Goal: Task Accomplishment & Management: Use online tool/utility

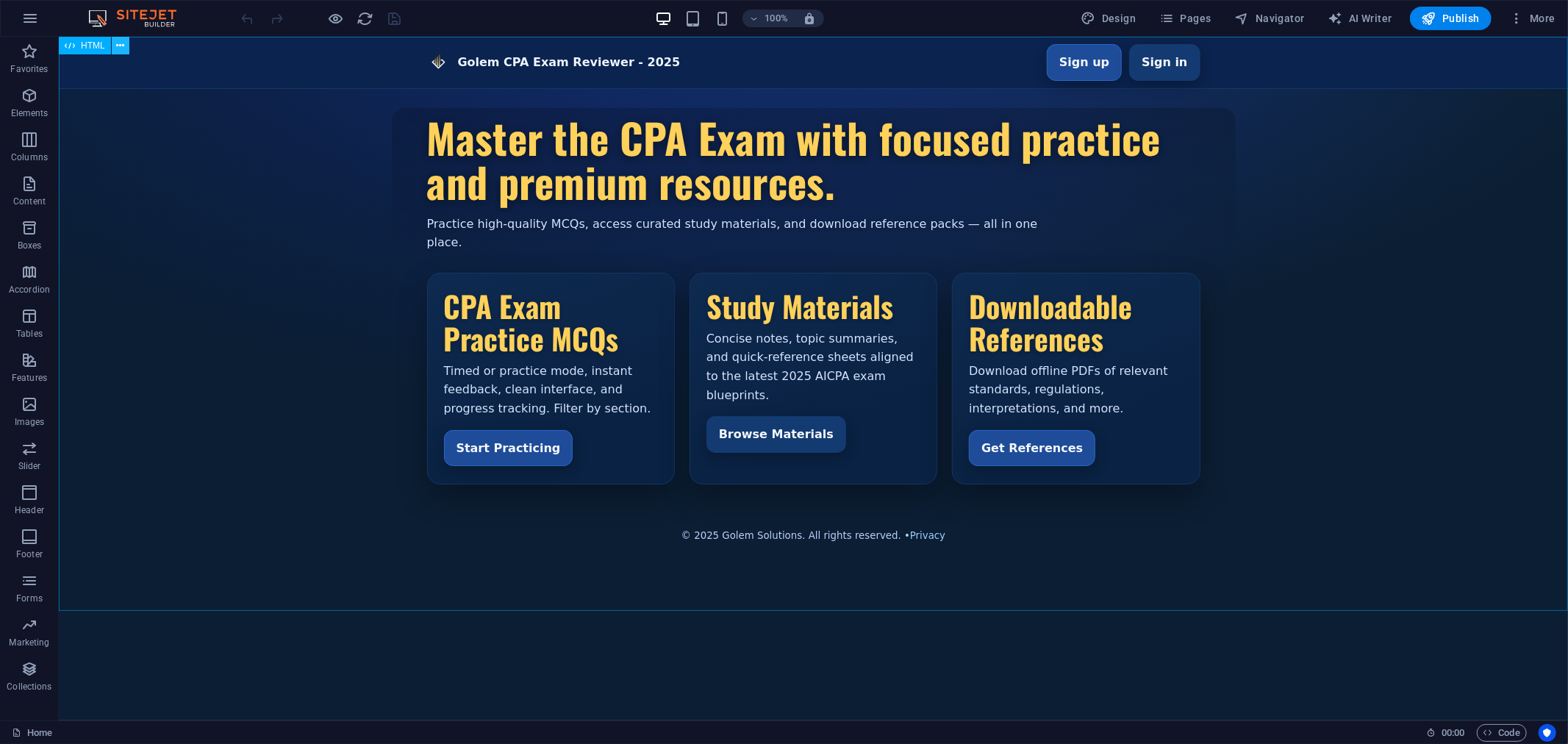
click at [124, 46] on icon at bounding box center [120, 46] width 8 height 15
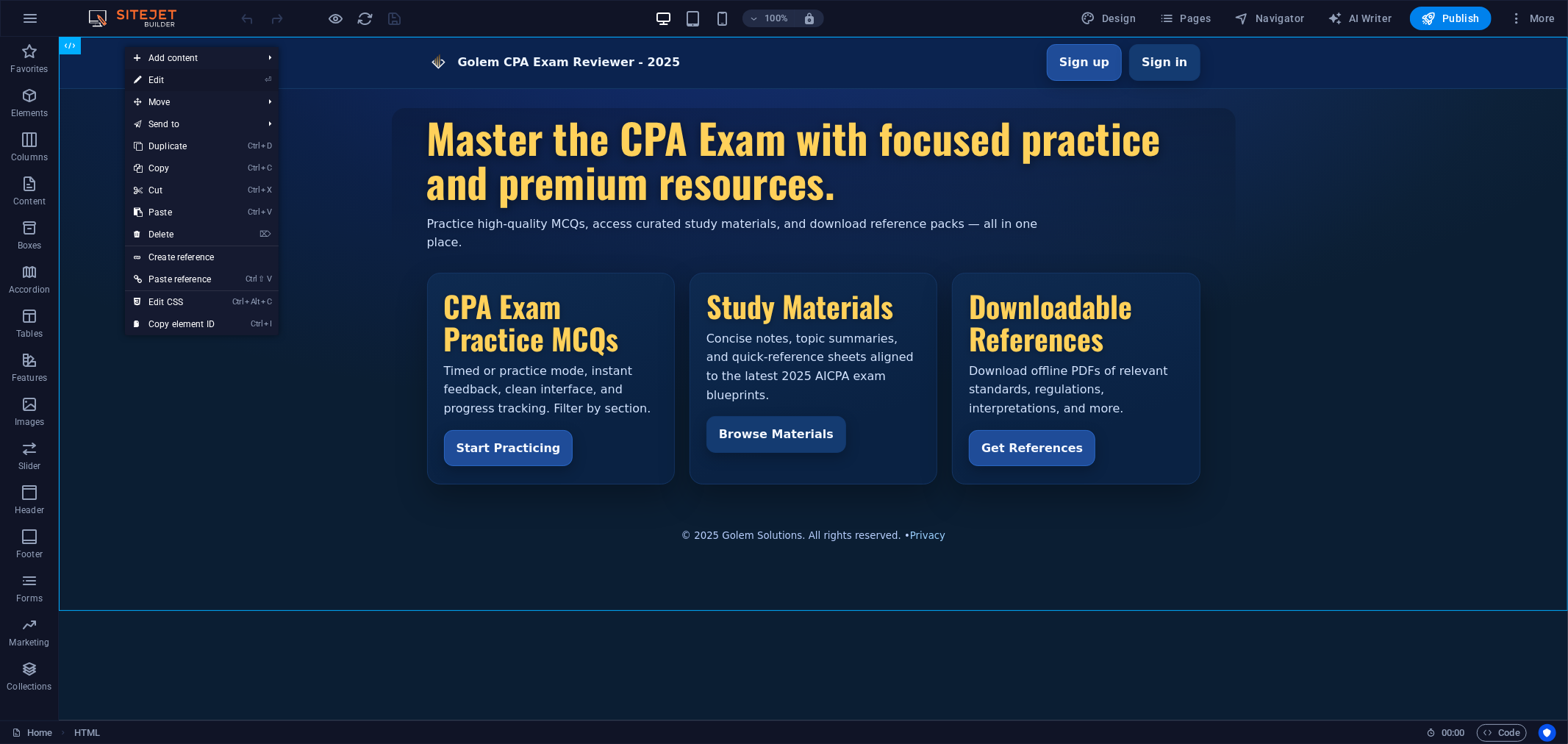
click at [162, 83] on link "⏎ Edit" at bounding box center [174, 80] width 99 height 22
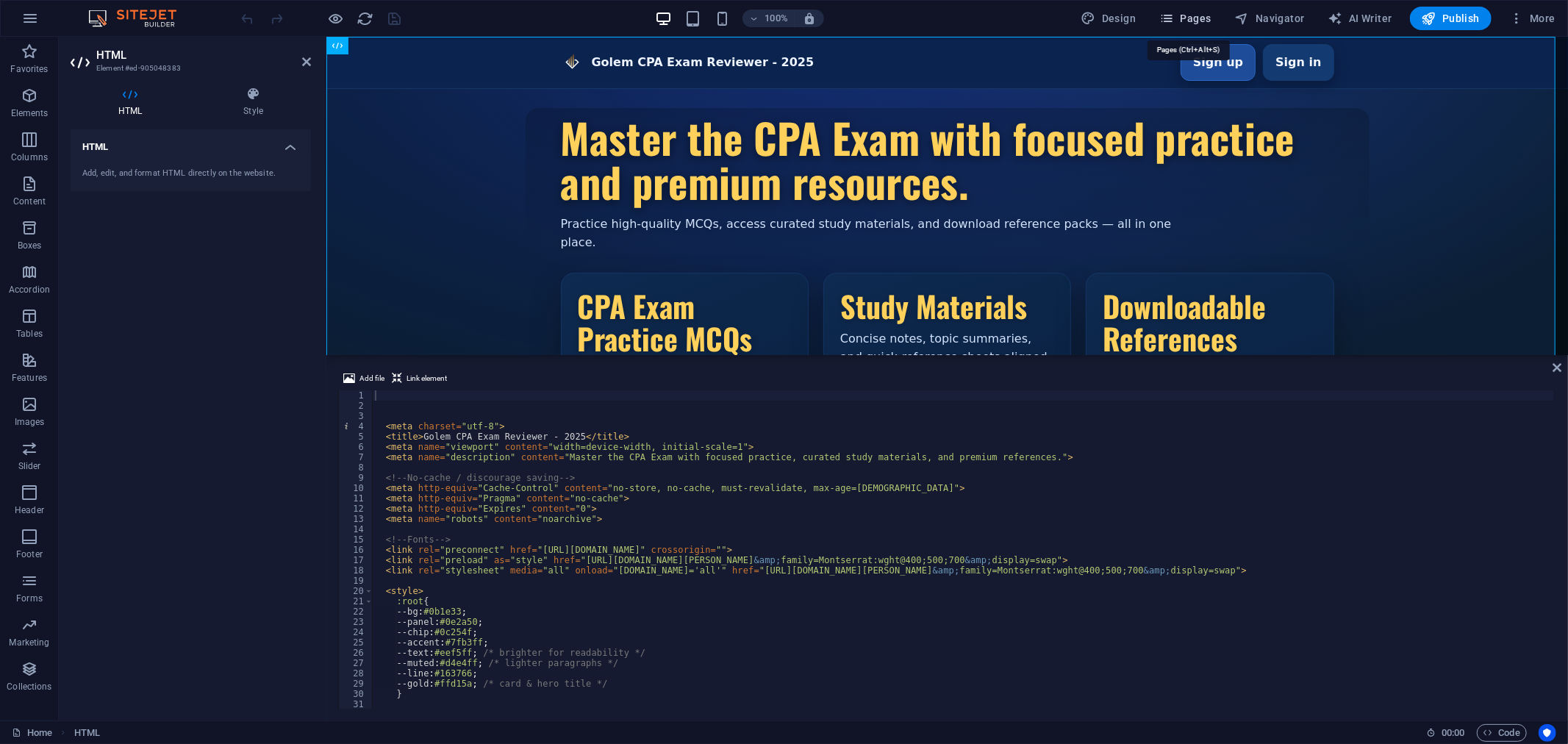
click at [1200, 18] on span "Pages" at bounding box center [1184, 18] width 51 height 14
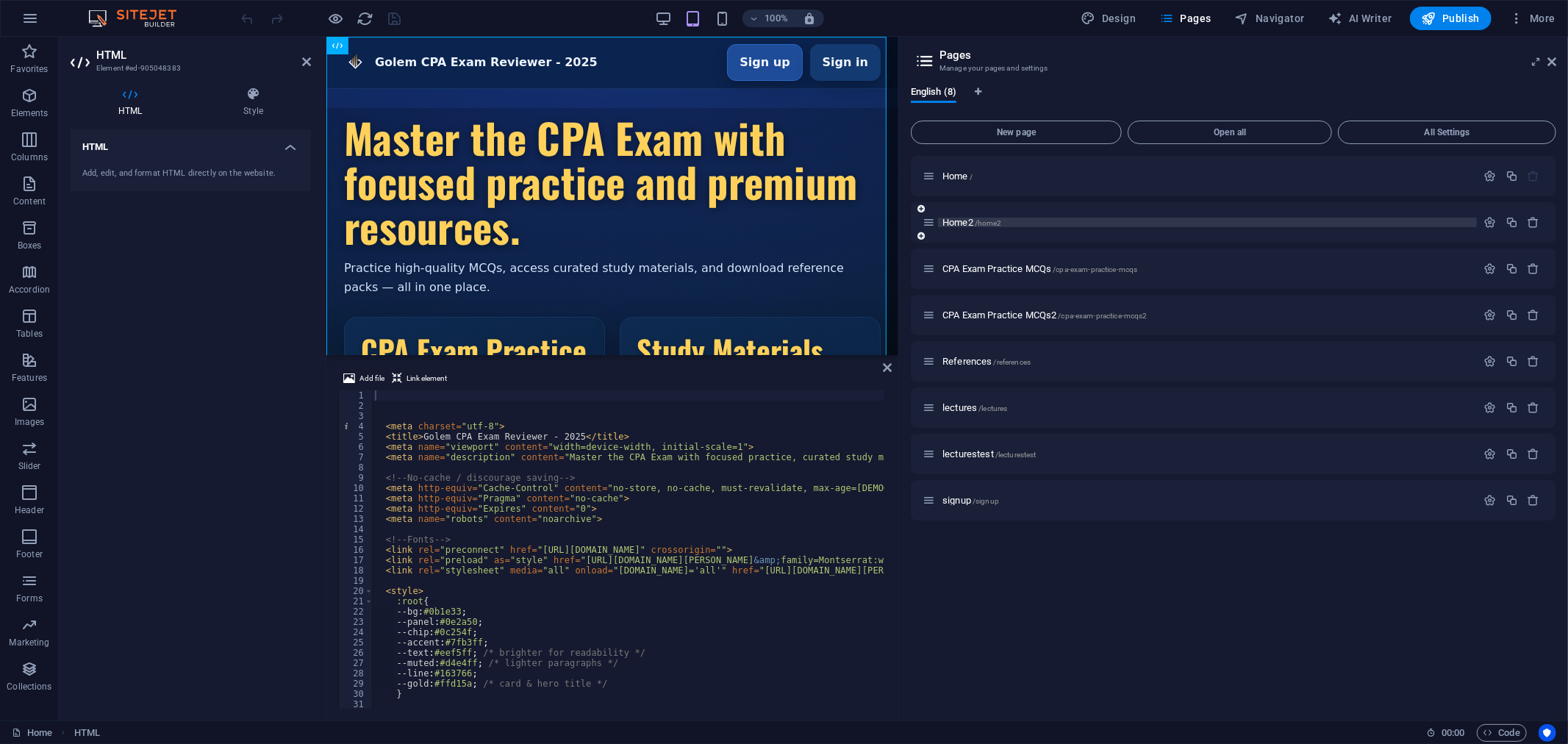
click at [971, 219] on span "Home2 /home2" at bounding box center [972, 222] width 59 height 11
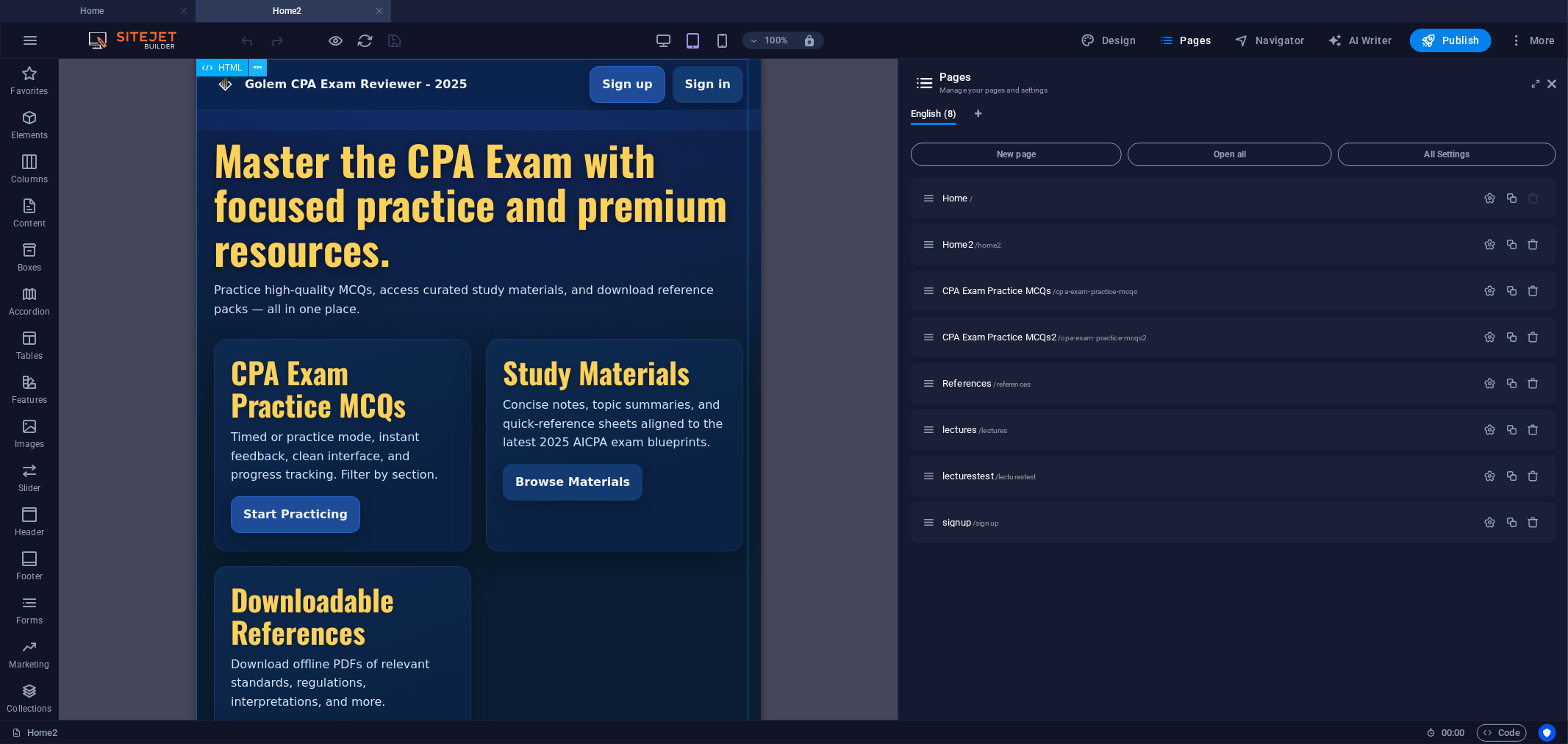
click at [263, 65] on button at bounding box center [258, 68] width 18 height 18
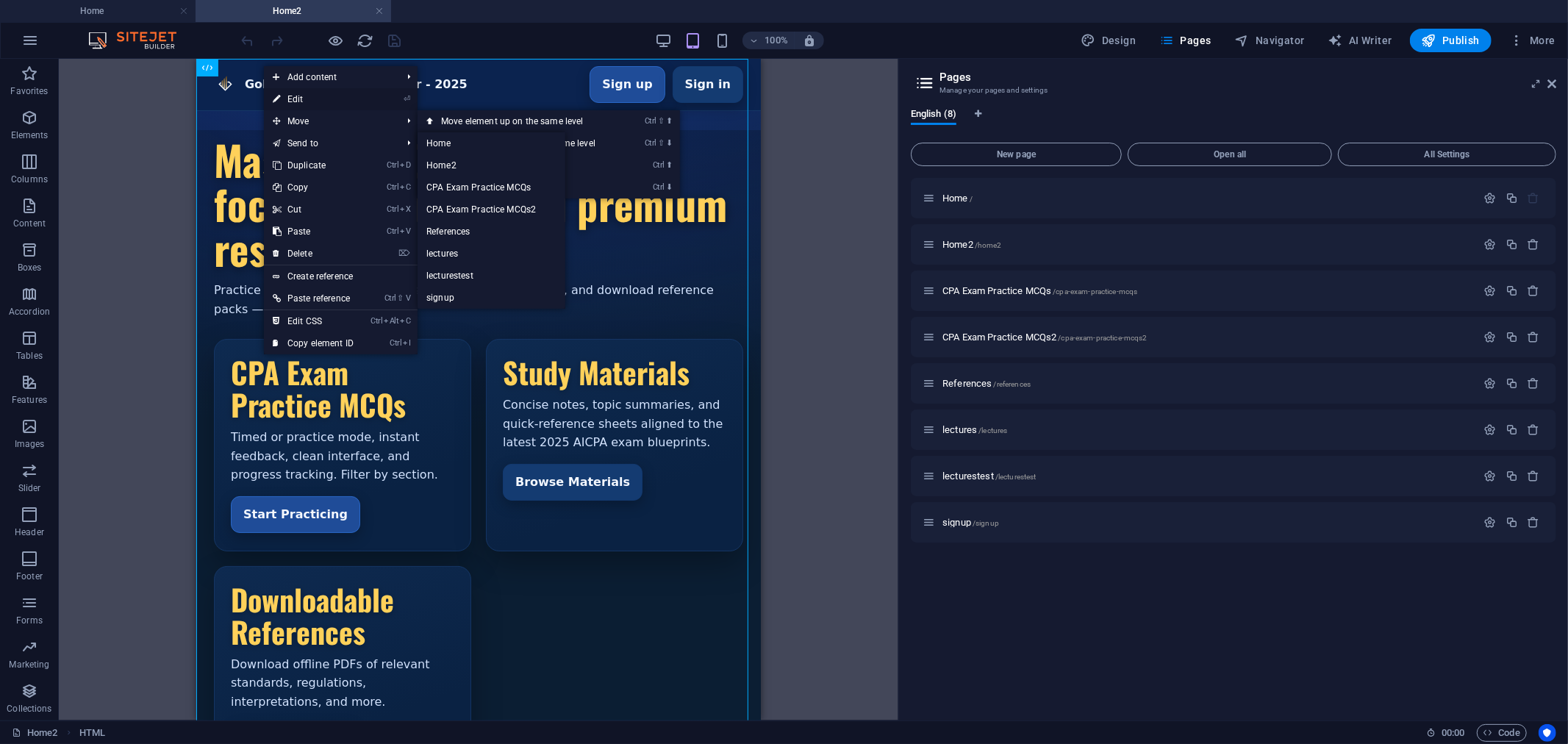
click at [314, 97] on link "⏎ Edit" at bounding box center [313, 99] width 99 height 22
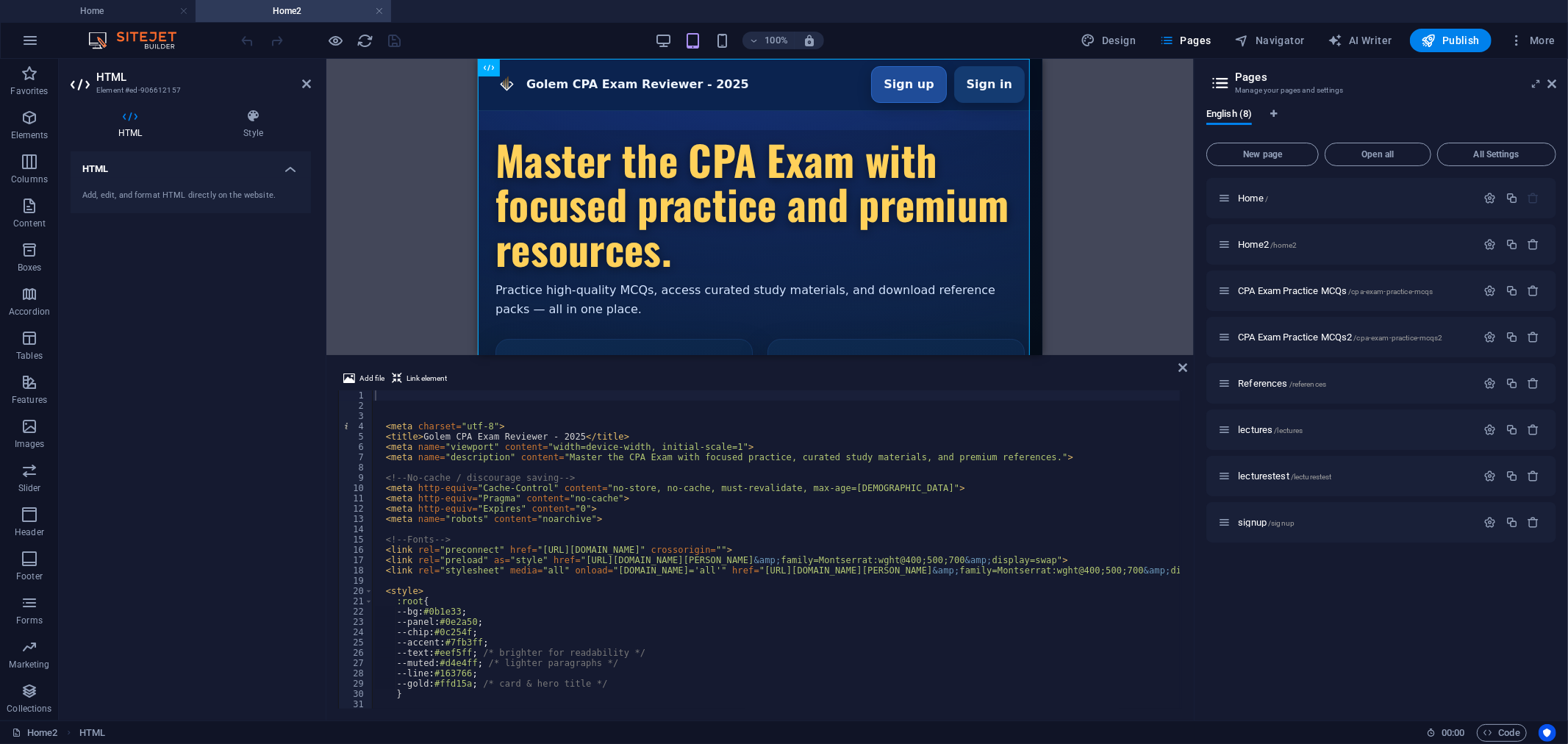
drag, startPoint x: 900, startPoint y: 266, endPoint x: 1208, endPoint y: 276, distance: 308.2
click at [1208, 276] on div "Home Home2 Favorites Elements Columns Content Boxes Accordion Tables Features I…" at bounding box center [784, 390] width 1568 height 662
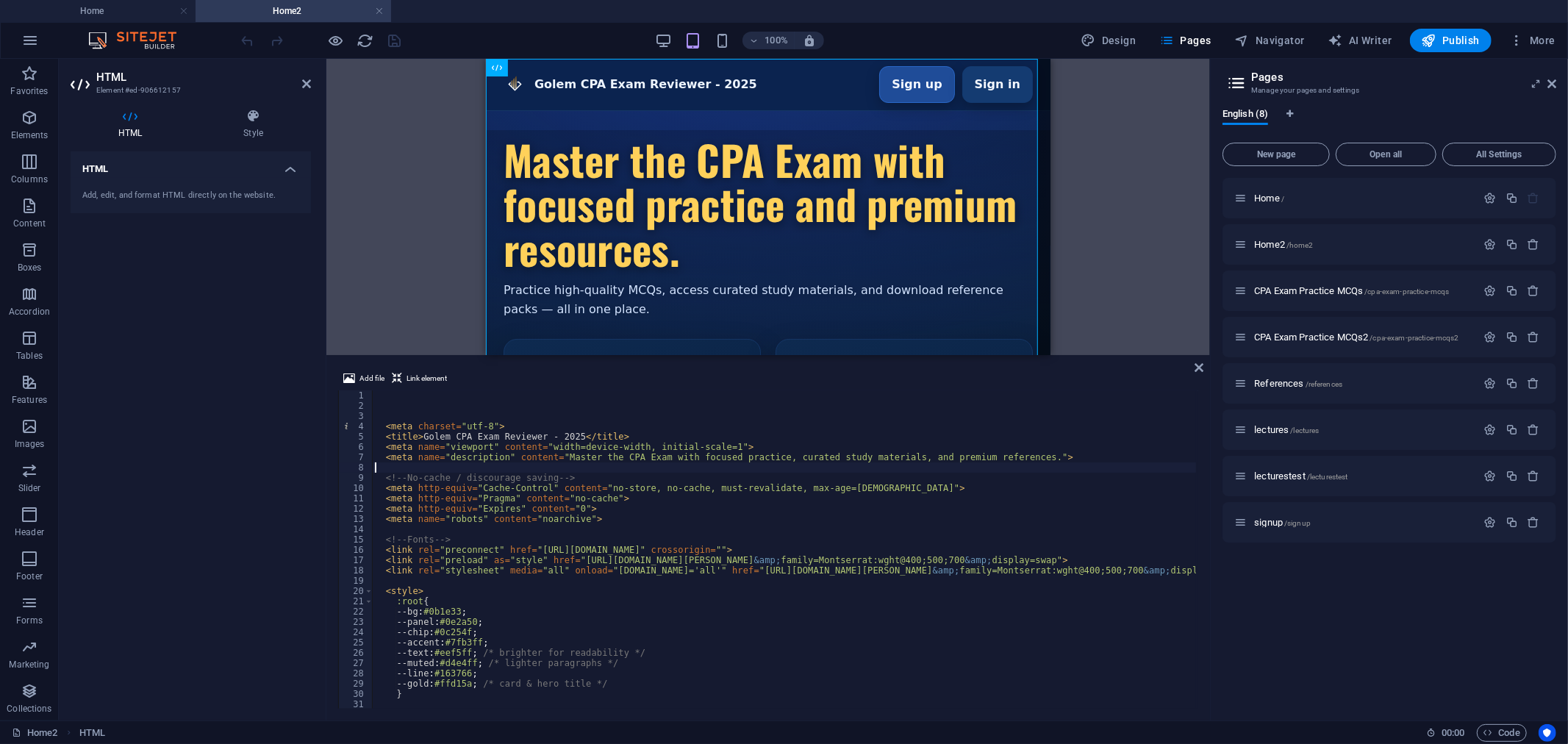
click at [467, 466] on div "< meta charset = "utf-8" > < title > Golem CPA Exam Reviewer - 2025 </ title > …" at bounding box center [837, 558] width 931 height 337
click at [502, 463] on div "< meta charset = "utf-8" > < title > Golem CPA Exam Reviewer - 2025 </ title > …" at bounding box center [837, 558] width 931 height 337
click at [509, 444] on div "< meta charset = "utf-8" > < title > Golem CPA Exam Reviewer - 2025 </ title > …" at bounding box center [837, 558] width 931 height 337
type textarea "<meta name="viewport" content="width=device-width, initial-scale=1">"
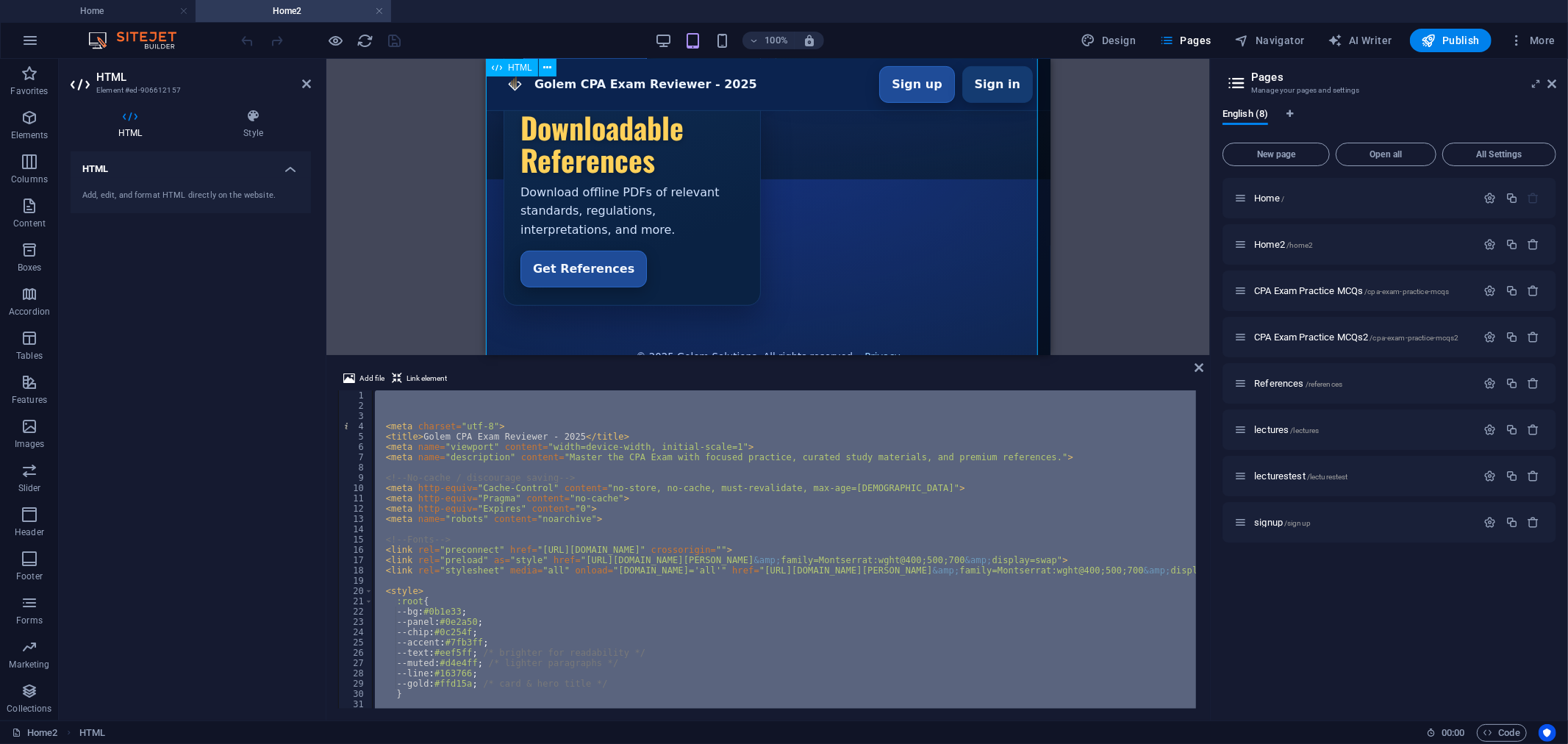
scroll to position [571, 0]
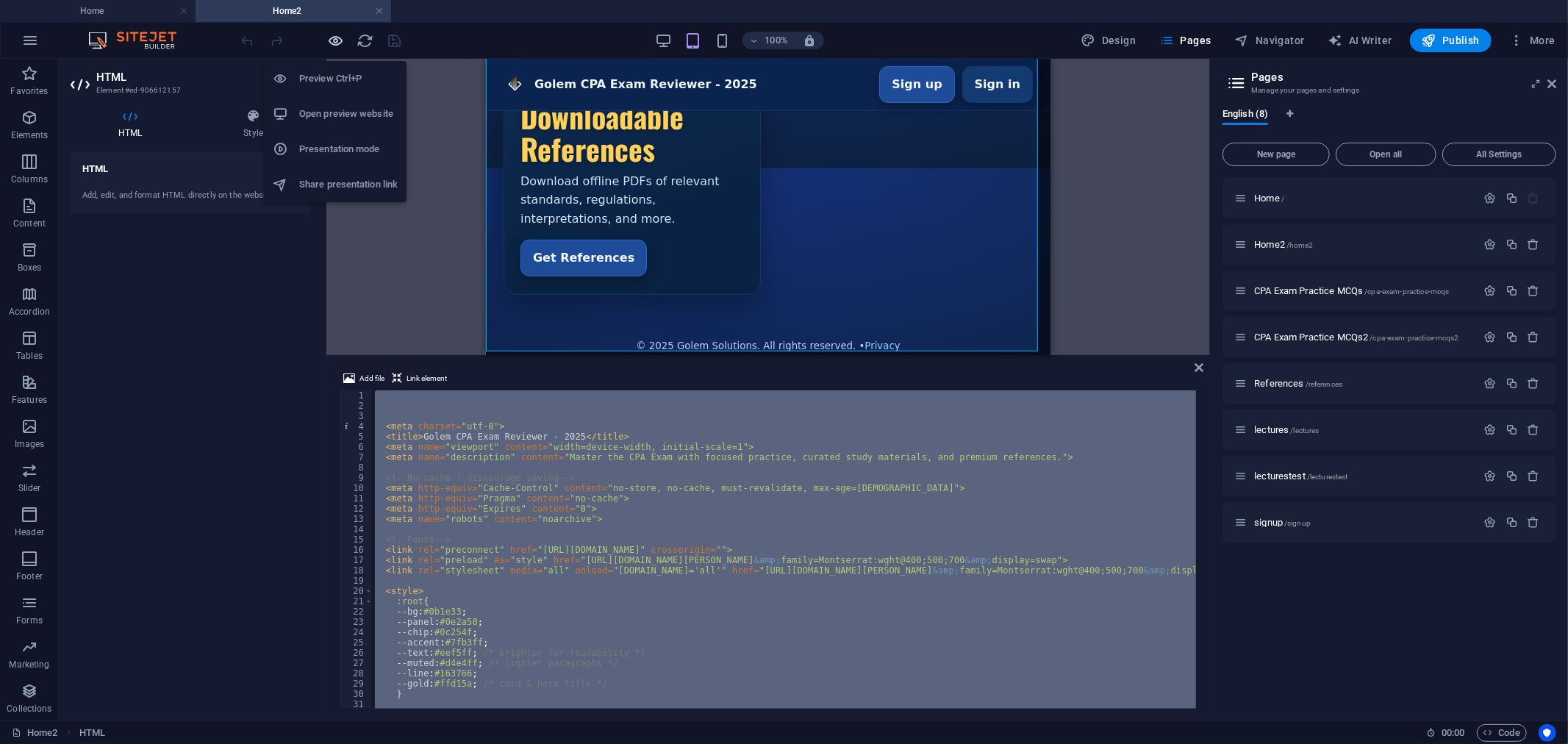
click at [335, 39] on icon "button" at bounding box center [336, 40] width 17 height 17
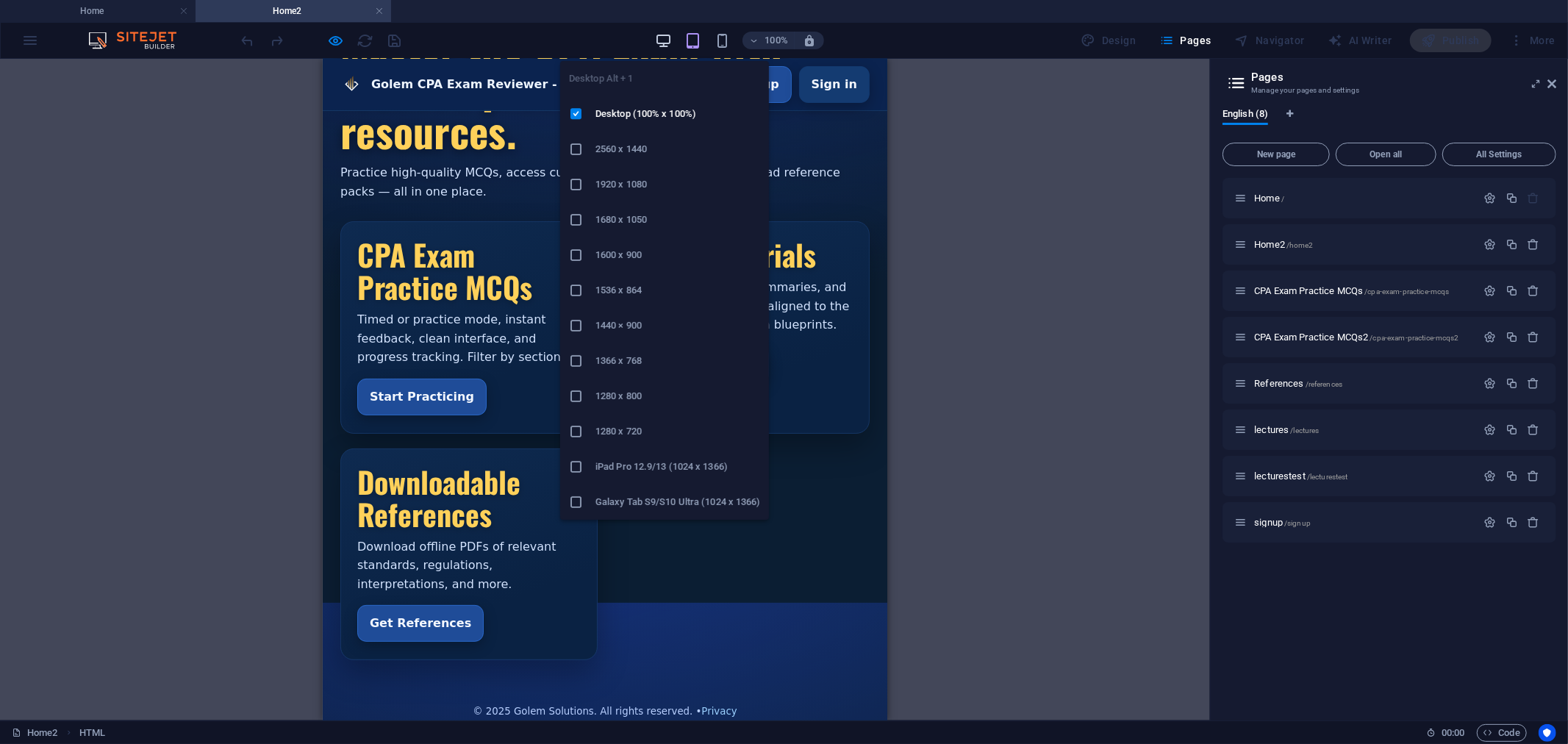
click at [670, 35] on icon "button" at bounding box center [663, 40] width 17 height 17
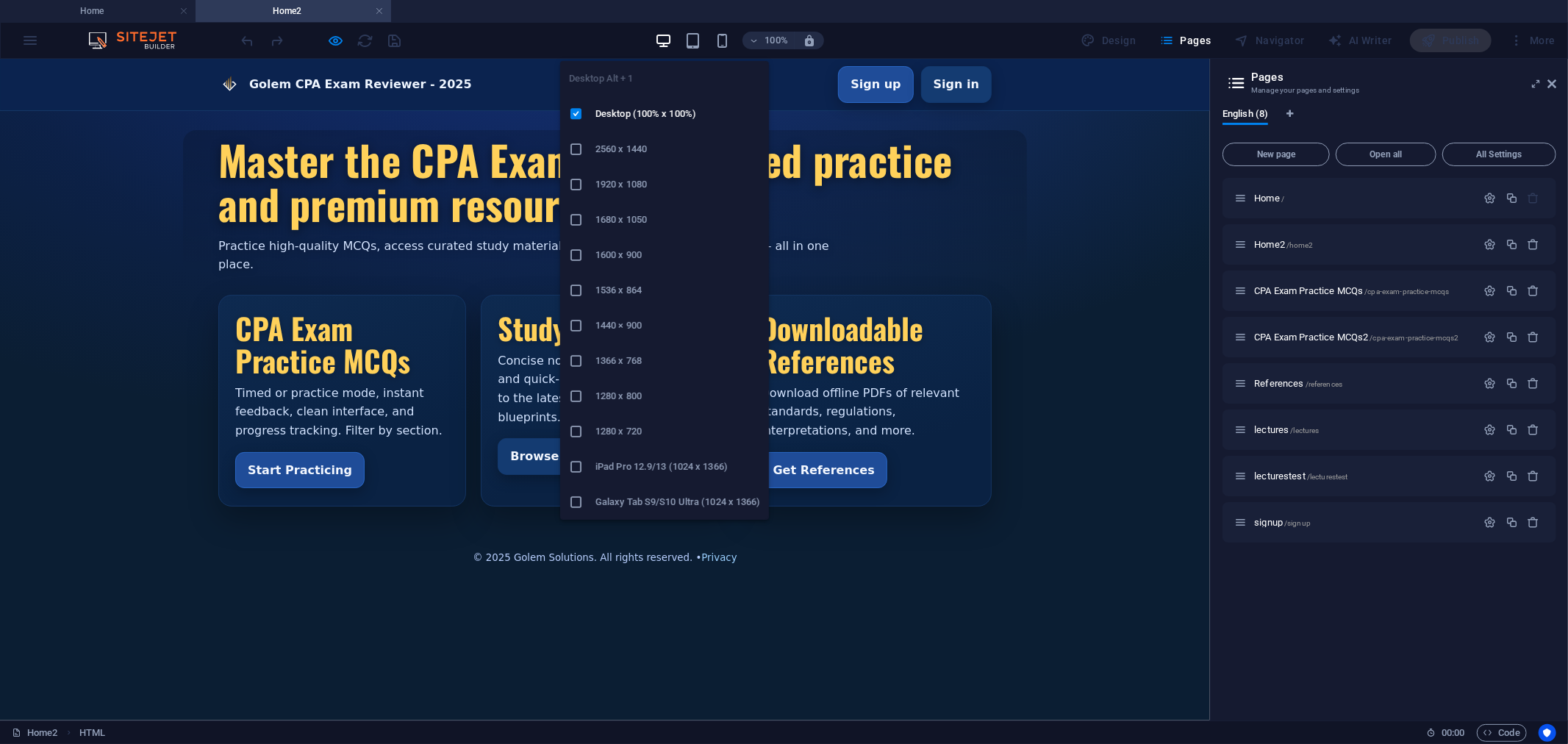
scroll to position [0, 0]
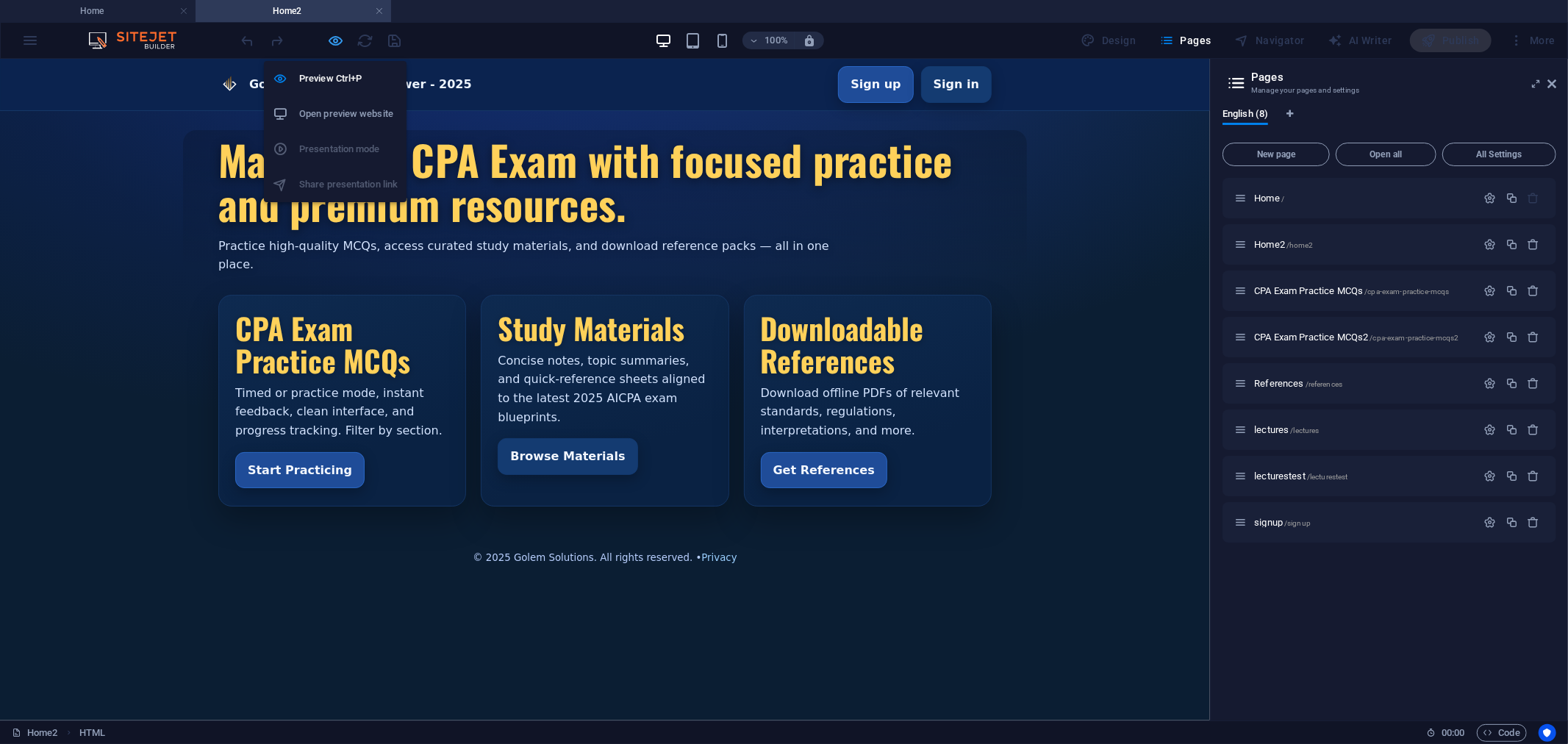
click at [339, 39] on icon "button" at bounding box center [336, 40] width 17 height 17
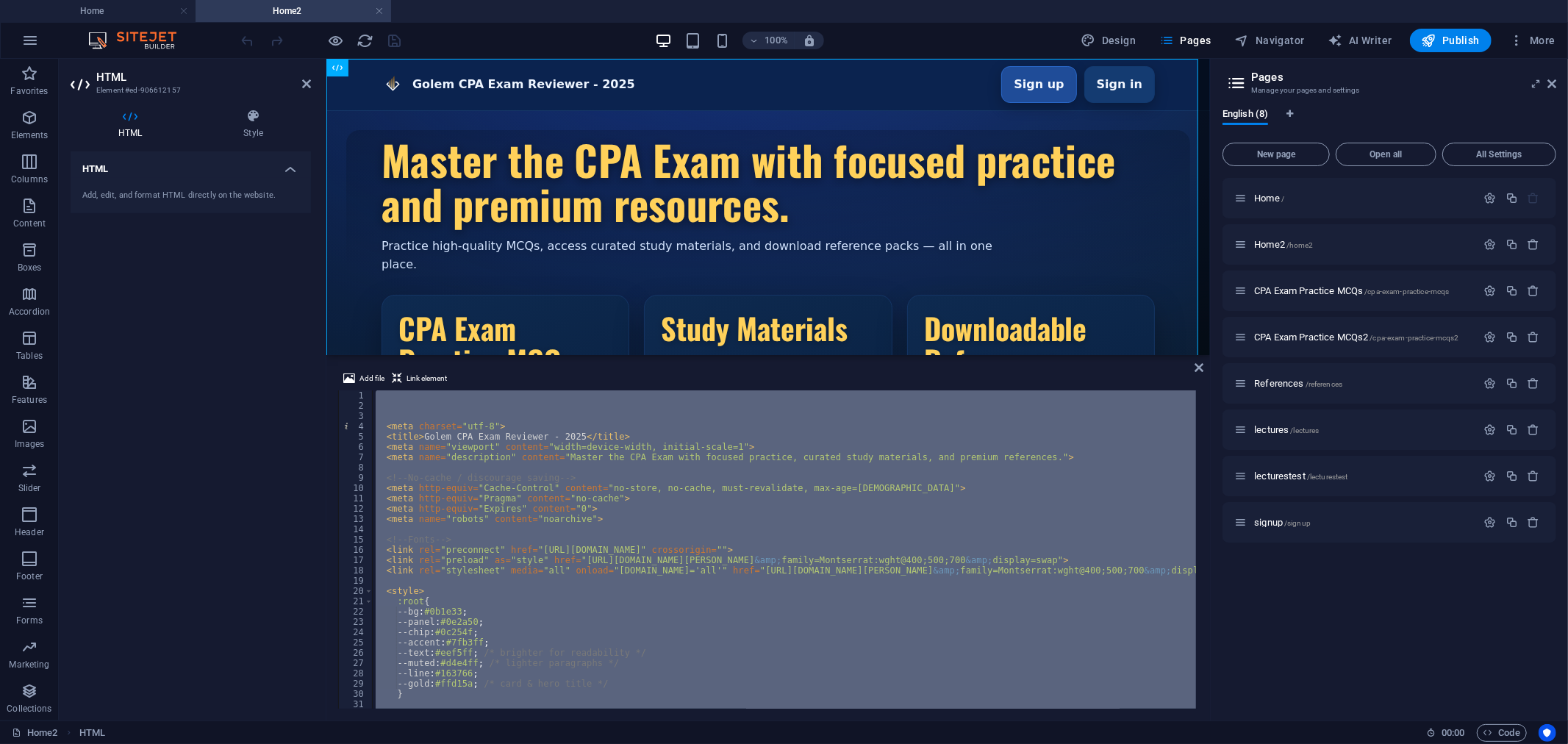
click at [520, 474] on div "< meta charset = "utf-8" > < title > Golem CPA Exam Reviewer - 2025 </ title > …" at bounding box center [784, 549] width 824 height 318
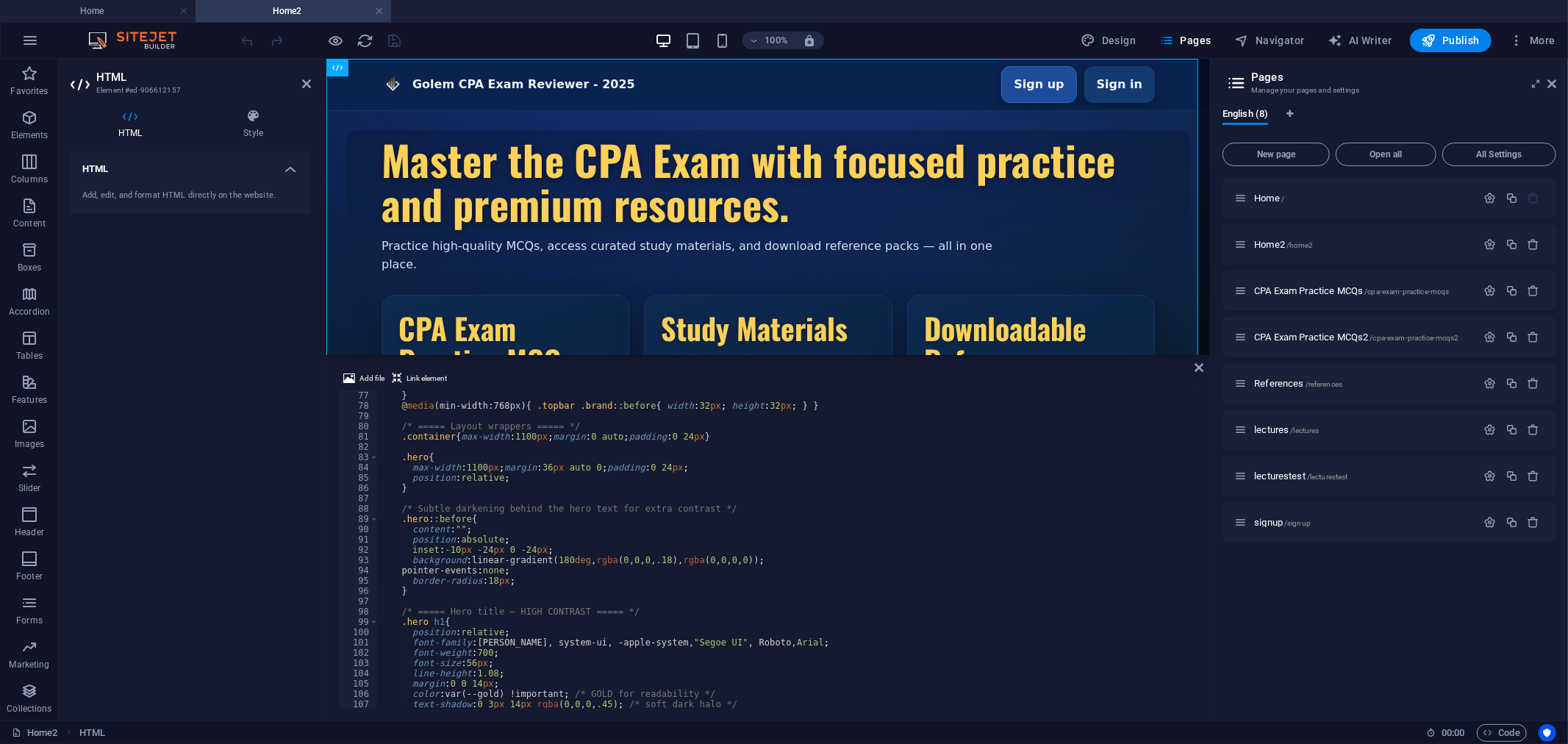
scroll to position [1026, 0]
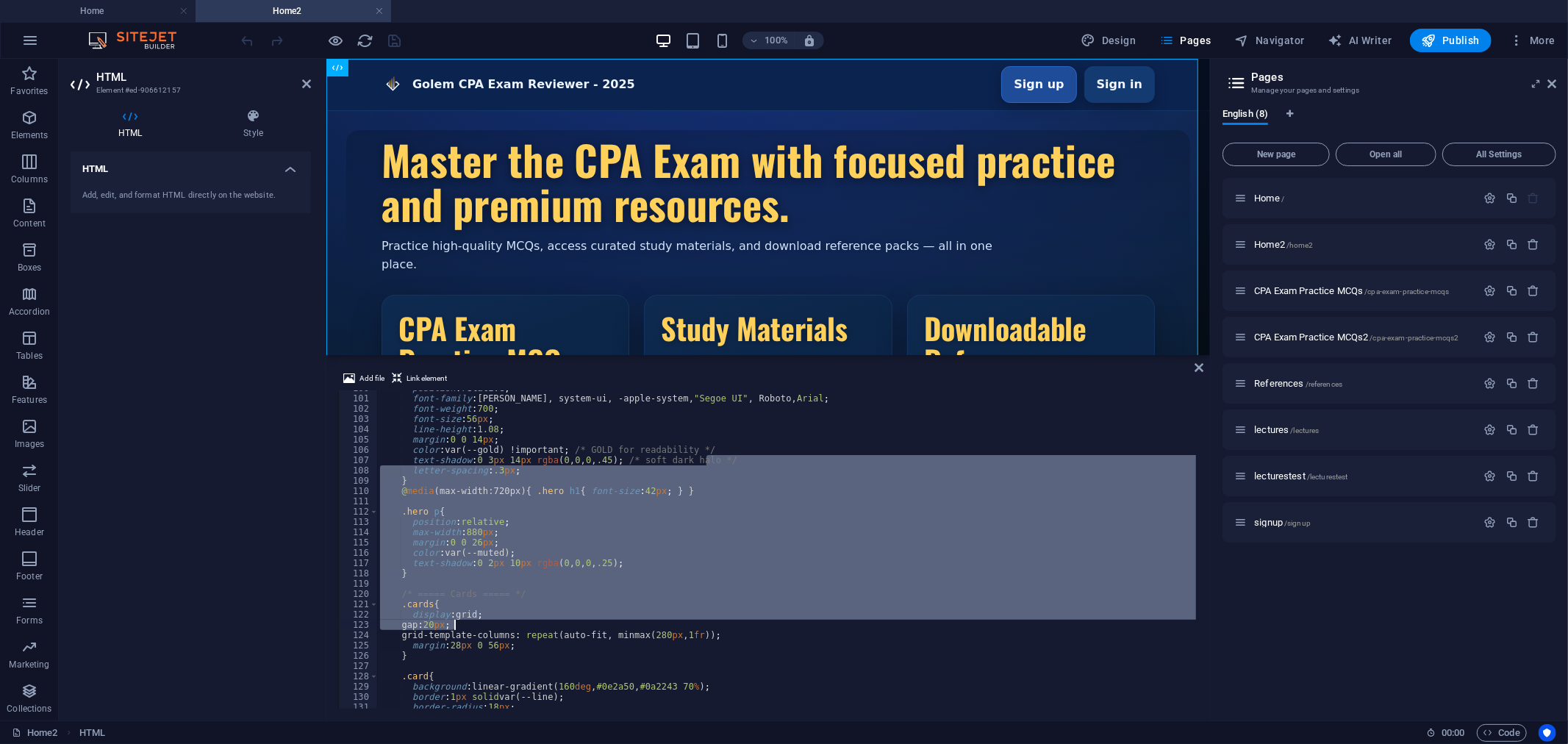
drag, startPoint x: 1195, startPoint y: 460, endPoint x: 1191, endPoint y: 611, distance: 151.1
click at [1191, 611] on div "<!-- No-cache / discourage saving --> 100 101 102 103 104 105 106 107 108 109 1…" at bounding box center [768, 549] width 861 height 318
type textarea ".cards{ display:grid;"
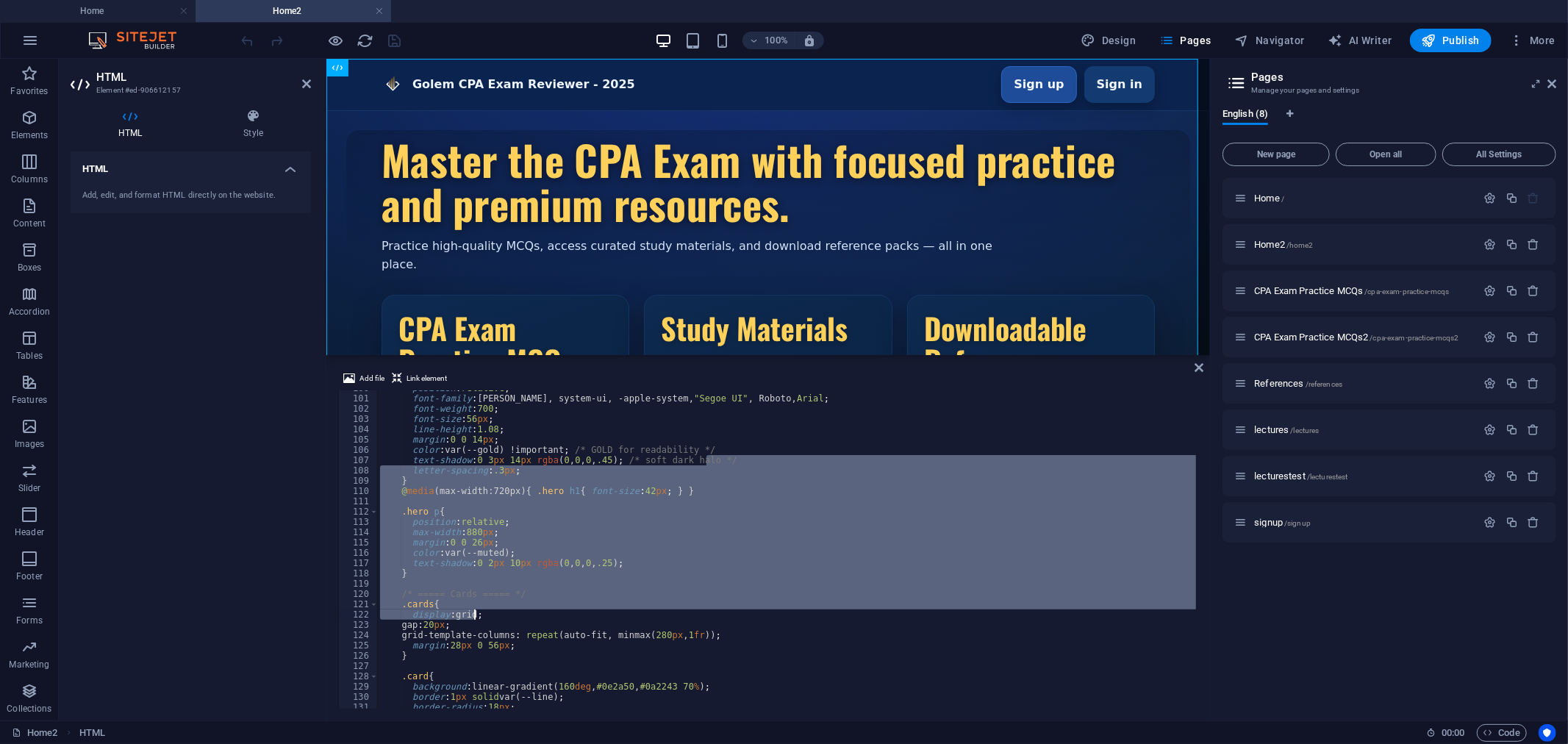
drag, startPoint x: 1199, startPoint y: 461, endPoint x: 1200, endPoint y: 491, distance: 30.0
click at [1202, 529] on div "Add file Link element .cards{ display:grid; 100 101 102 103 104 105 106 107 108…" at bounding box center [768, 539] width 884 height 362
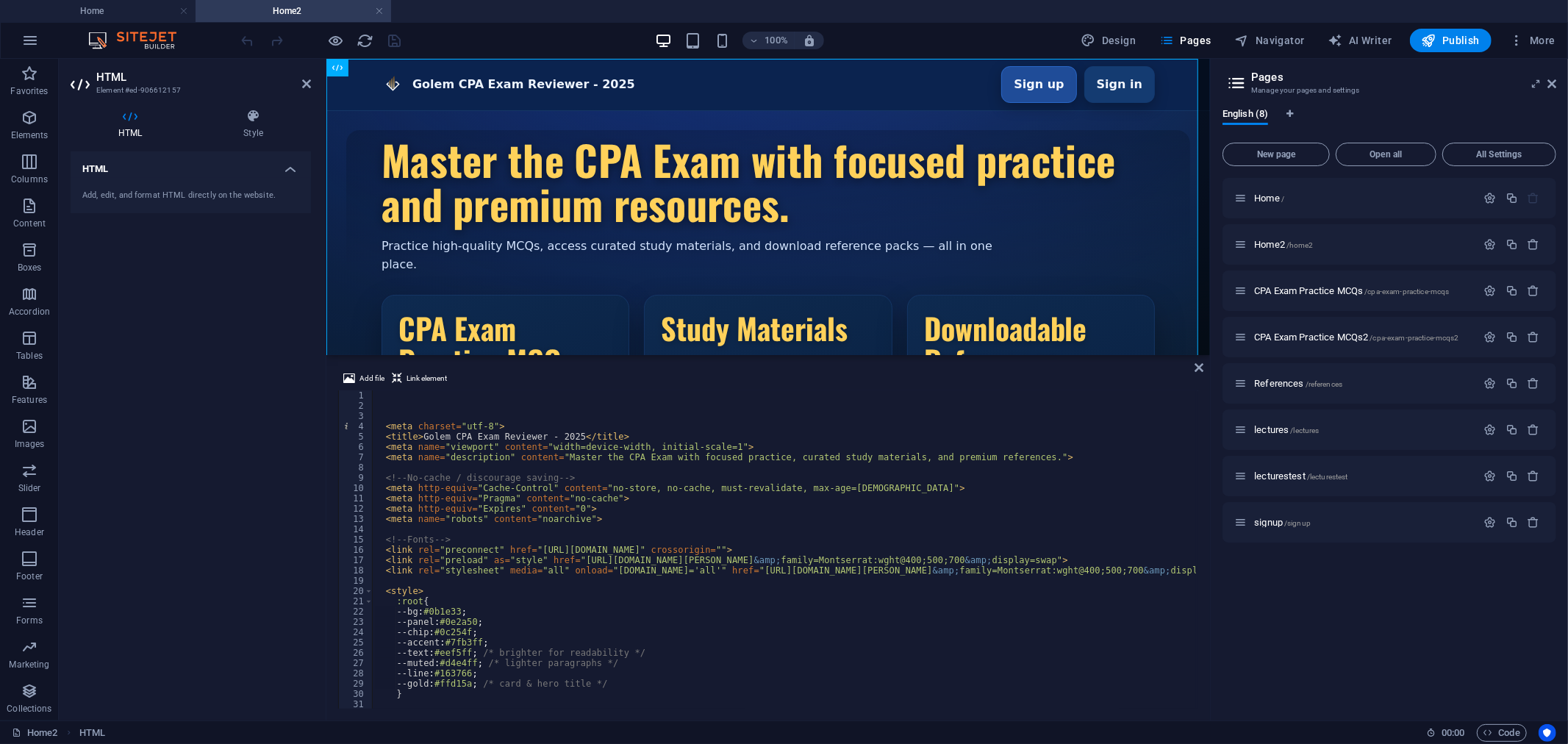
scroll to position [0, 0]
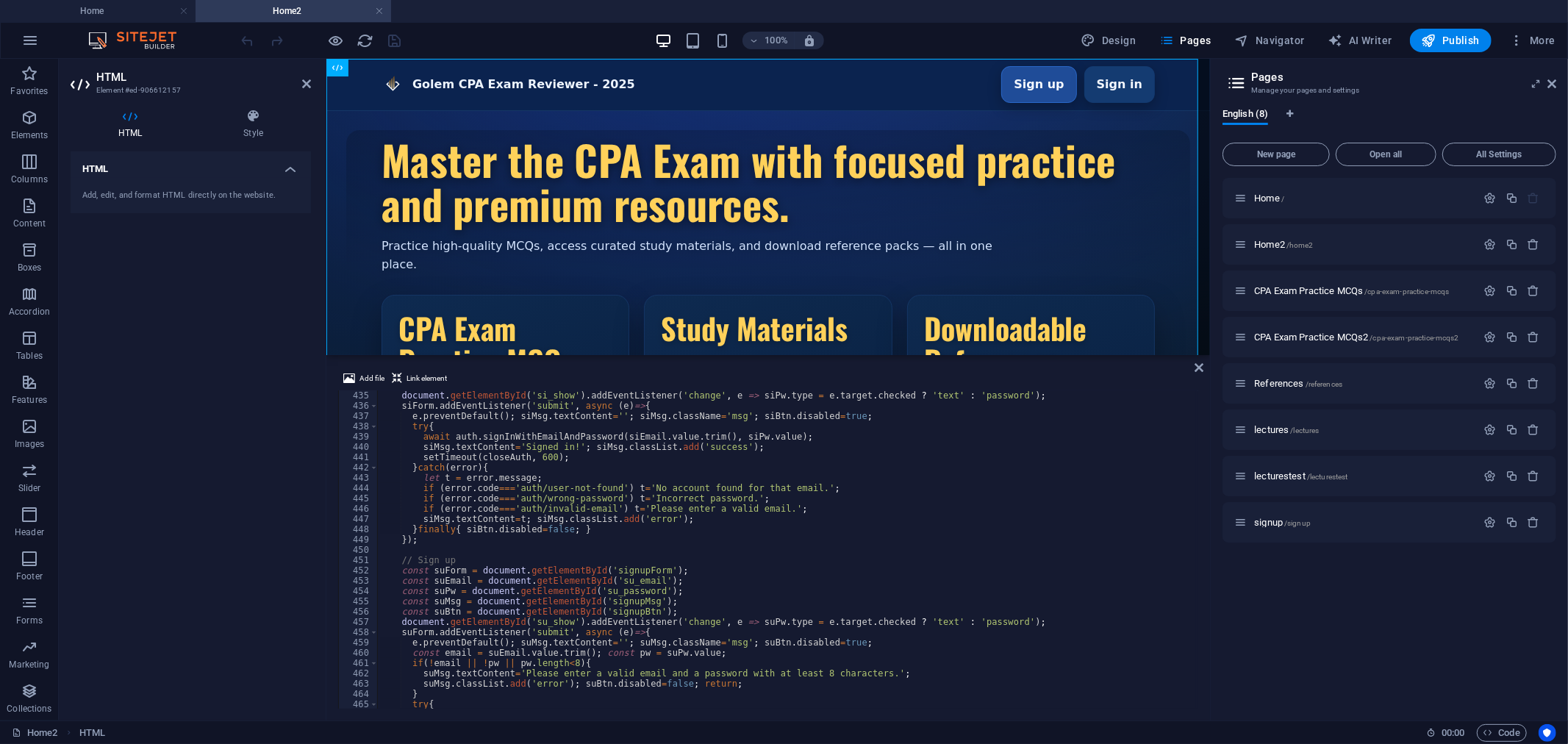
scroll to position [4912, 0]
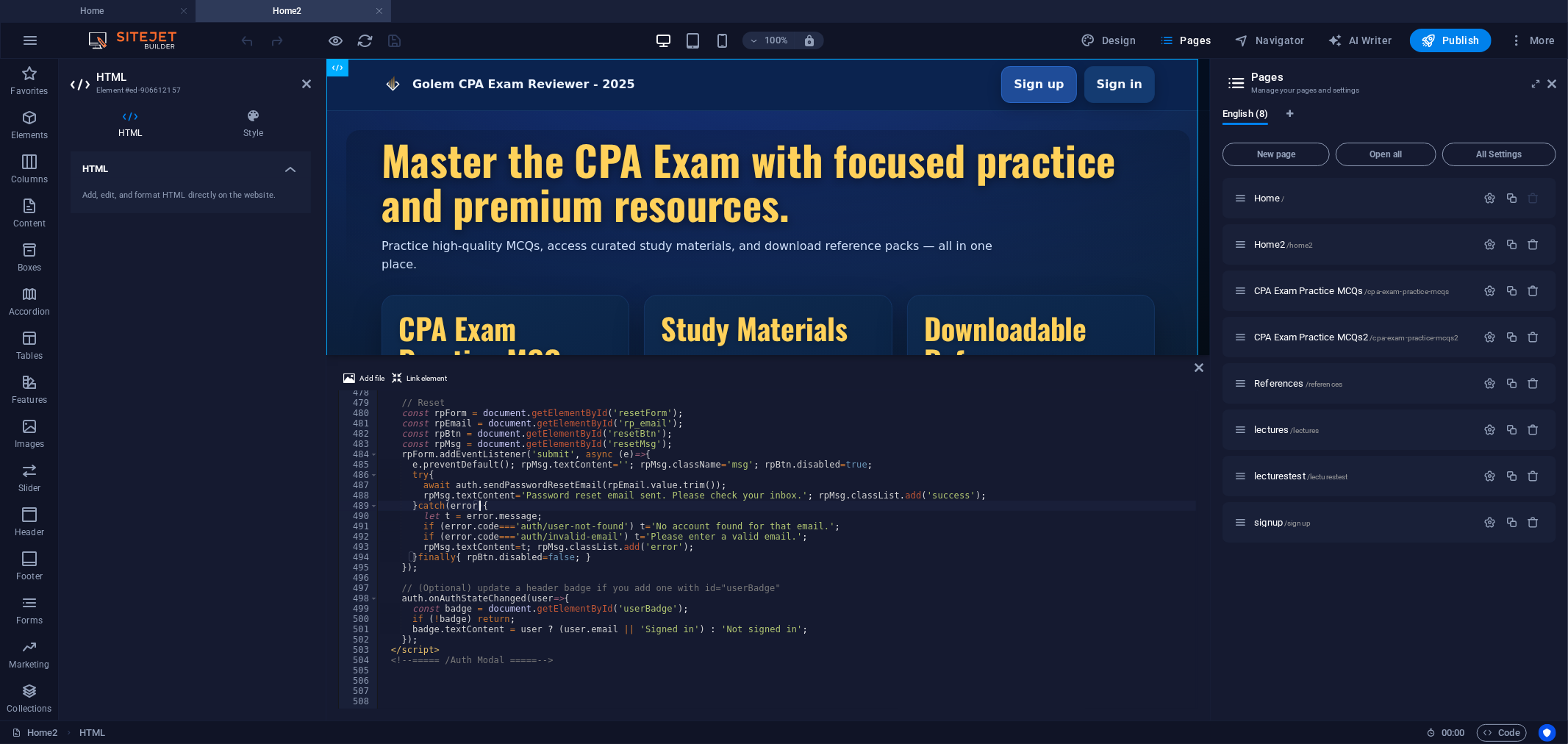
click at [522, 501] on div "// Reset const rpForm = document . getElementById ( 'resetForm' ) ; const rpEma…" at bounding box center [843, 556] width 931 height 337
type textarea "}catch(error){"
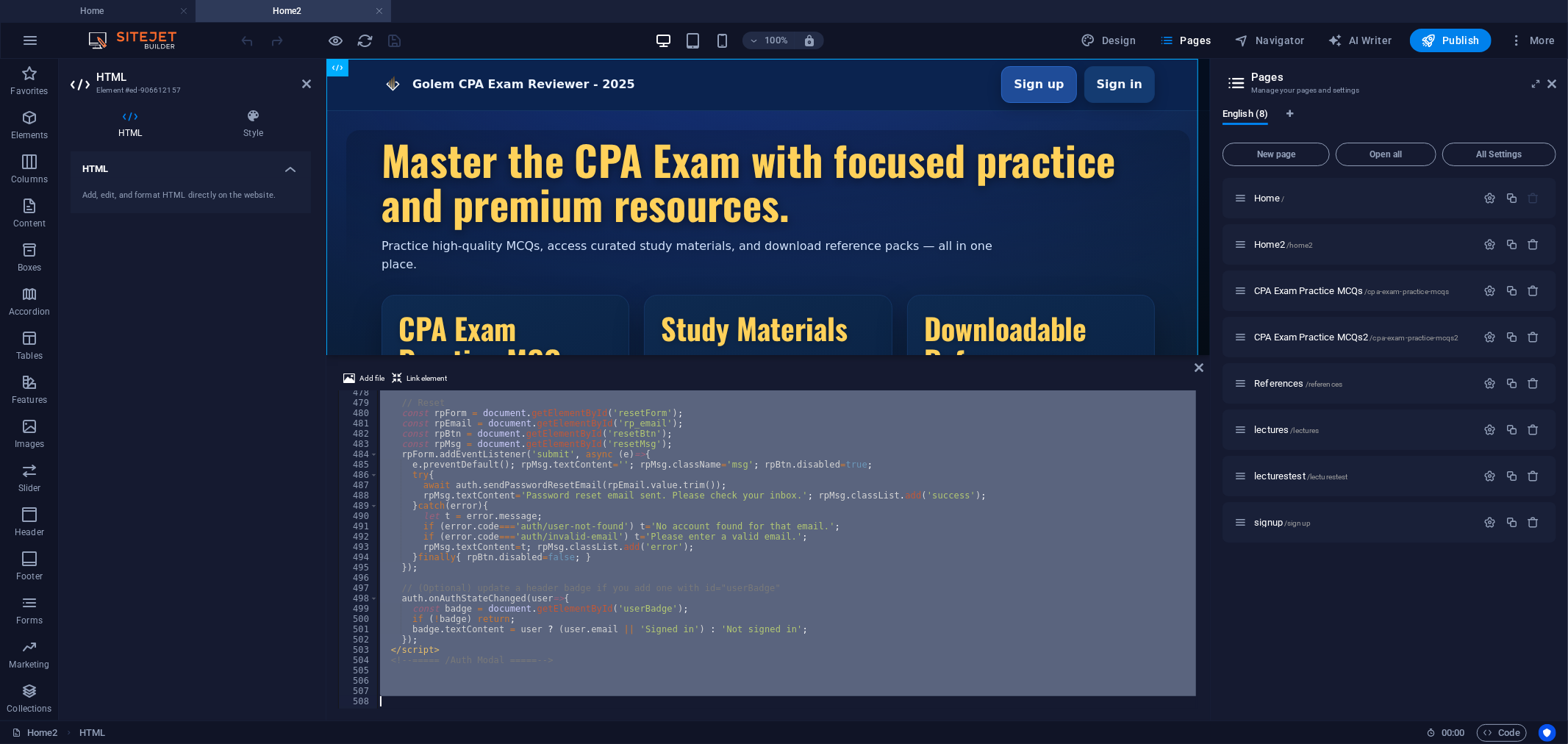
paste textarea
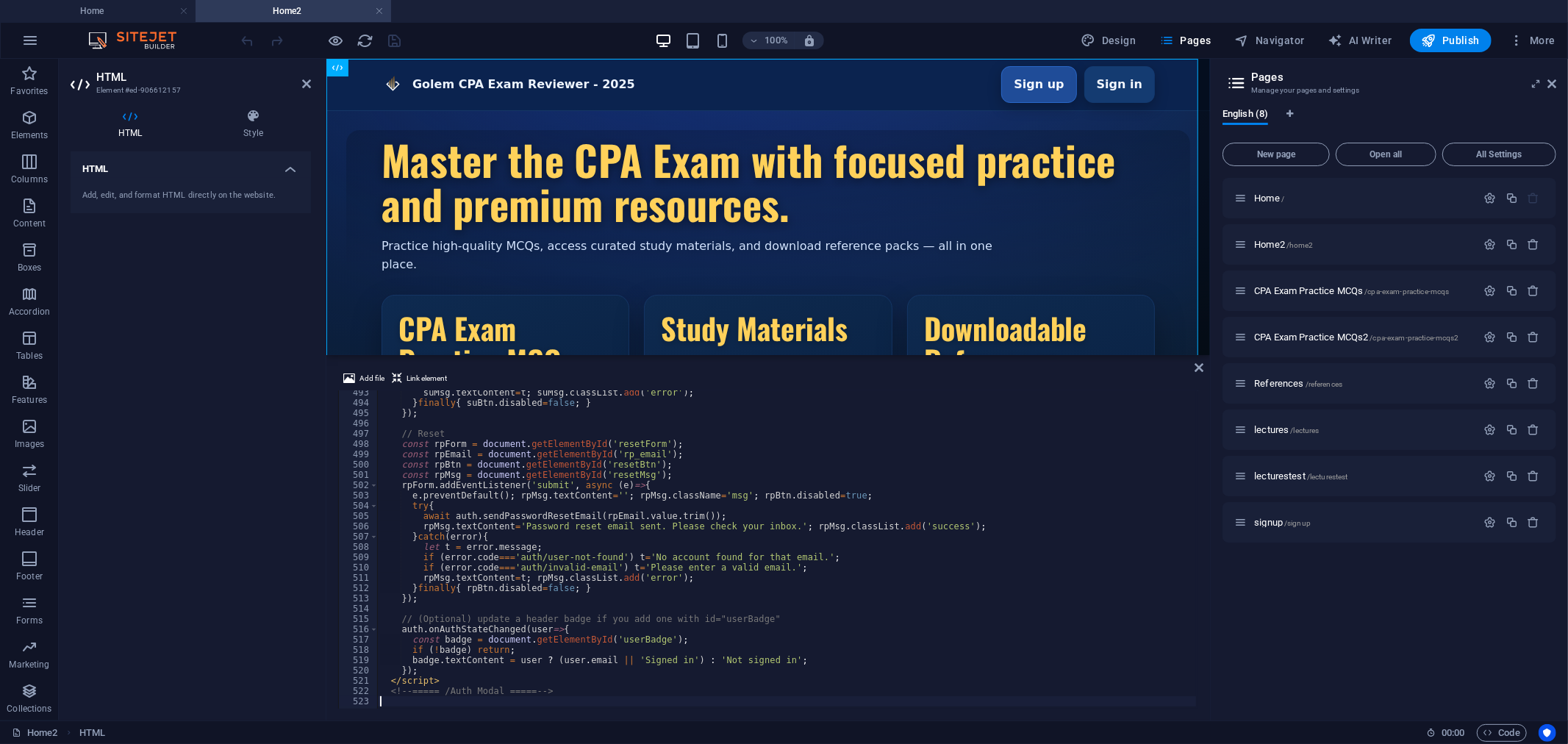
click at [491, 38] on div "100% Design Pages Navigator AI Writer Publish More" at bounding box center [900, 40] width 1322 height 23
click at [339, 39] on icon "button" at bounding box center [336, 40] width 17 height 17
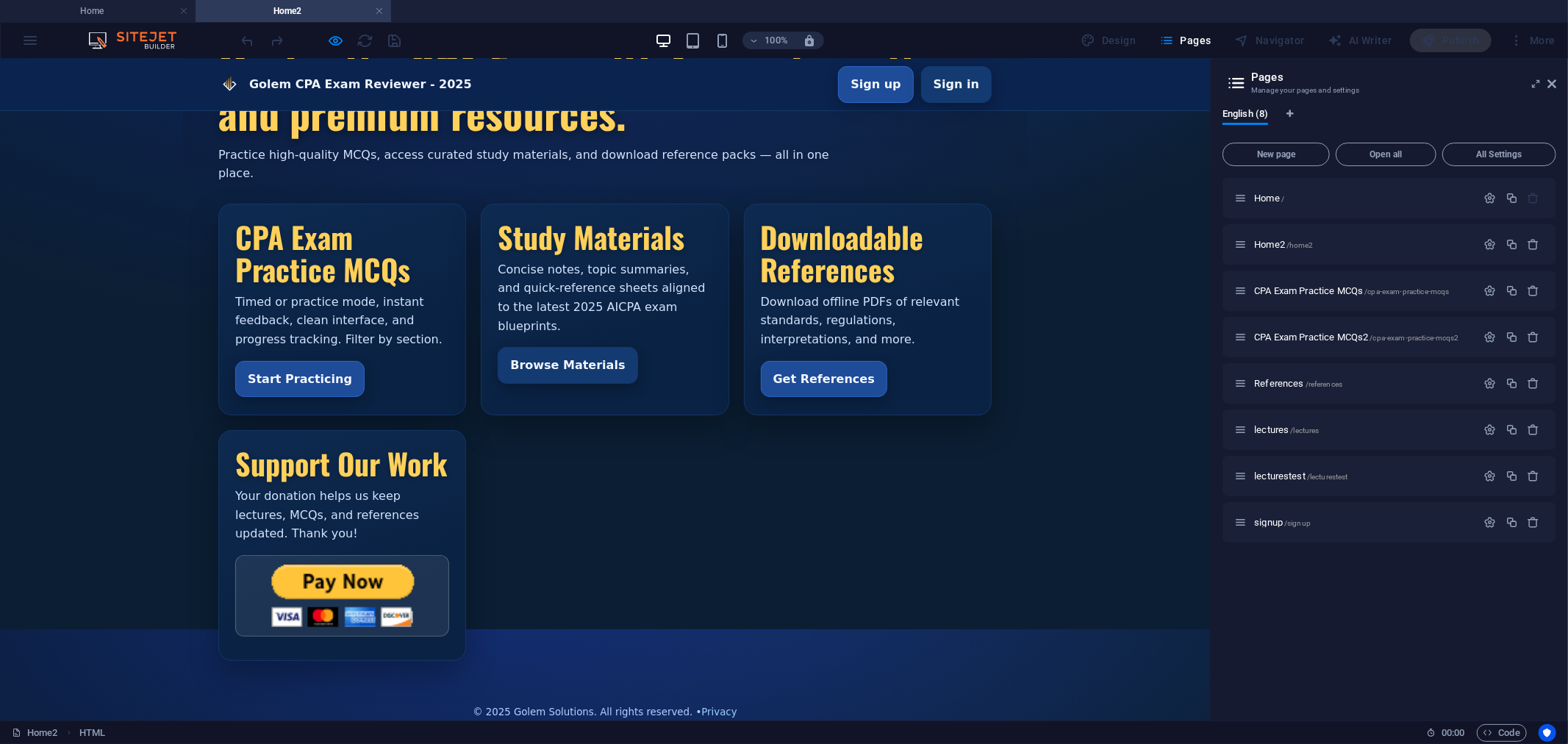
scroll to position [105, 0]
click at [339, 582] on input "image" at bounding box center [342, 594] width 214 height 82
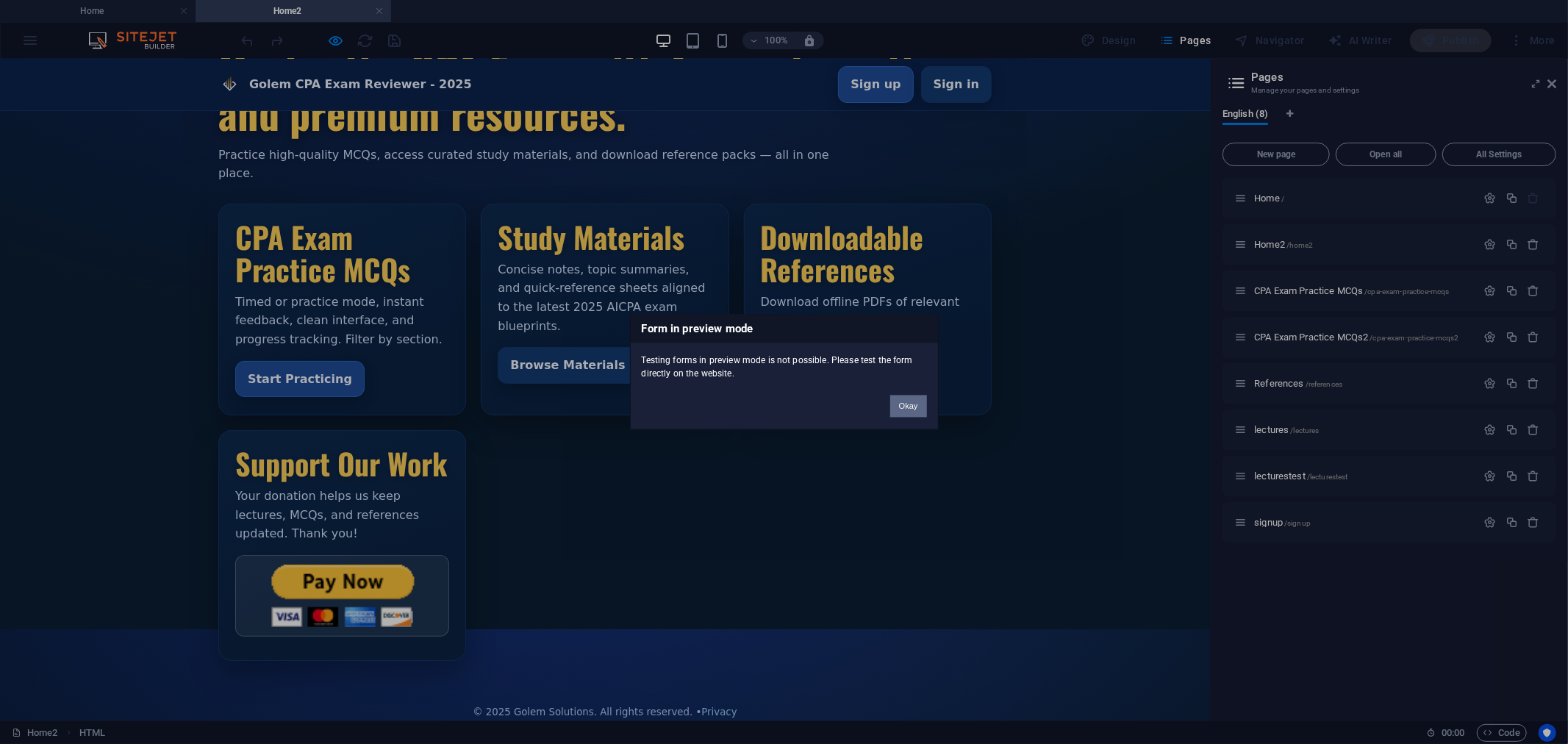
drag, startPoint x: 907, startPoint y: 404, endPoint x: 879, endPoint y: 362, distance: 50.5
click at [907, 404] on button "Okay" at bounding box center [908, 406] width 37 height 22
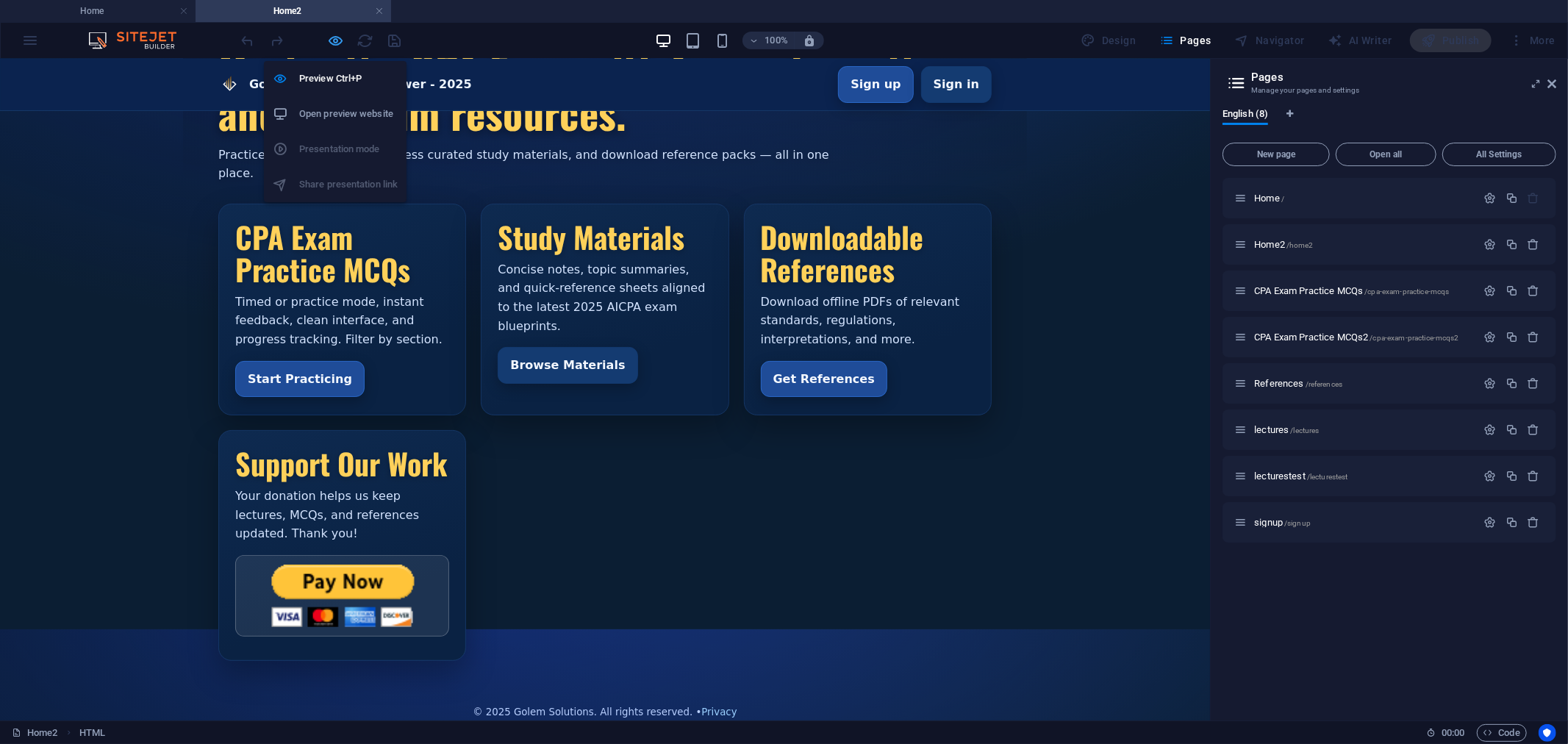
click at [339, 41] on icon "button" at bounding box center [336, 40] width 17 height 17
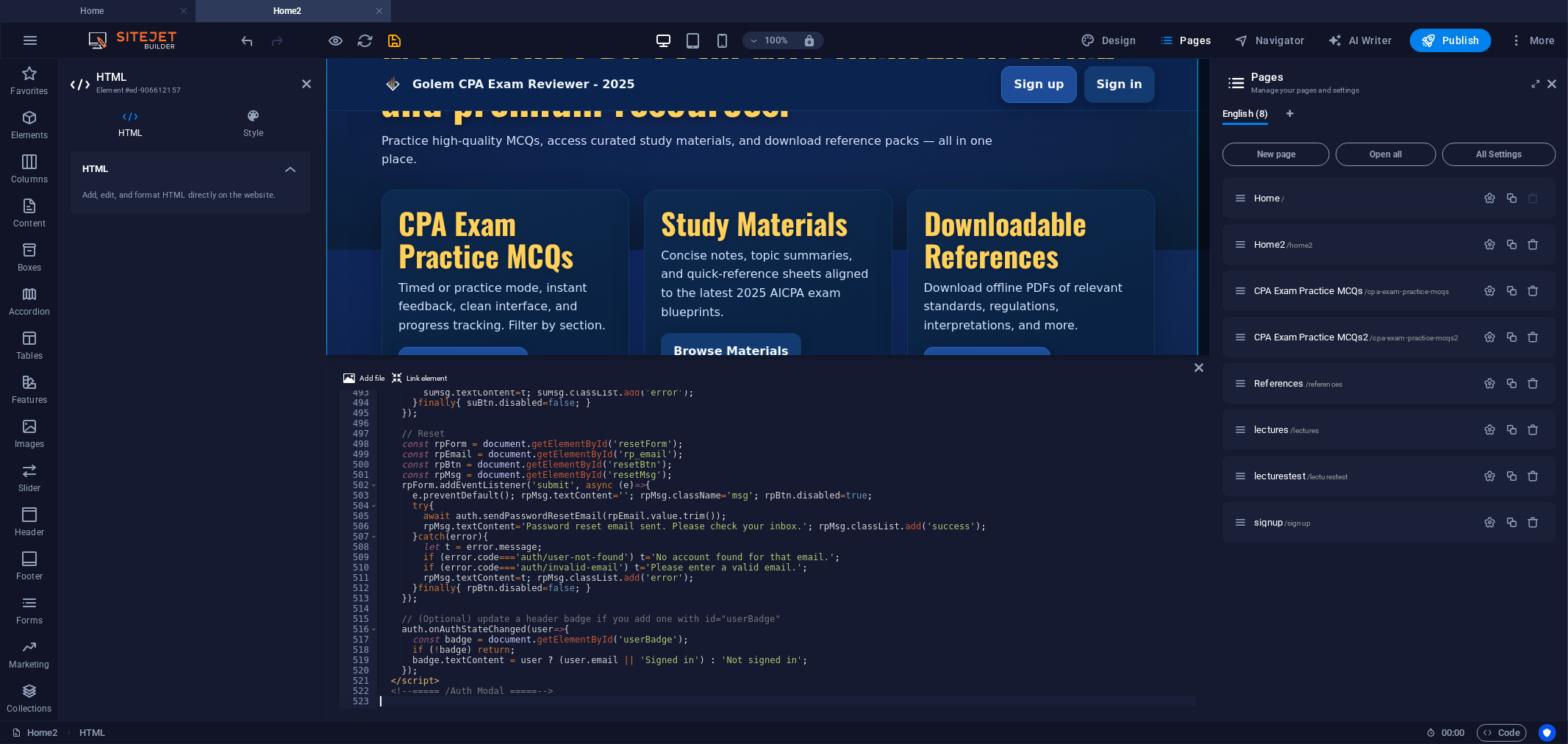
click at [929, 592] on div "suMsg . textContent = t ; suMsg . classList . add ( 'error' ) ; } finally { suB…" at bounding box center [843, 556] width 931 height 337
type textarea "}finally{ rpBtn.disabled=false; }"
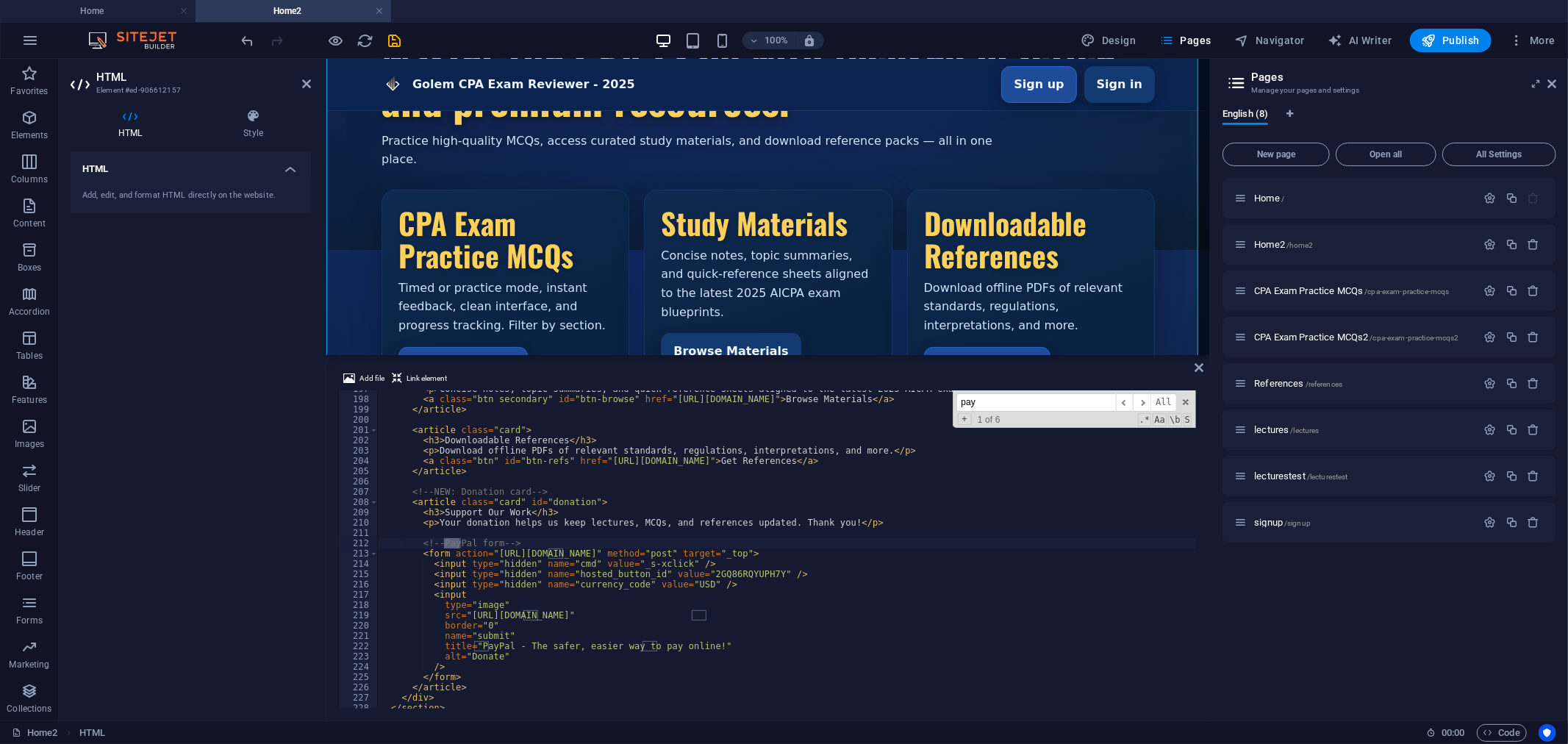
scroll to position [2024, 0]
type input "paynow"
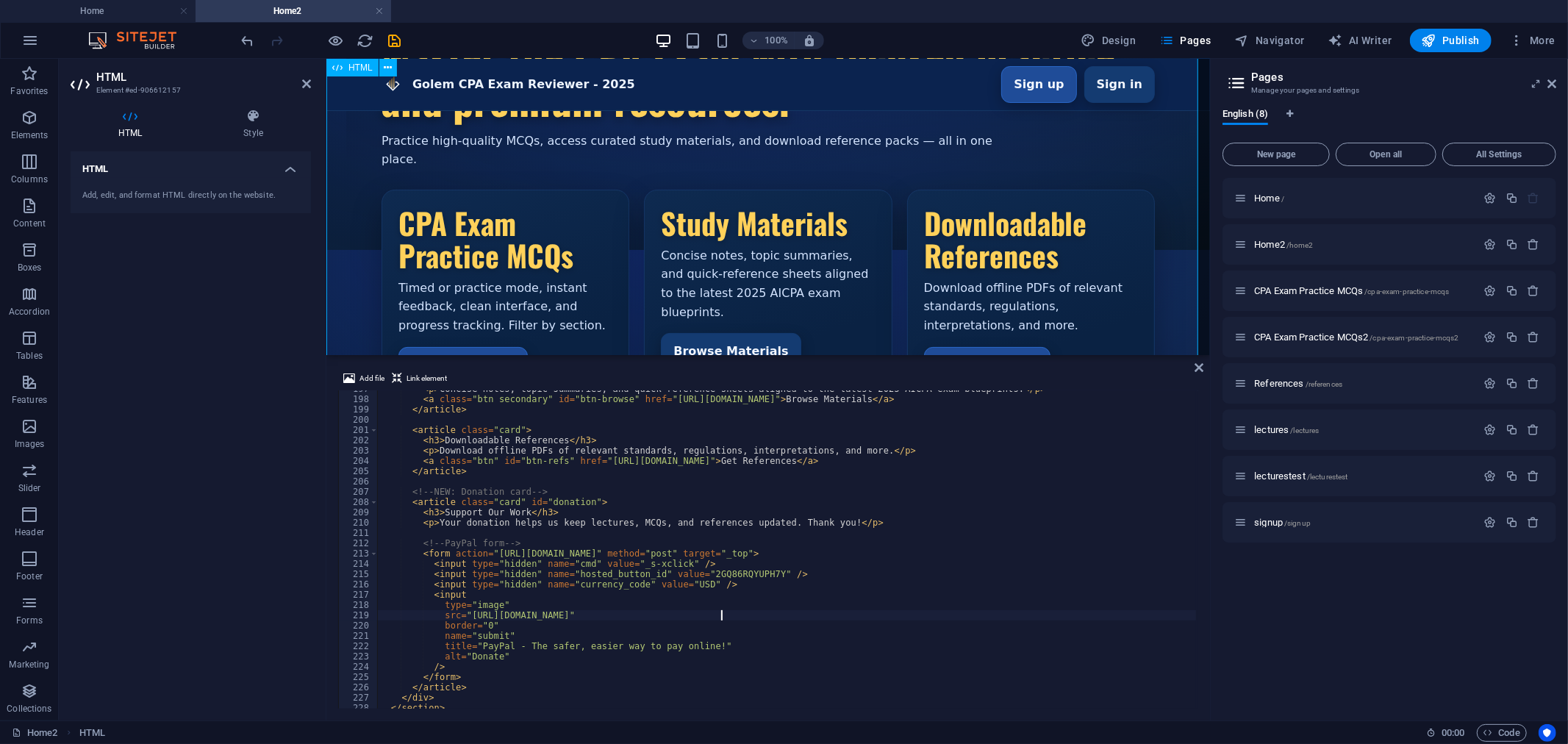
type textarea "src="[URL][DOMAIN_NAME]""
click at [708, 69] on div "Golem CPA Exam Reviewer - 2025 Golem CPA Exam Reviewer - 2025 Sign up Sign in M…" at bounding box center [767, 329] width 884 height 752
click at [341, 39] on icon "button" at bounding box center [336, 40] width 17 height 17
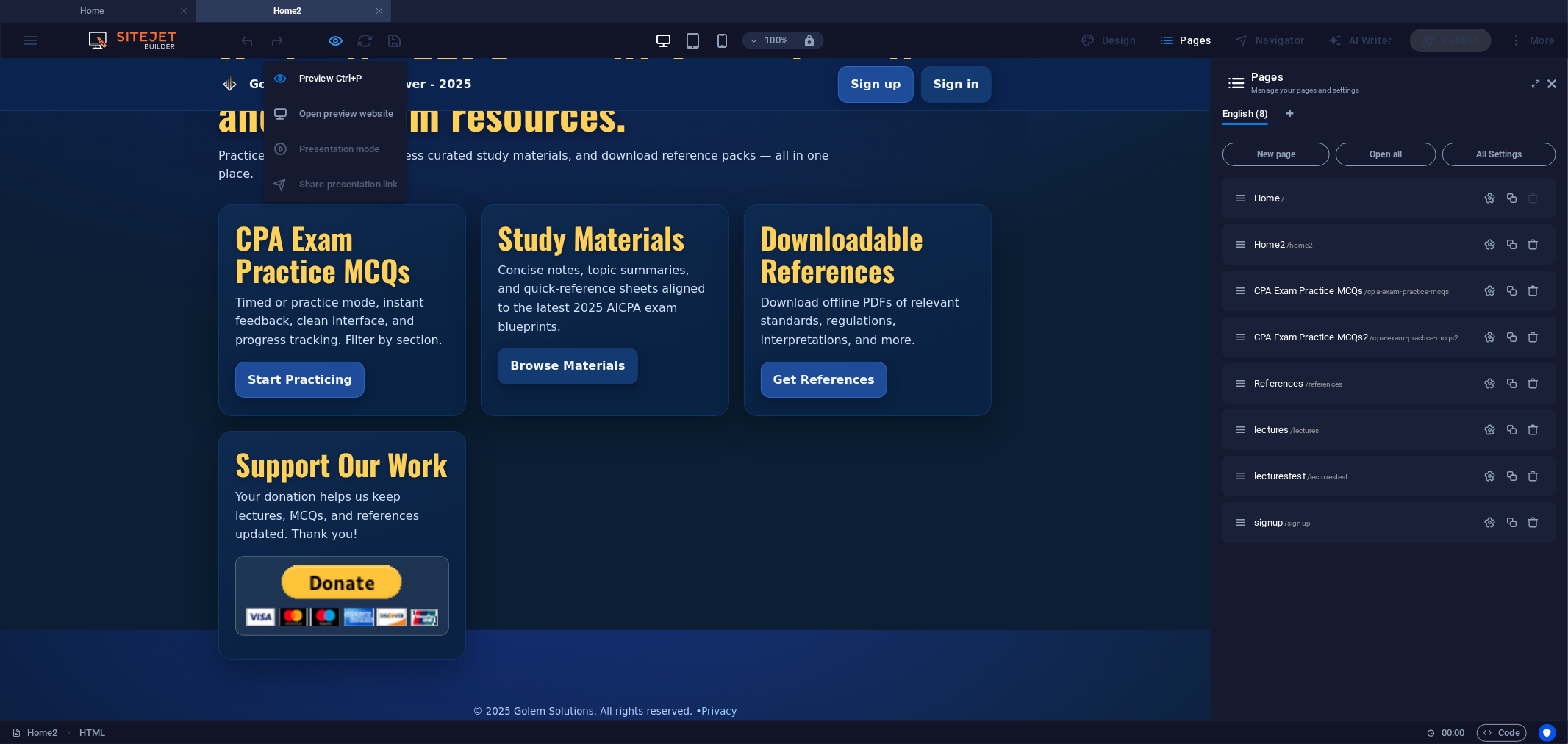
scroll to position [104, 0]
click at [335, 40] on icon "button" at bounding box center [336, 40] width 17 height 17
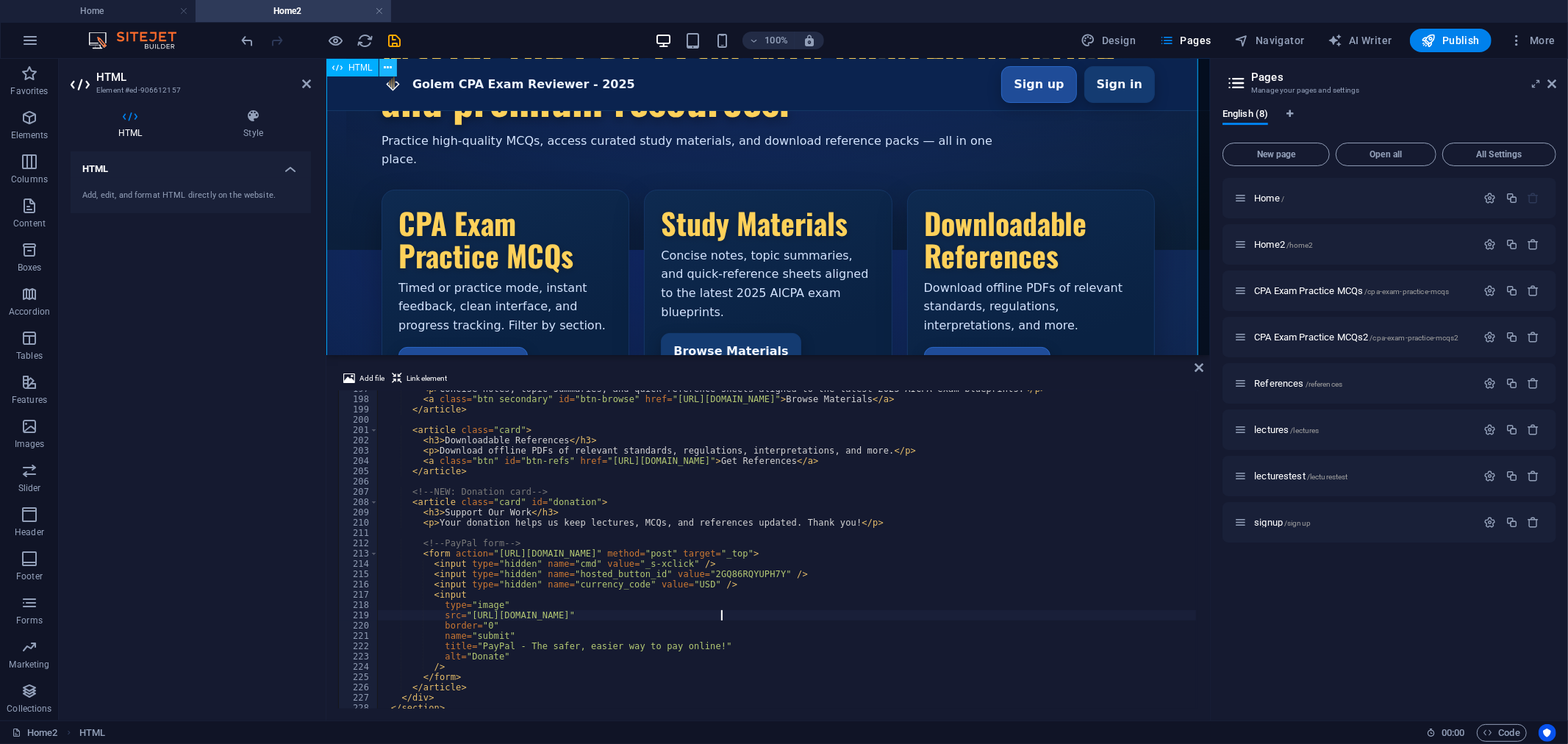
click at [388, 67] on icon at bounding box center [387, 67] width 8 height 15
click at [637, 518] on div "< p > Concise notes, topic summaries, and quick-reference sheets aligned to the…" at bounding box center [843, 552] width 931 height 337
click at [832, 527] on div "< p > Concise notes, topic summaries, and quick-reference sheets aligned to the…" at bounding box center [843, 552] width 931 height 337
click at [853, 623] on div "< p > Concise notes, topic summaries, and quick-reference sheets aligned to the…" at bounding box center [843, 552] width 931 height 337
type textarea "border="0""
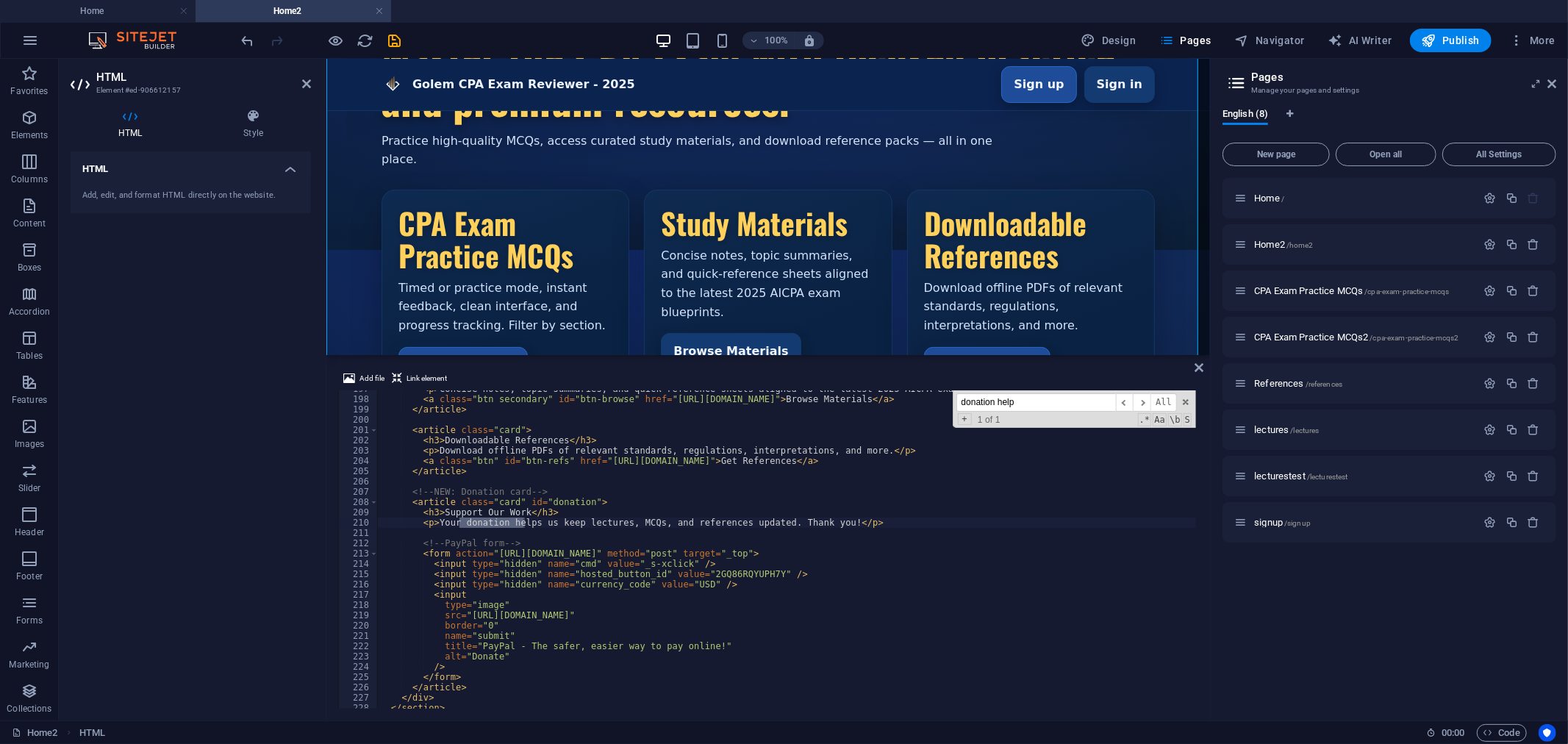
type input "donation help"
click at [763, 517] on div "< p > Concise notes, topic summaries, and quick-reference sheets aligned to the…" at bounding box center [843, 552] width 931 height 337
click at [677, 521] on div "< p > Concise notes, topic summaries, and quick-reference sheets aligned to the…" at bounding box center [843, 552] width 931 height 337
type textarea "<p>Your donation helps us keep lectures, MCQs, and references updated. This als…"
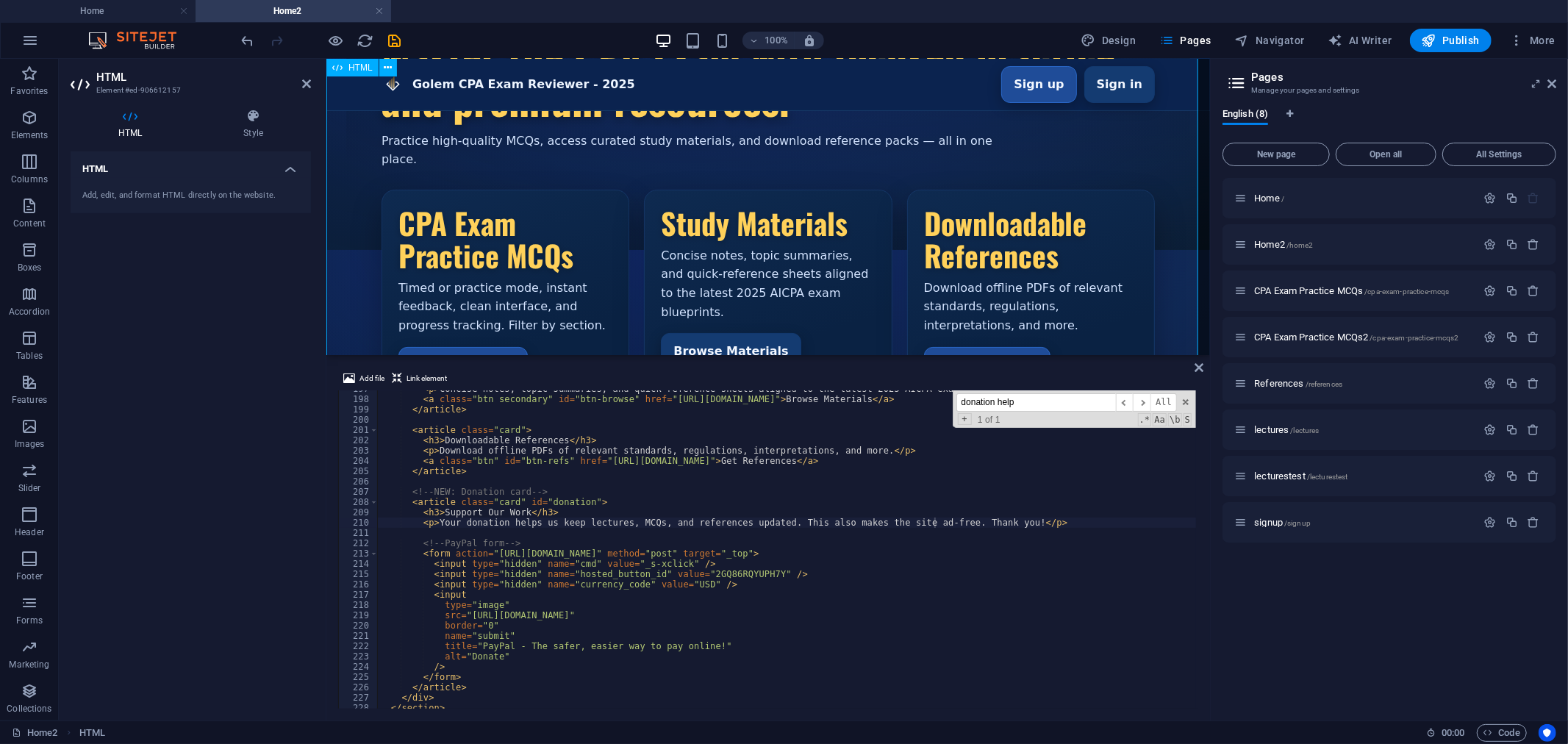
click at [818, 76] on div "Golem CPA Exam Reviewer - 2025 Golem CPA Exam Reviewer - 2025 Sign up Sign in M…" at bounding box center [767, 338] width 884 height 770
click at [332, 39] on icon "button" at bounding box center [336, 40] width 17 height 17
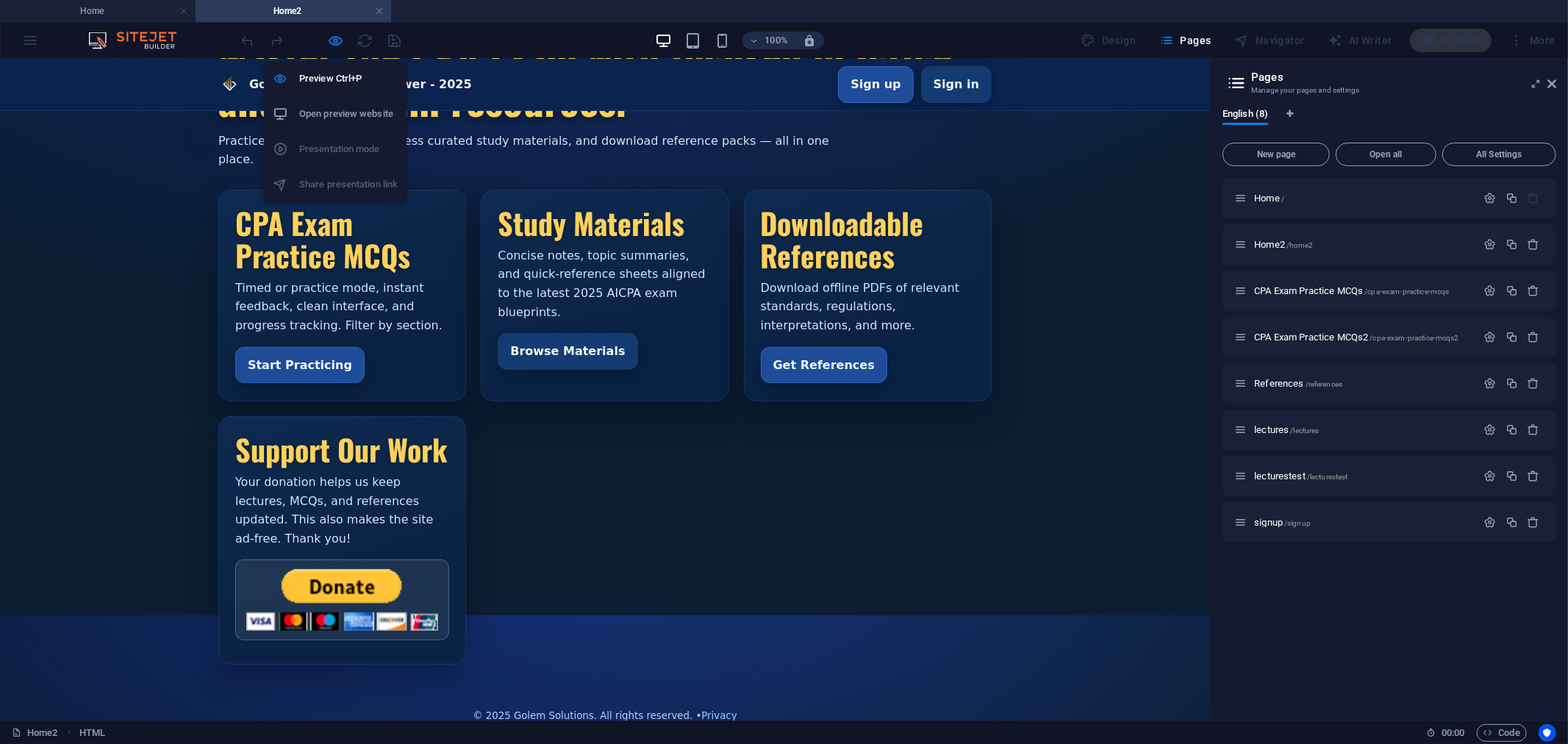
scroll to position [104, 0]
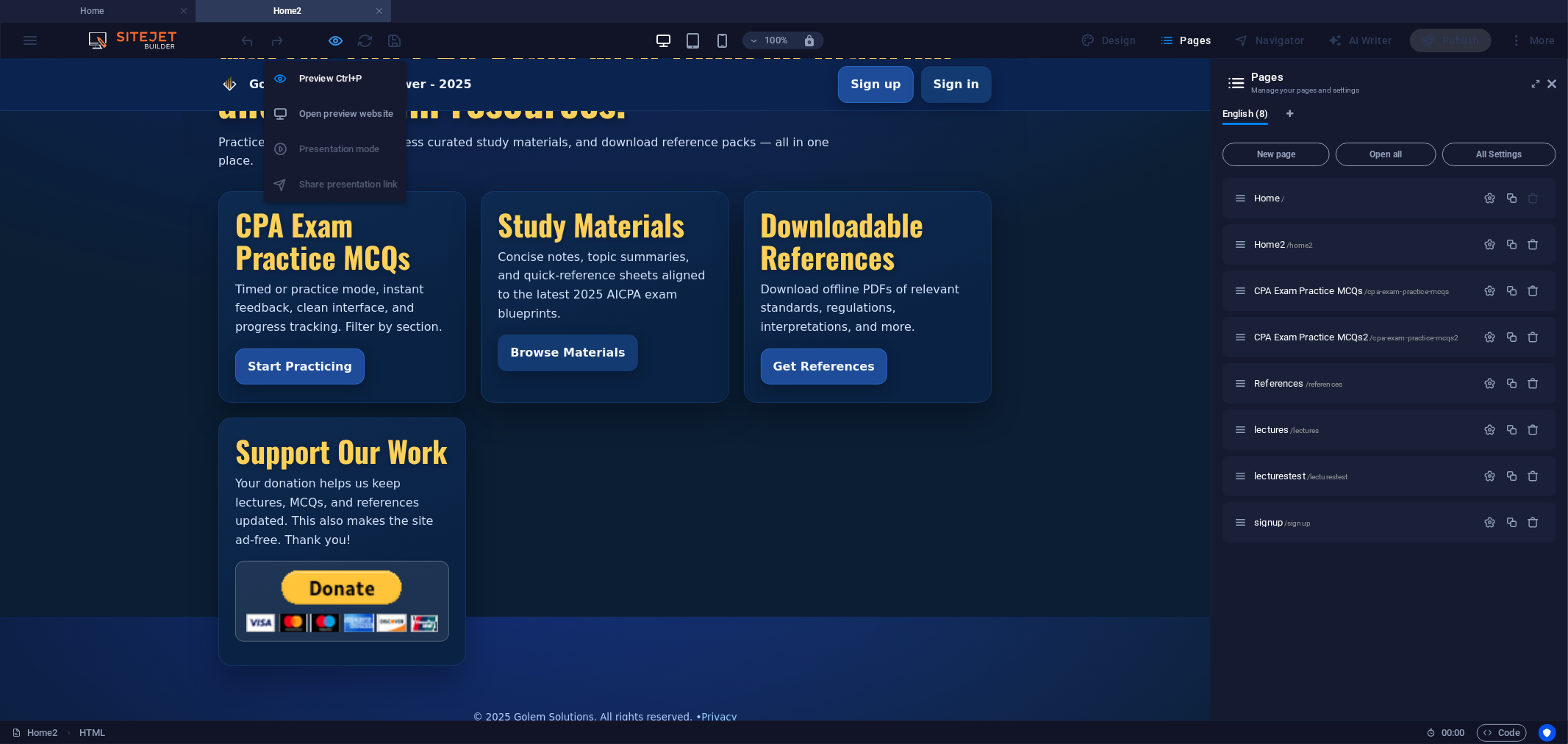
click at [335, 39] on icon "button" at bounding box center [336, 40] width 17 height 17
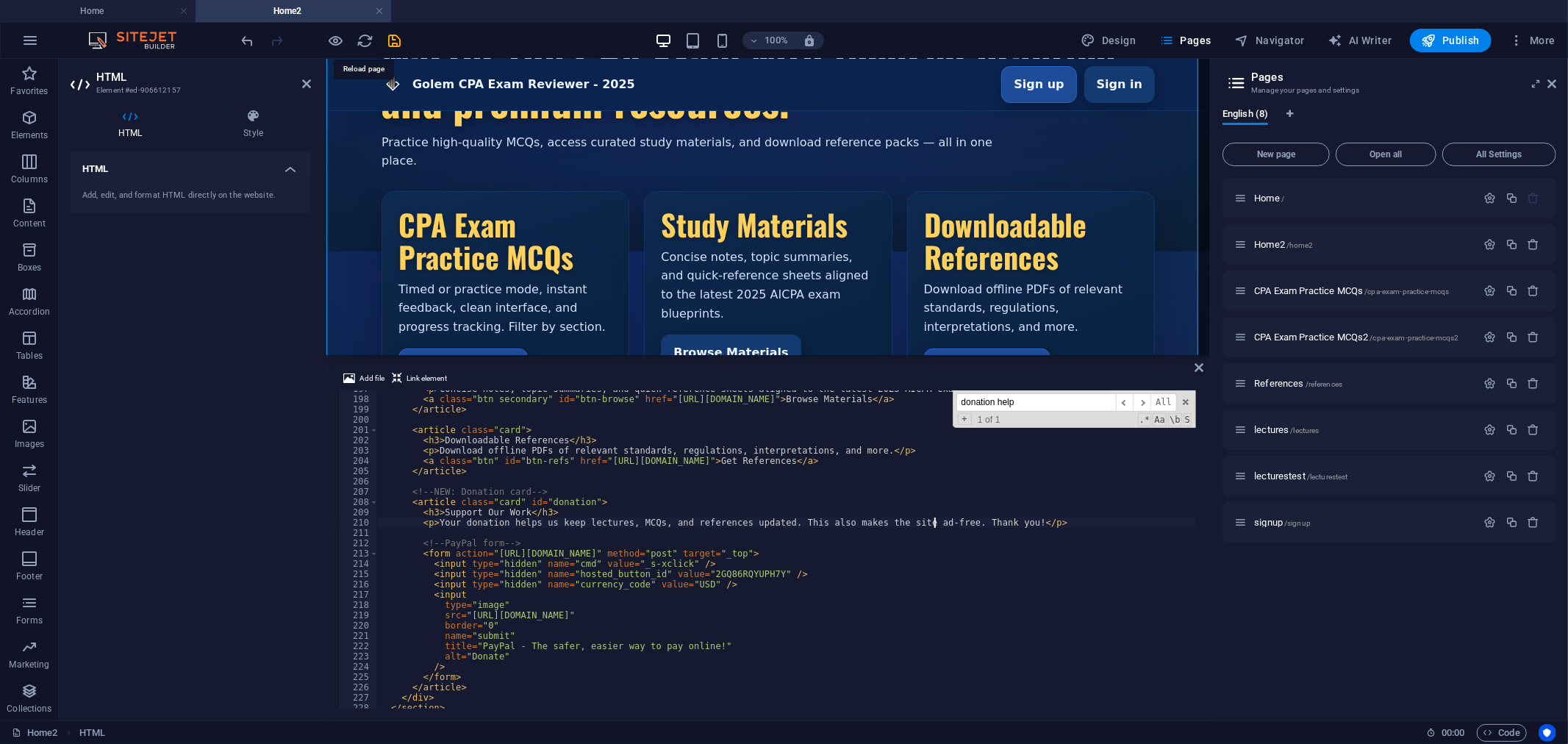
scroll to position [105, 0]
click at [397, 39] on icon "save" at bounding box center [394, 40] width 17 height 17
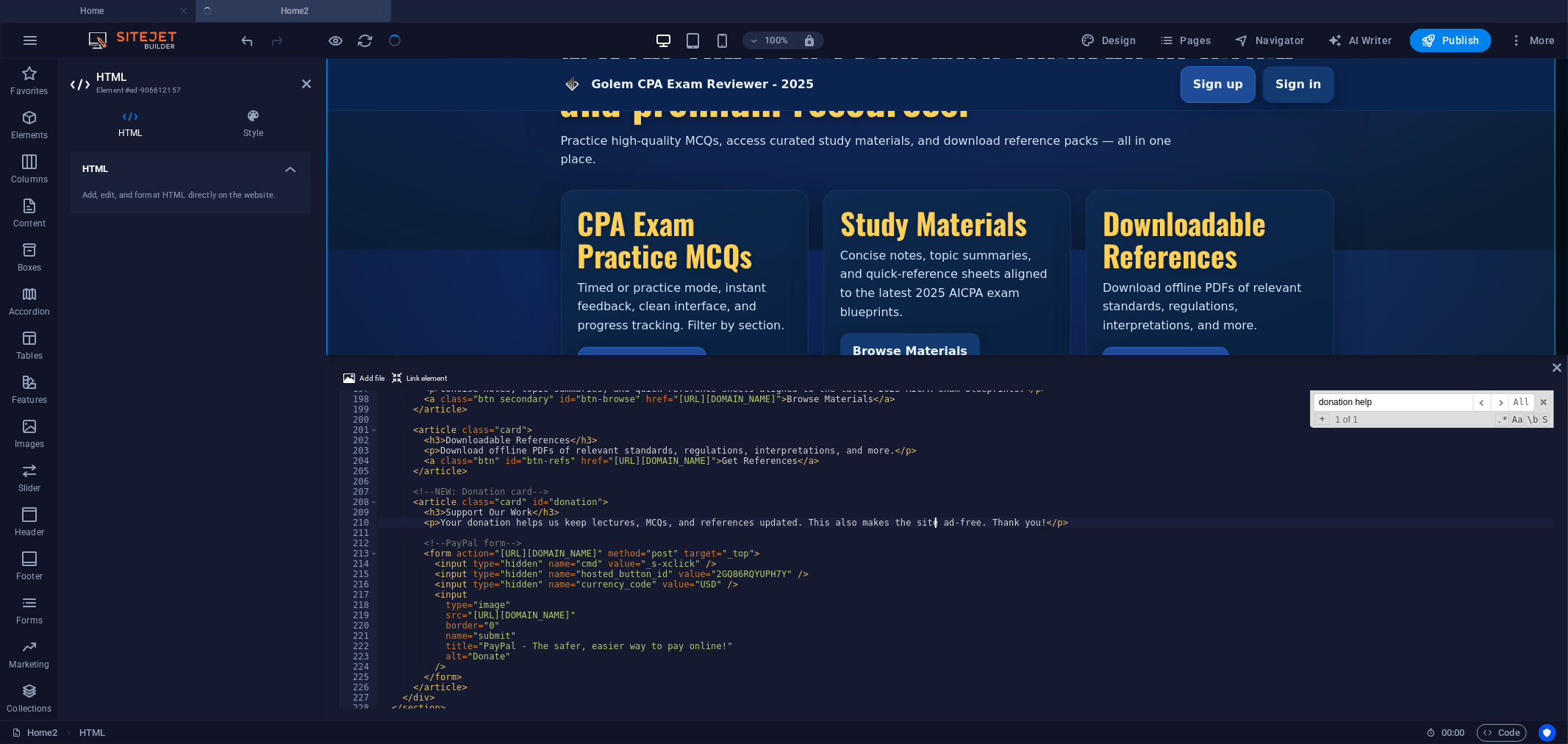
scroll to position [2024, 0]
click at [1449, 41] on span "Publish" at bounding box center [1451, 40] width 58 height 14
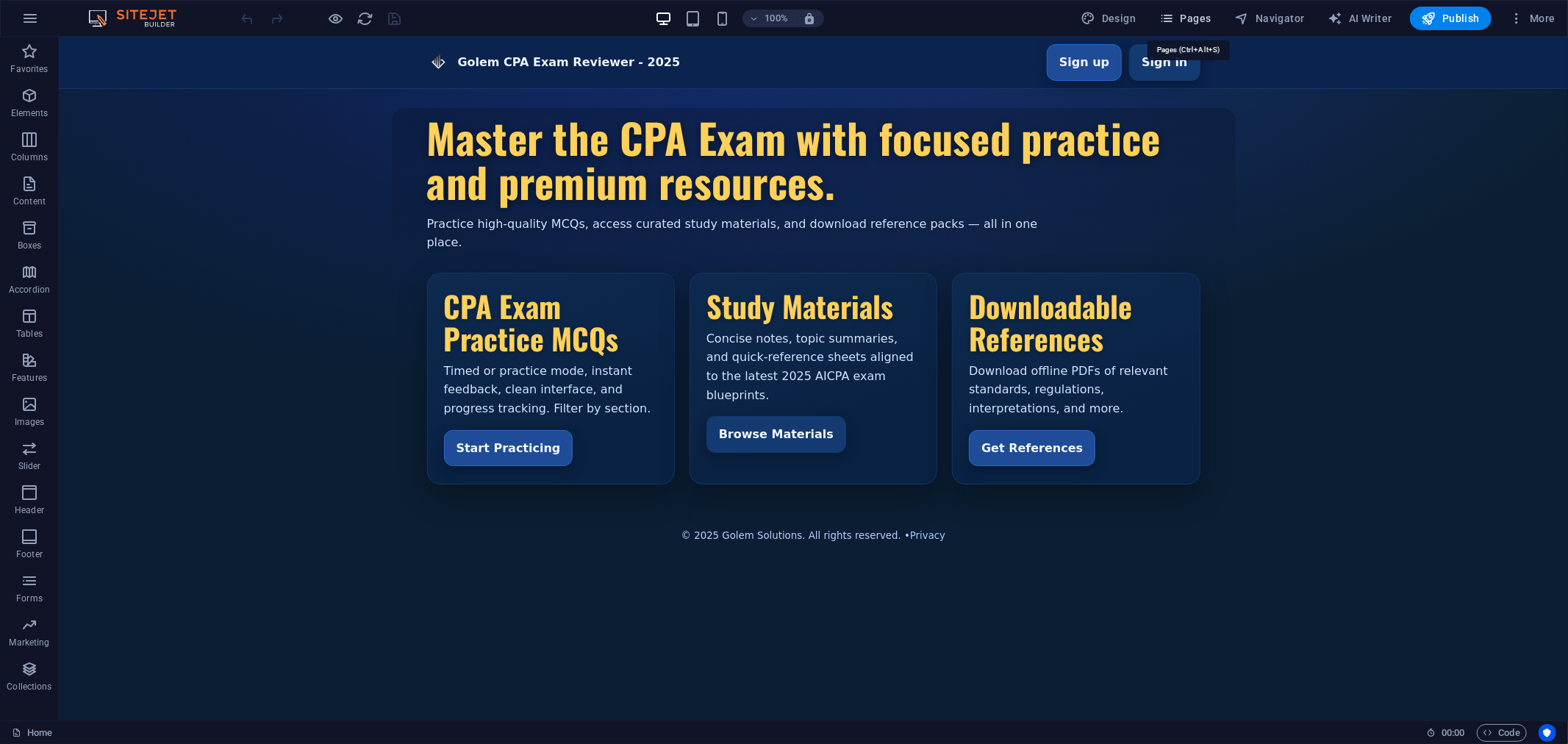
drag, startPoint x: 1195, startPoint y: 18, endPoint x: 1136, endPoint y: 12, distance: 59.3
click at [1195, 18] on span "Pages" at bounding box center [1184, 18] width 51 height 14
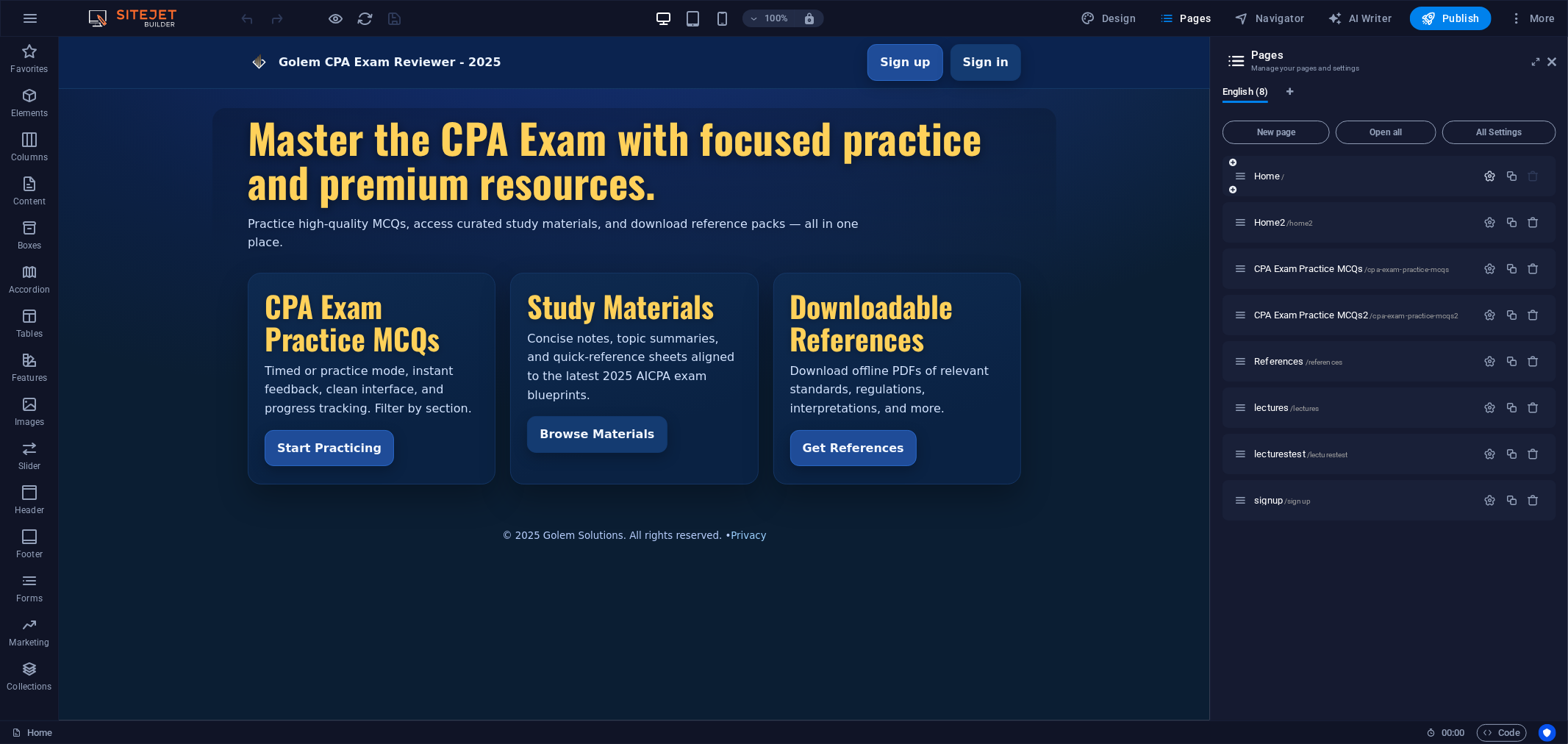
click at [1490, 174] on icon "button" at bounding box center [1491, 176] width 13 height 13
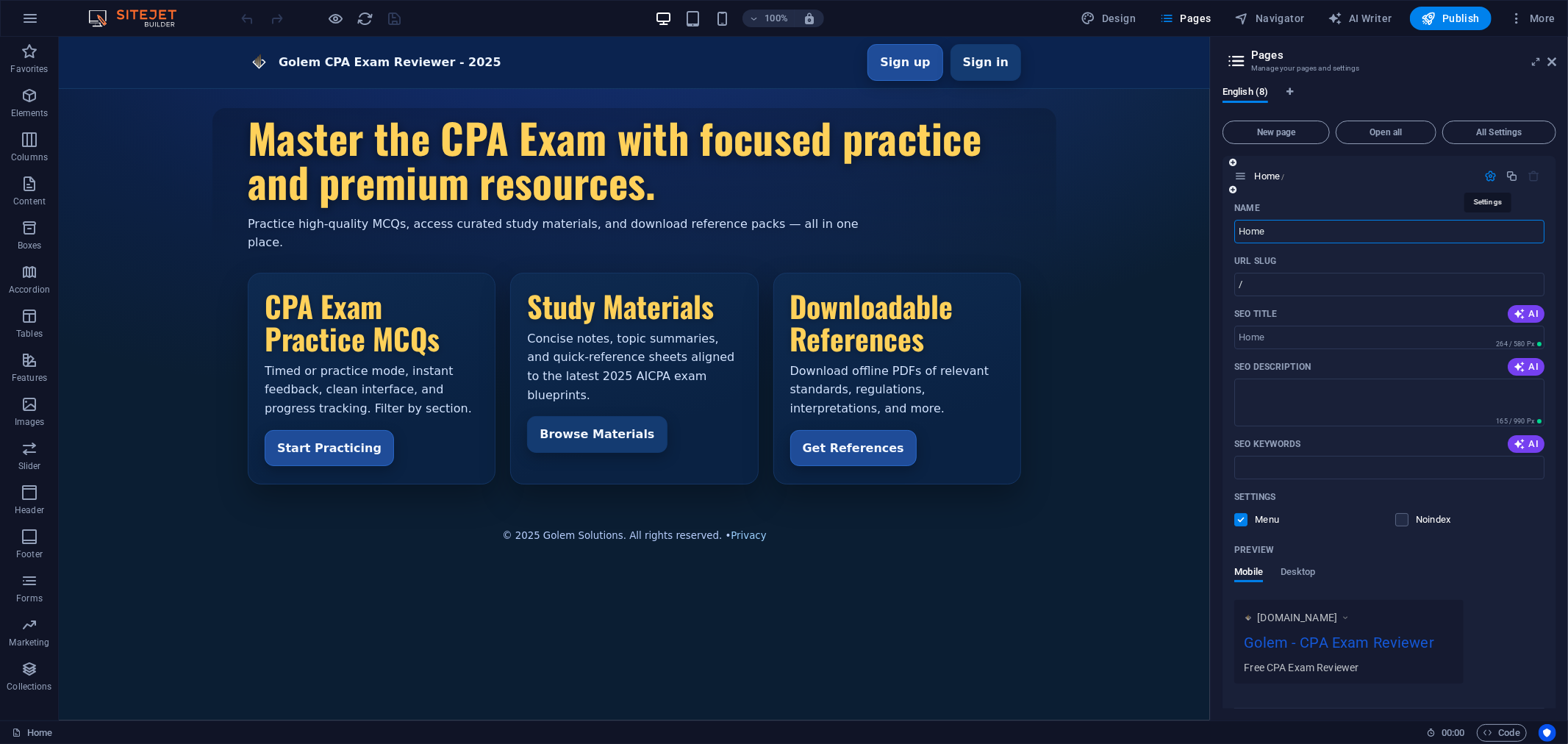
click at [1490, 173] on icon "button" at bounding box center [1491, 176] width 13 height 13
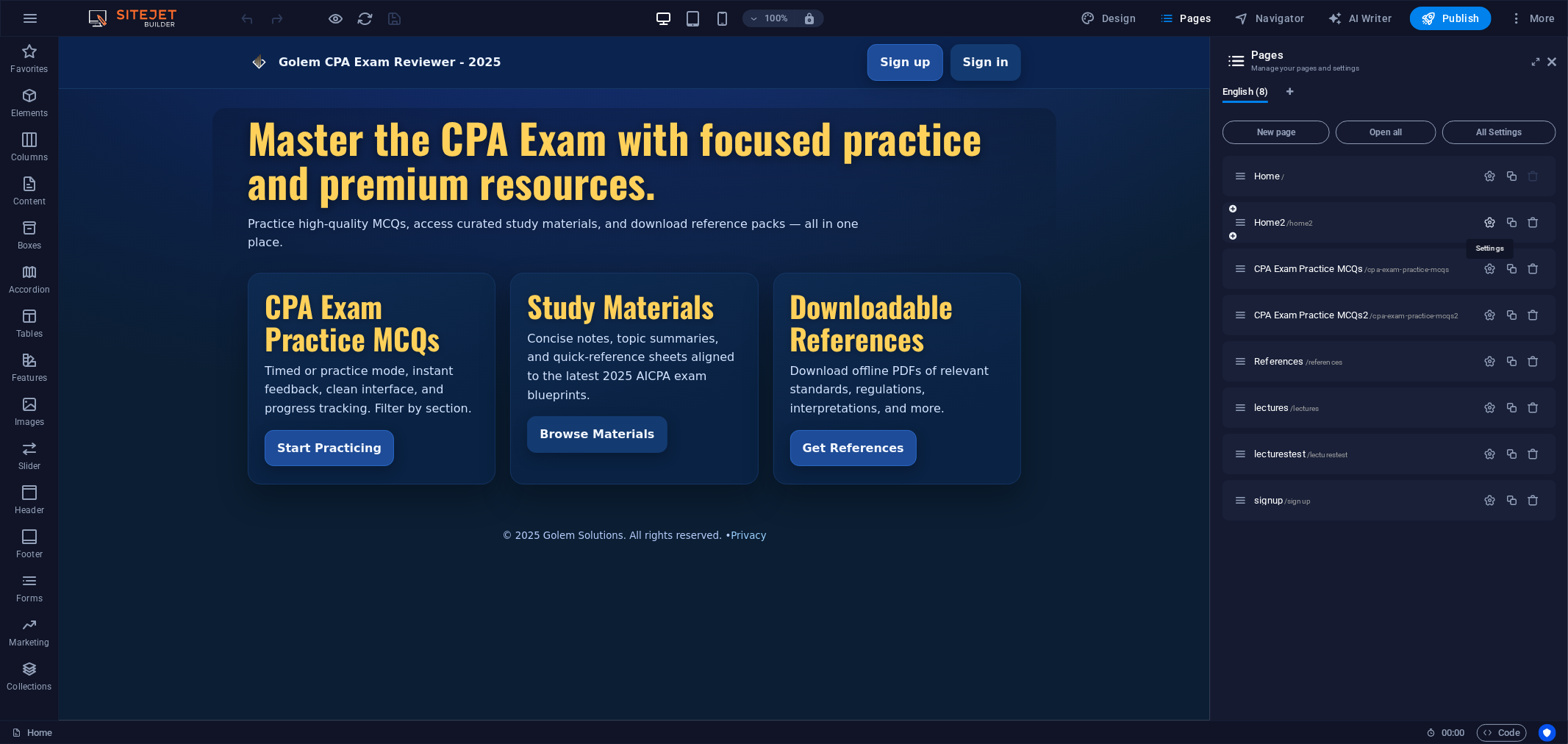
click at [1489, 219] on icon "button" at bounding box center [1491, 222] width 13 height 13
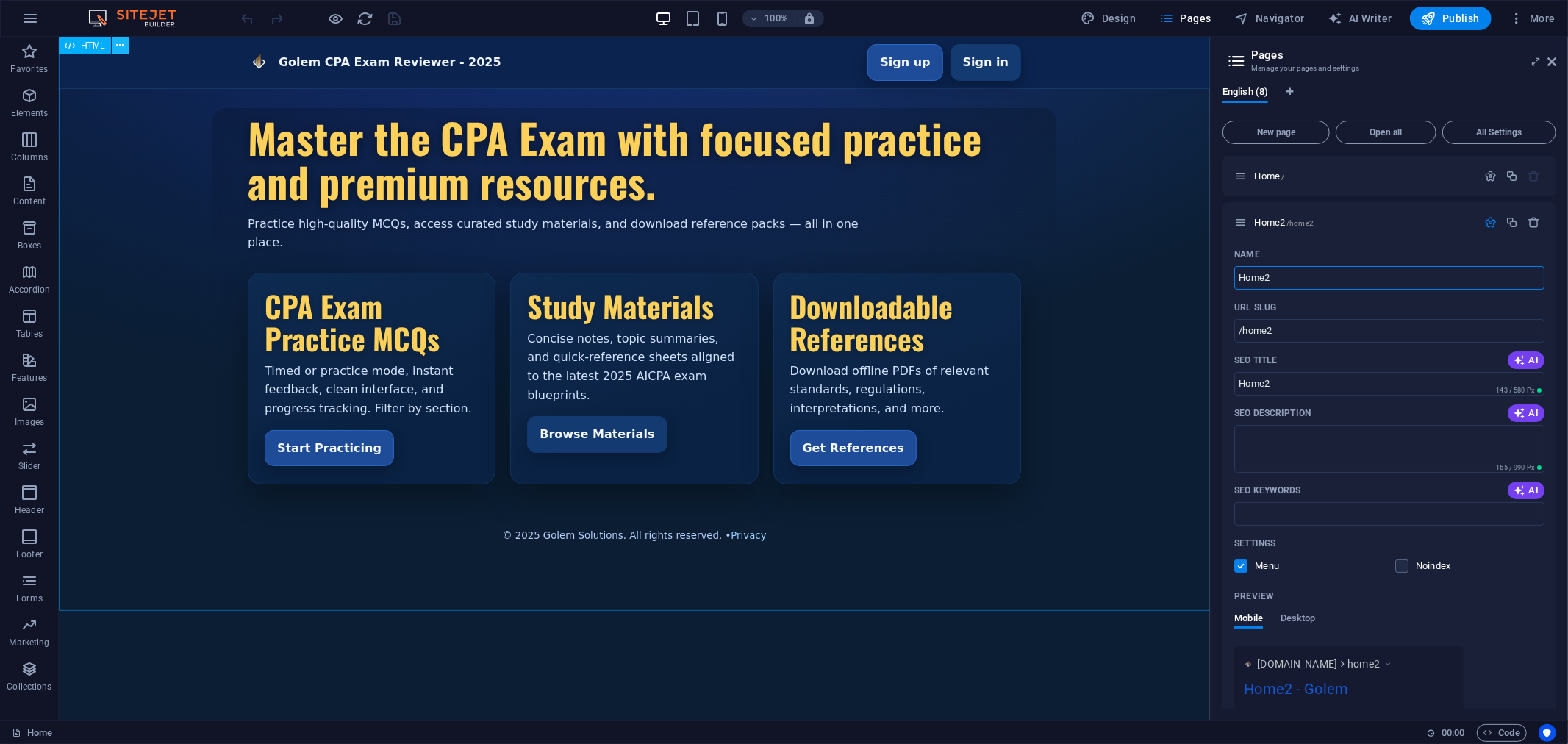
click at [124, 42] on icon at bounding box center [120, 46] width 8 height 15
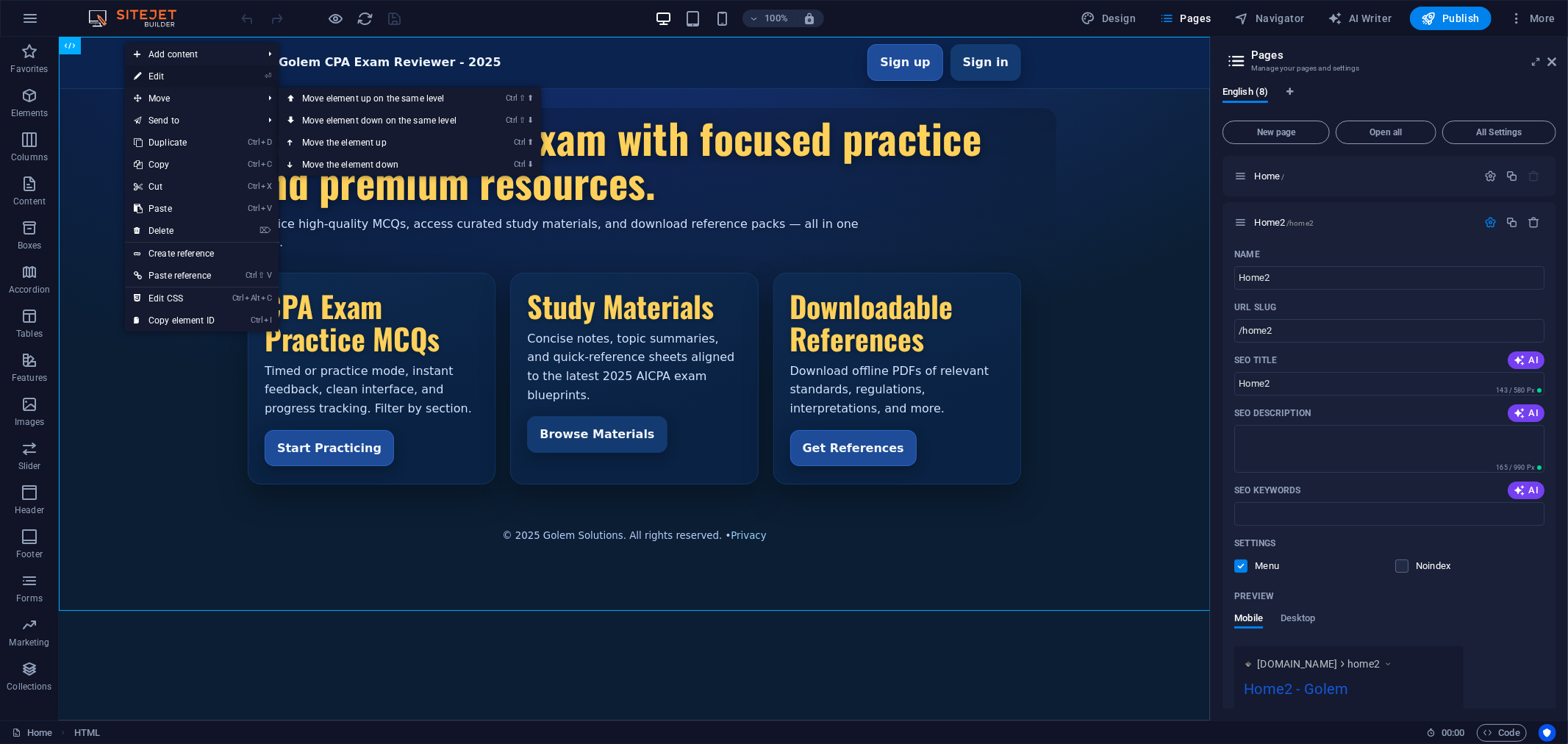
click at [168, 78] on link "⏎ Edit" at bounding box center [174, 76] width 99 height 22
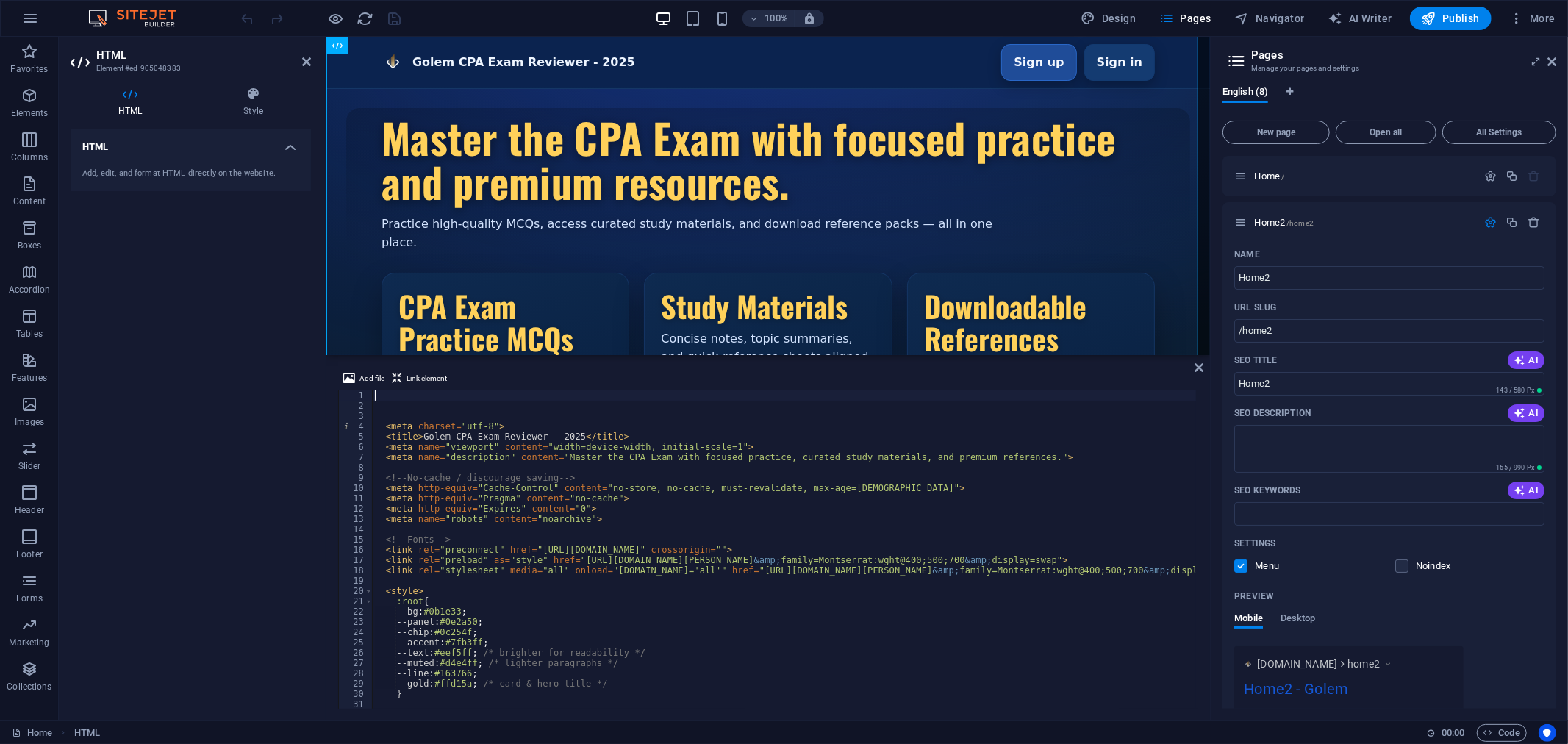
click at [467, 478] on div "< meta charset = "utf-8" > < title > Golem CPA Exam Reviewer - 2025 </ title > …" at bounding box center [837, 558] width 931 height 337
type textarea "<!-- No-cache / discourage saving -->"
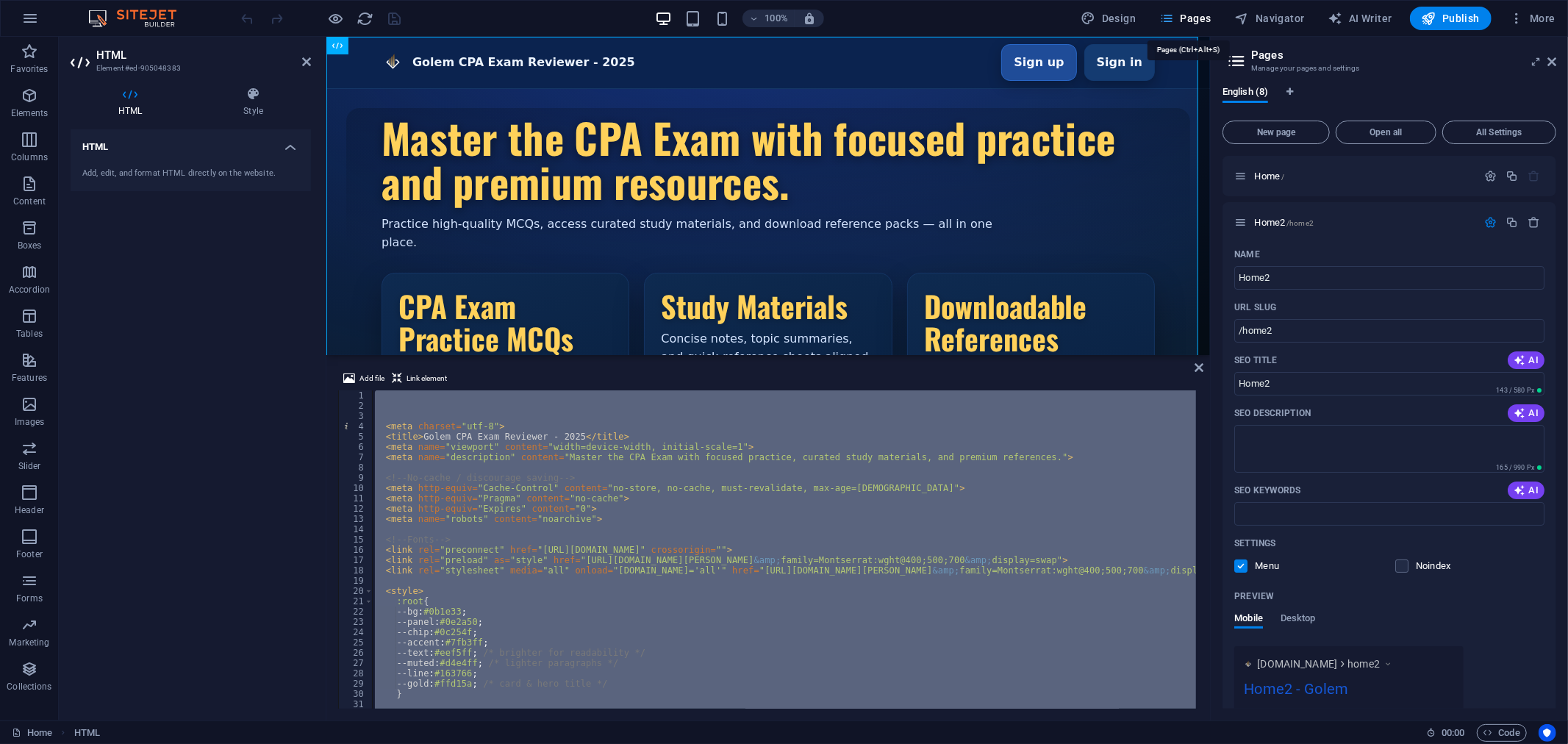
click at [1191, 15] on span "Pages" at bounding box center [1184, 18] width 51 height 14
click at [1269, 174] on span "Home /" at bounding box center [1269, 176] width 30 height 11
click at [1280, 222] on span "Home2 /home2" at bounding box center [1284, 222] width 59 height 11
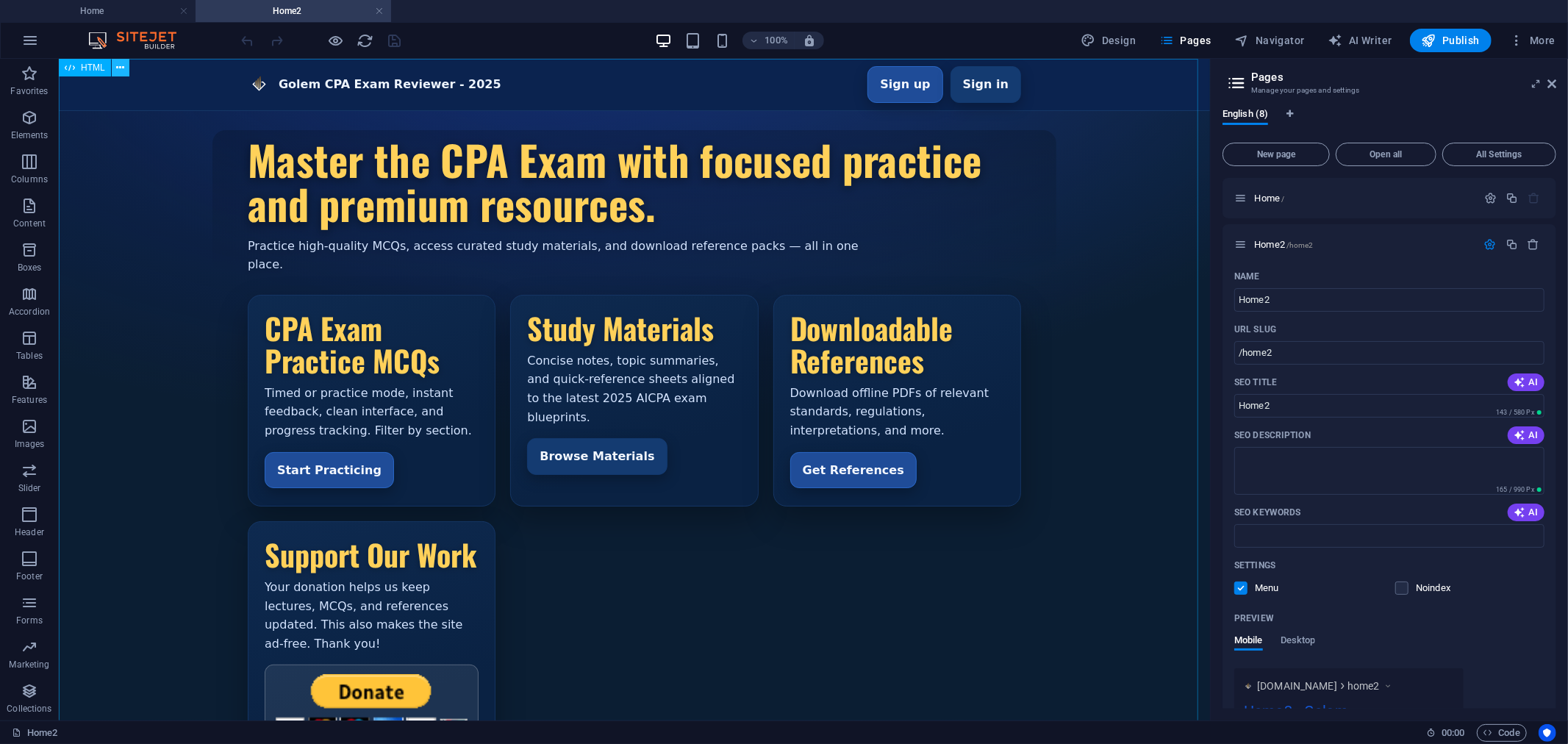
click at [120, 64] on icon at bounding box center [120, 67] width 8 height 15
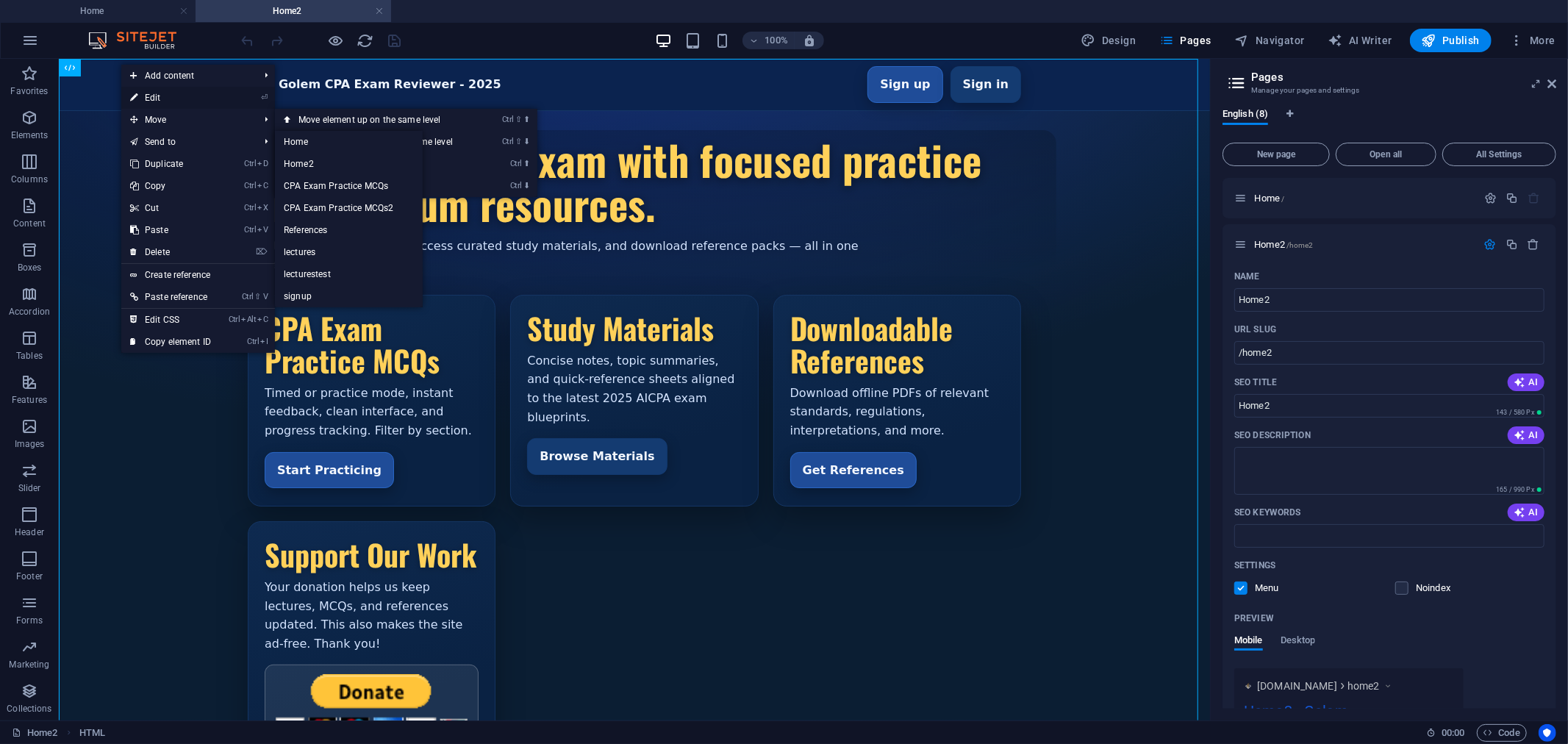
click at [172, 99] on link "⏎ Edit" at bounding box center [170, 98] width 99 height 22
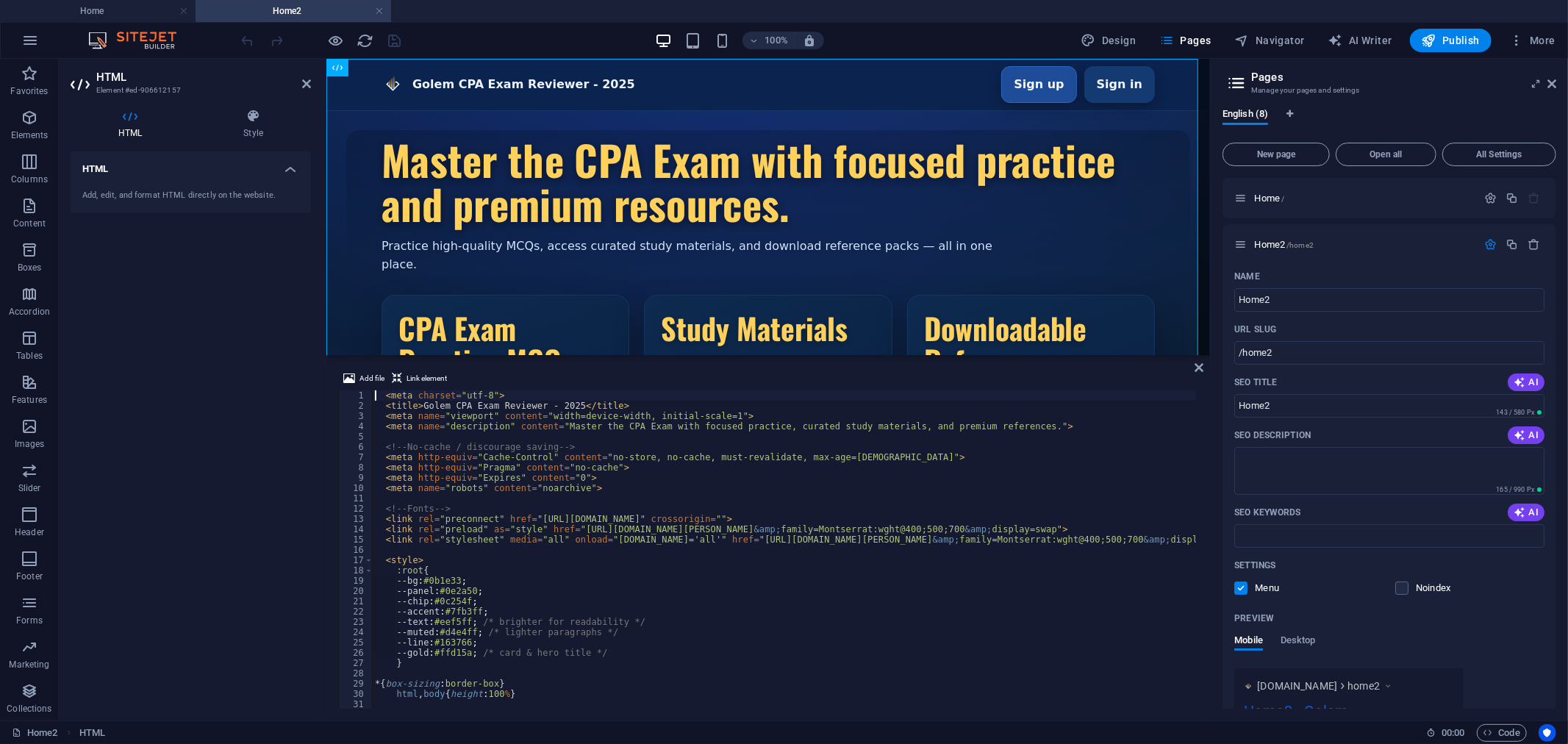
click at [434, 463] on div "< meta charset = "utf-8" > < title > Golem CPA Exam Reviewer - 2025 </ title > …" at bounding box center [845, 558] width 947 height 337
type textarea "<!-- ===== /Auth Modal ===== -->"
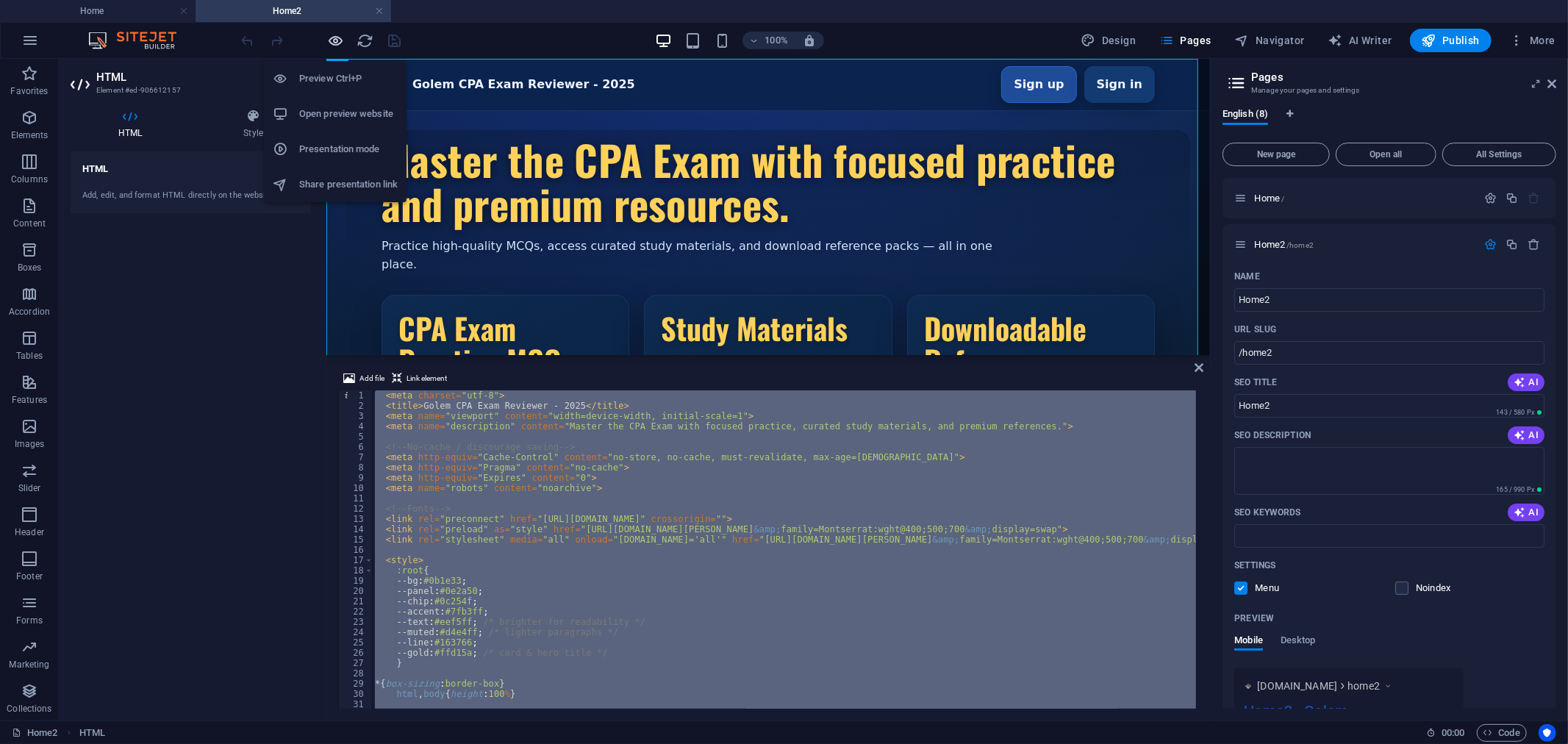
click at [337, 39] on icon "button" at bounding box center [336, 40] width 17 height 17
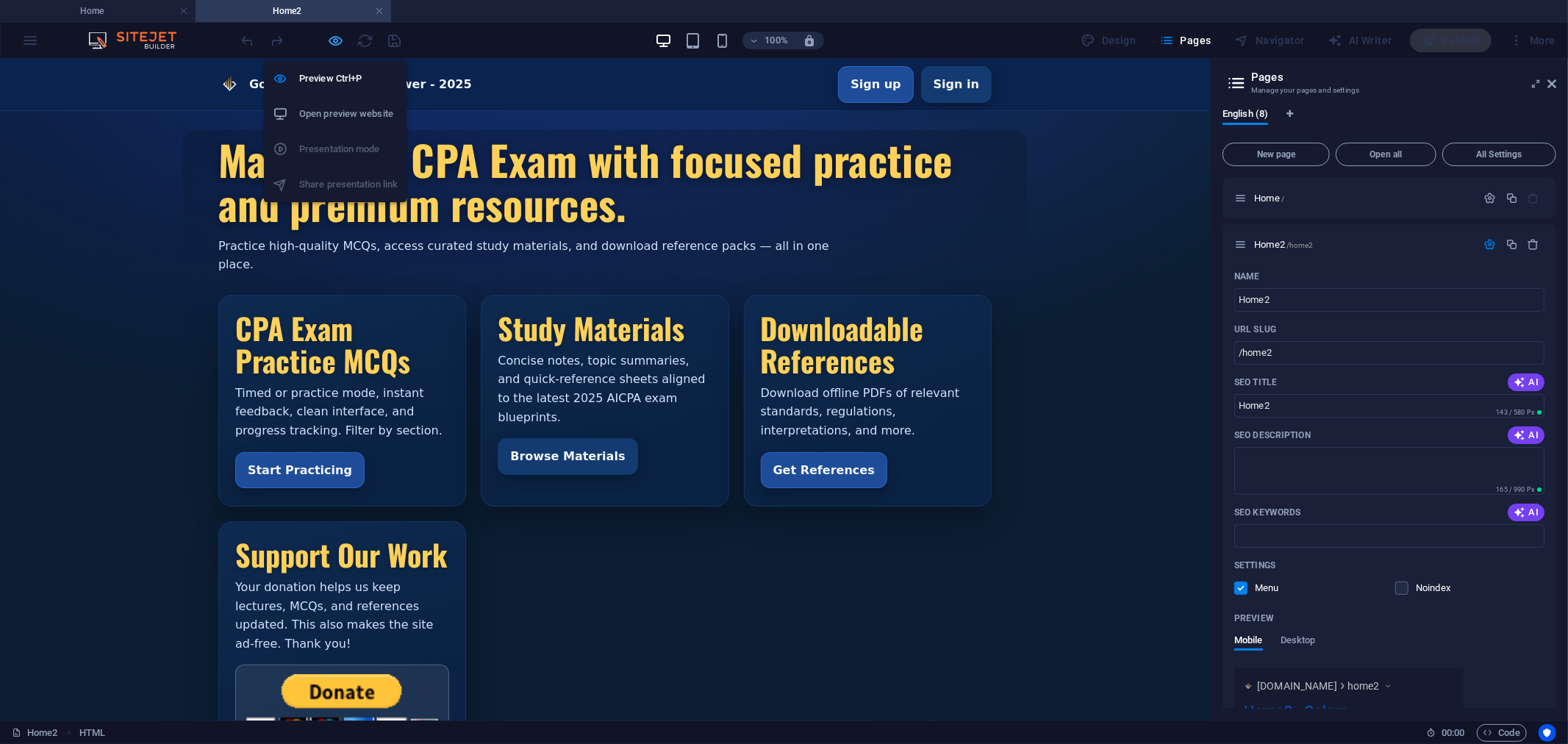
click at [335, 41] on icon "button" at bounding box center [336, 40] width 17 height 17
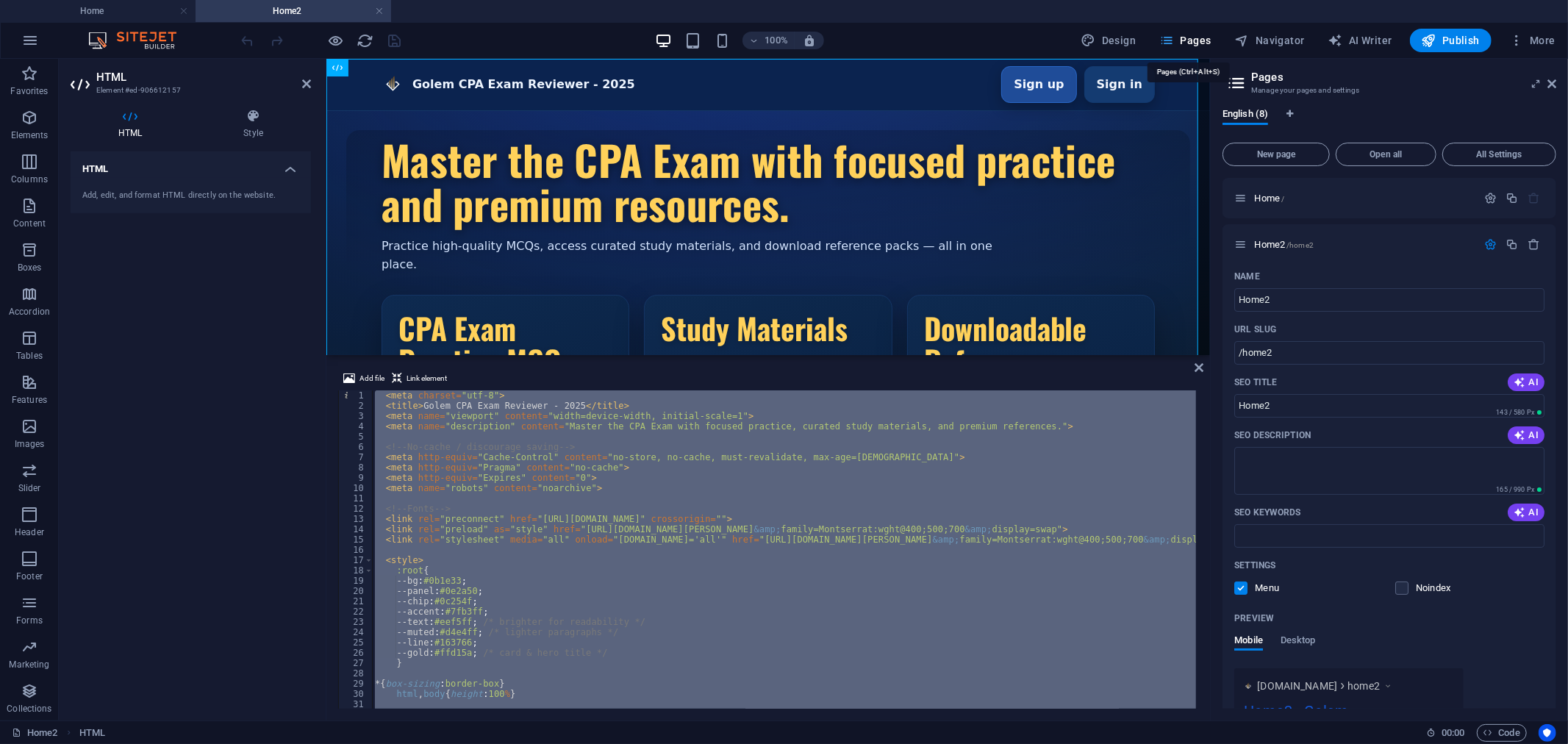
click at [1191, 39] on span "Pages" at bounding box center [1184, 40] width 51 height 14
click at [1278, 194] on span "Home /" at bounding box center [1269, 198] width 30 height 11
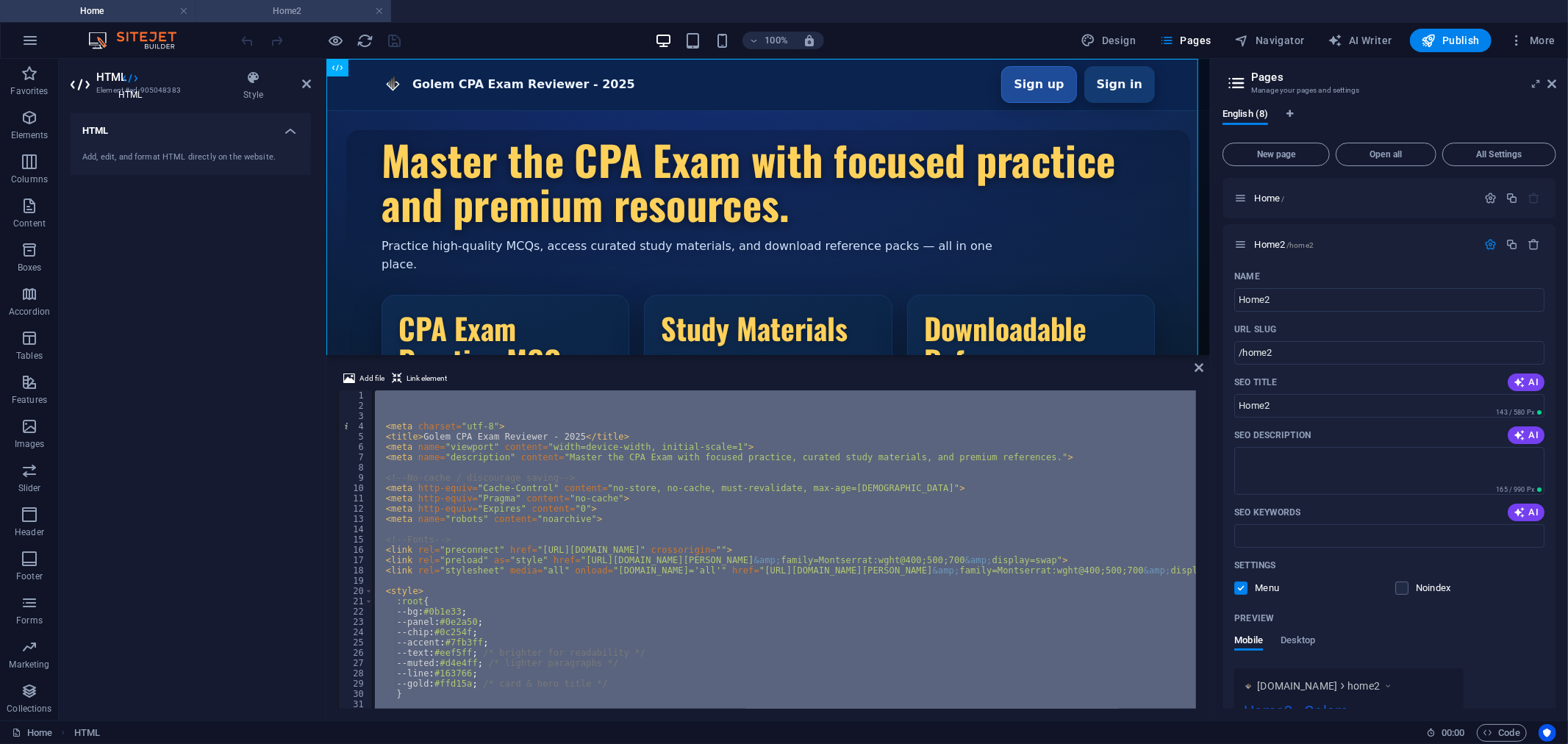
click at [263, 10] on h4 "Home2" at bounding box center [293, 11] width 195 height 16
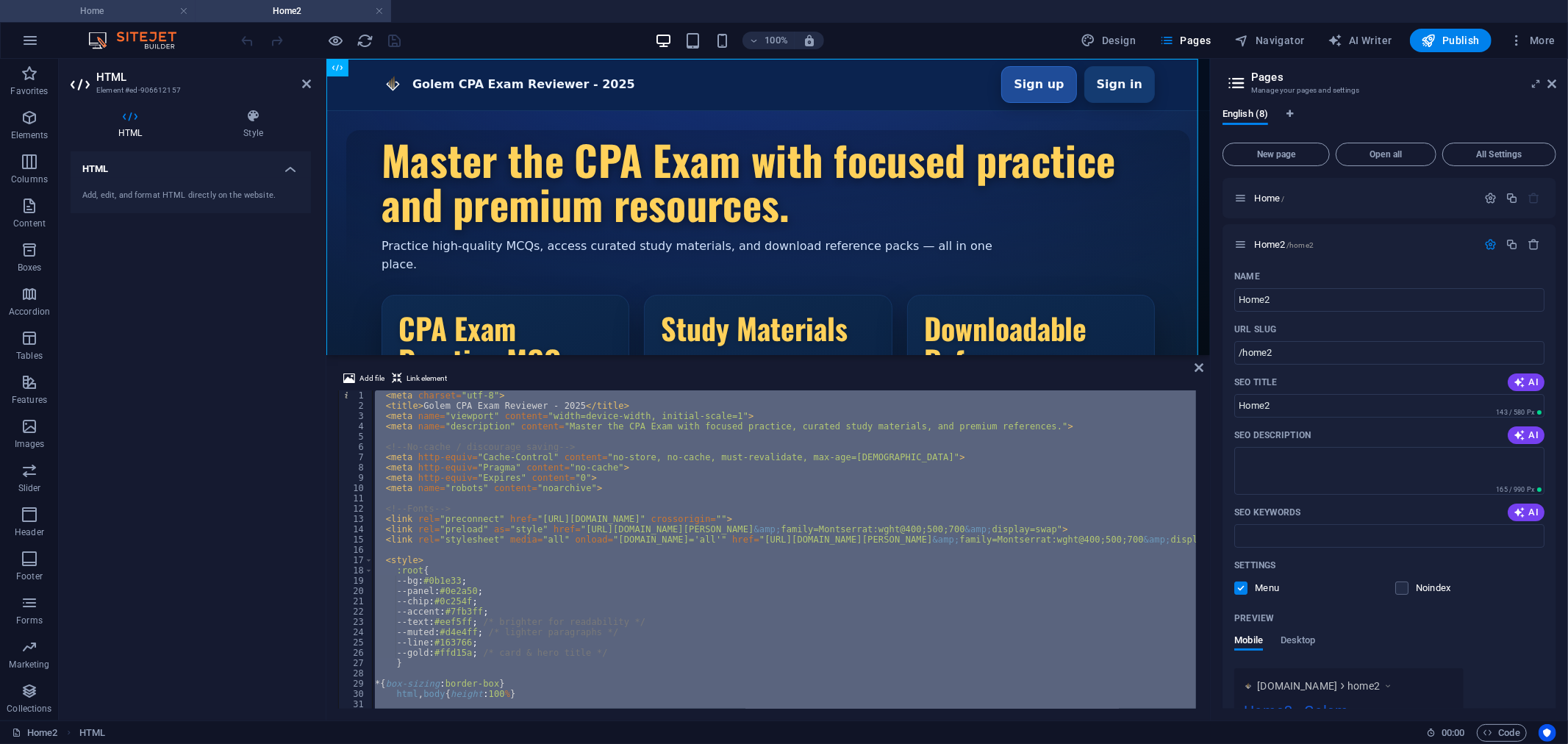
click at [98, 12] on h4 "Home" at bounding box center [98, 11] width 195 height 16
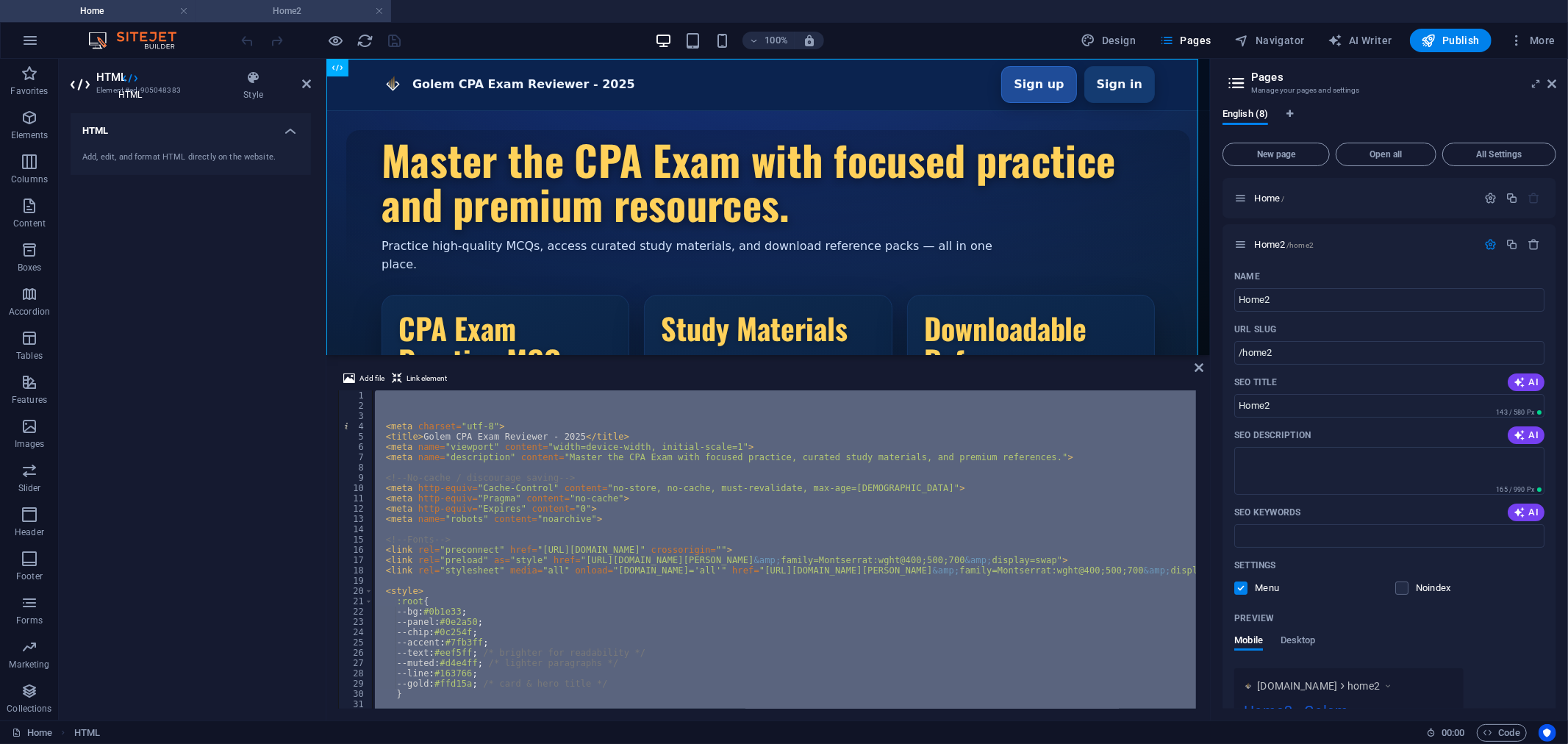
click at [282, 3] on h4 "Home2" at bounding box center [293, 11] width 195 height 16
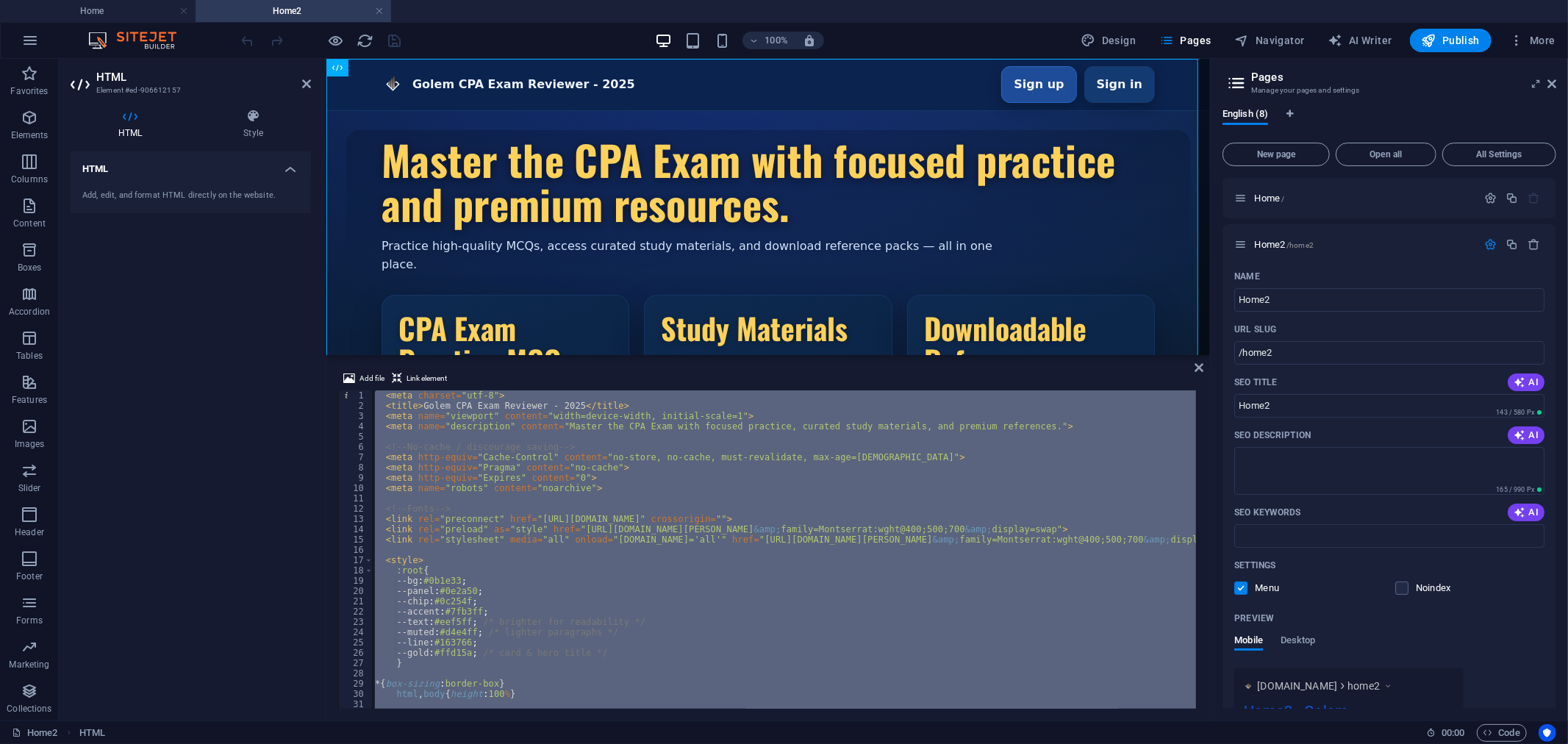
click at [481, 485] on div "< meta charset = "utf-8" > < title > Golem CPA Exam Reviewer - 2025 </ title > …" at bounding box center [784, 549] width 824 height 318
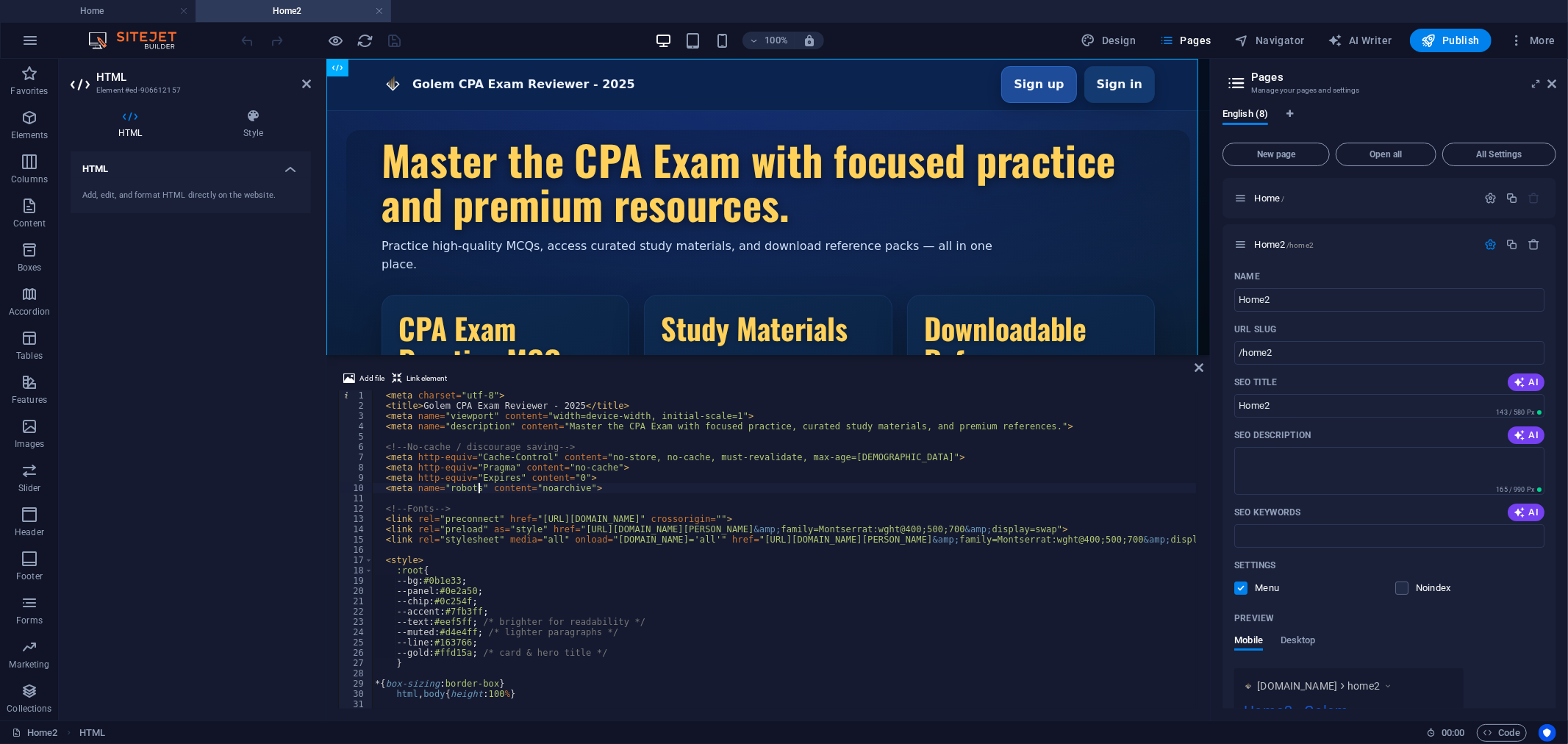
click at [468, 484] on div "< meta charset = "utf-8" > < title > Golem CPA Exam Reviewer - 2025 </ title > …" at bounding box center [845, 558] width 947 height 337
type textarea "<!-- ===== /Auth Modal ===== -->"
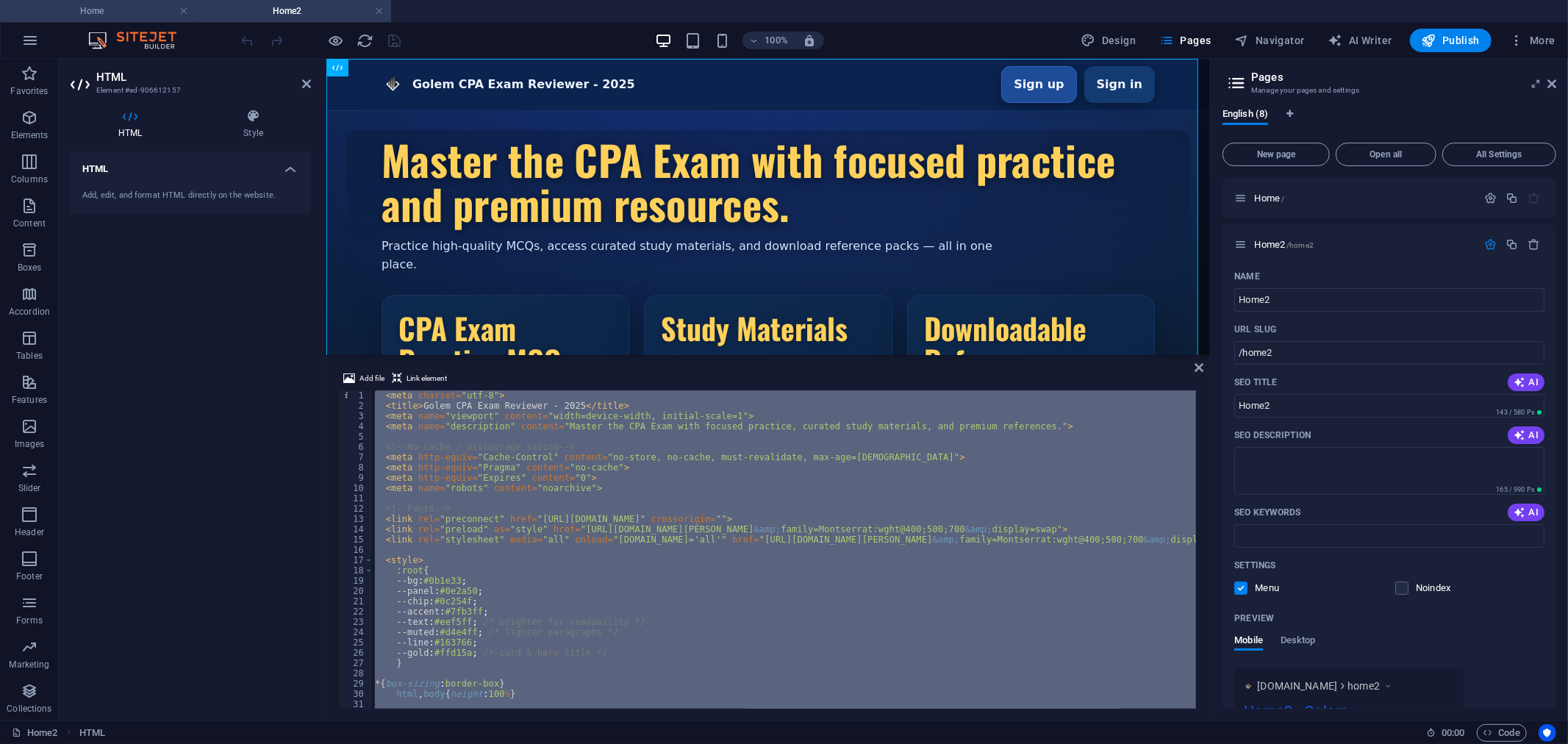
click at [122, 10] on h4 "Home" at bounding box center [98, 11] width 195 height 16
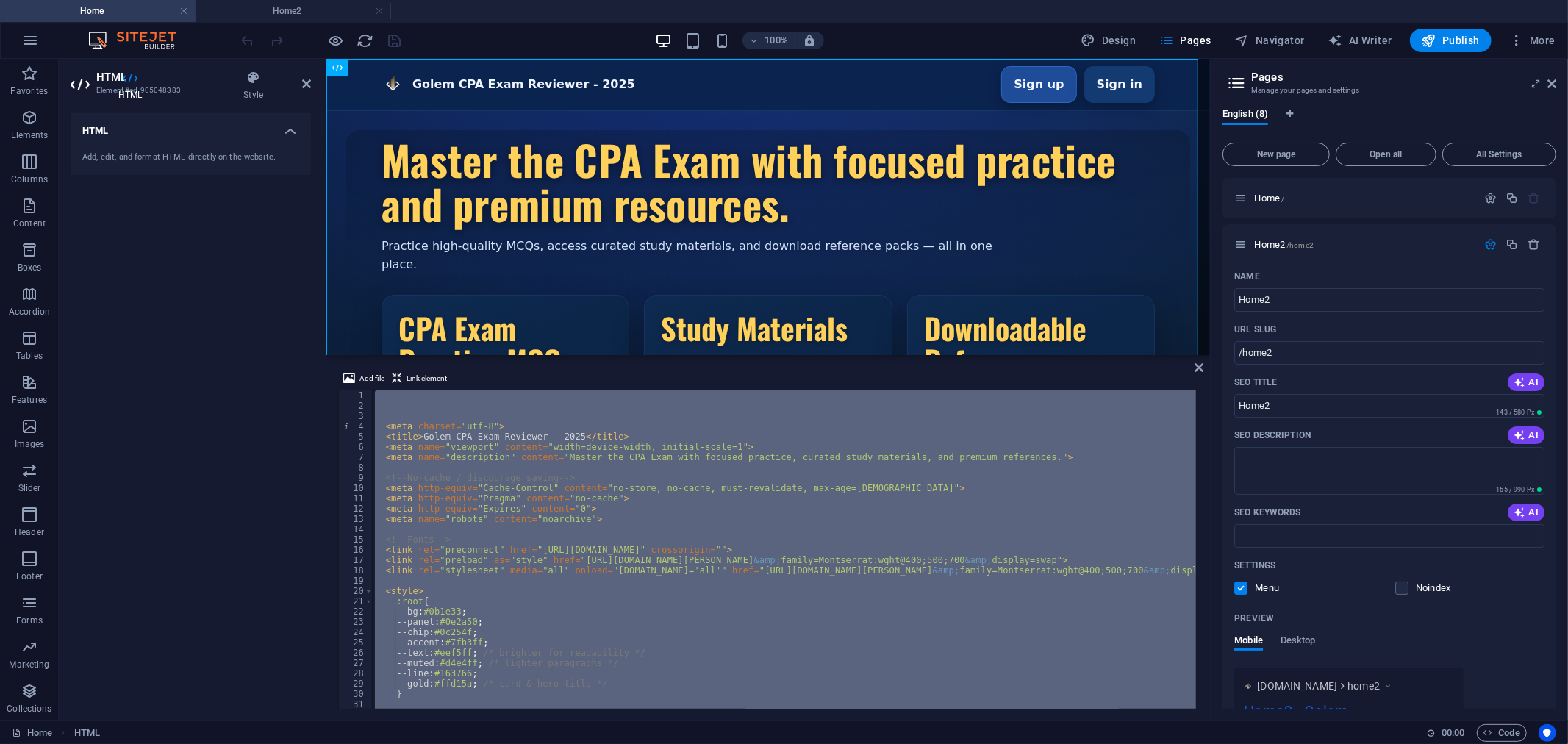
click at [476, 504] on div "< meta charset = "utf-8" > < title > Golem CPA Exam Reviewer - 2025 </ title > …" at bounding box center [784, 549] width 824 height 318
type textarea "<meta http-equiv="Pragma" content="no-cache">"
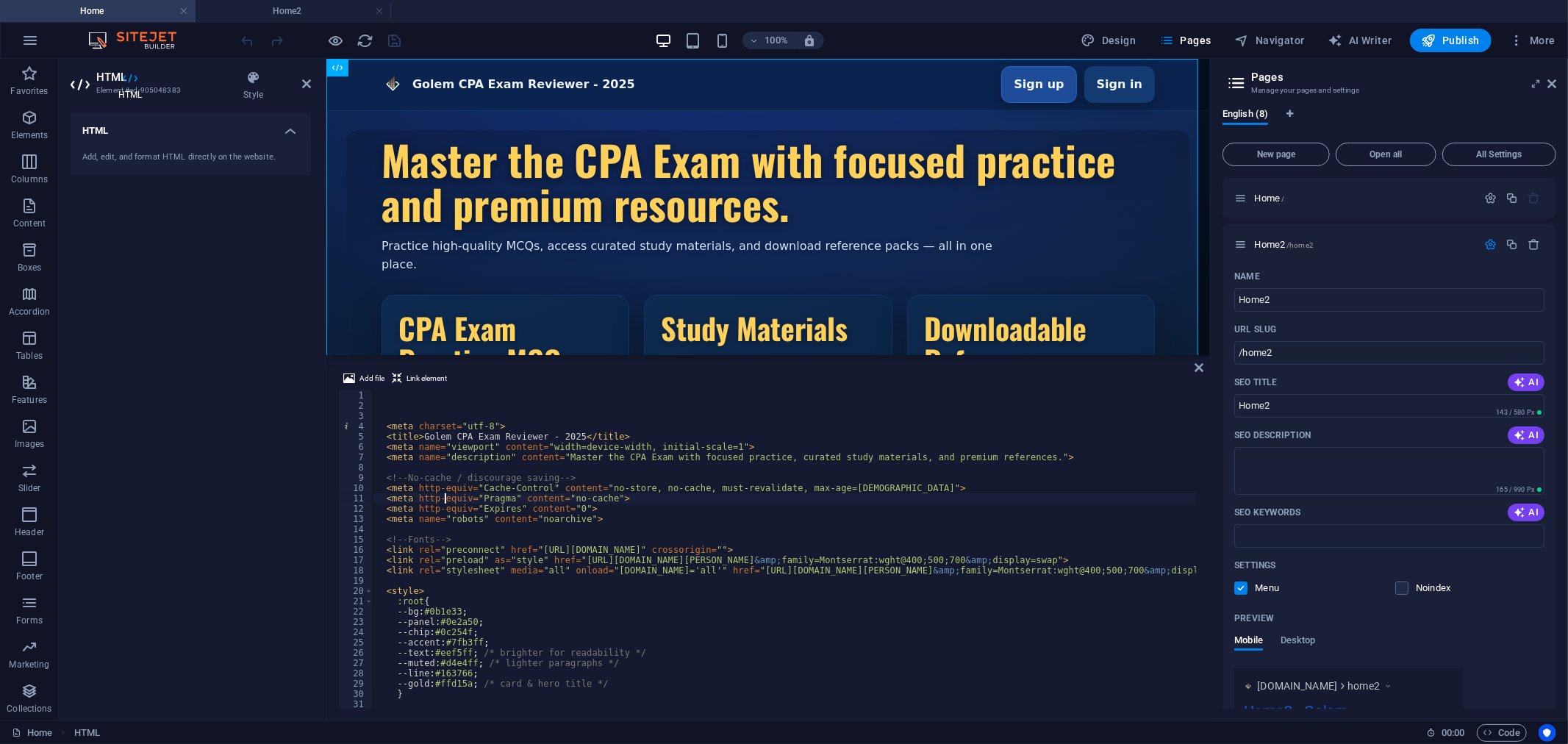
click at [444, 497] on div "< meta charset = "utf-8" > < title > Golem CPA Exam Reviewer - 2025 </ title > …" at bounding box center [838, 558] width 931 height 337
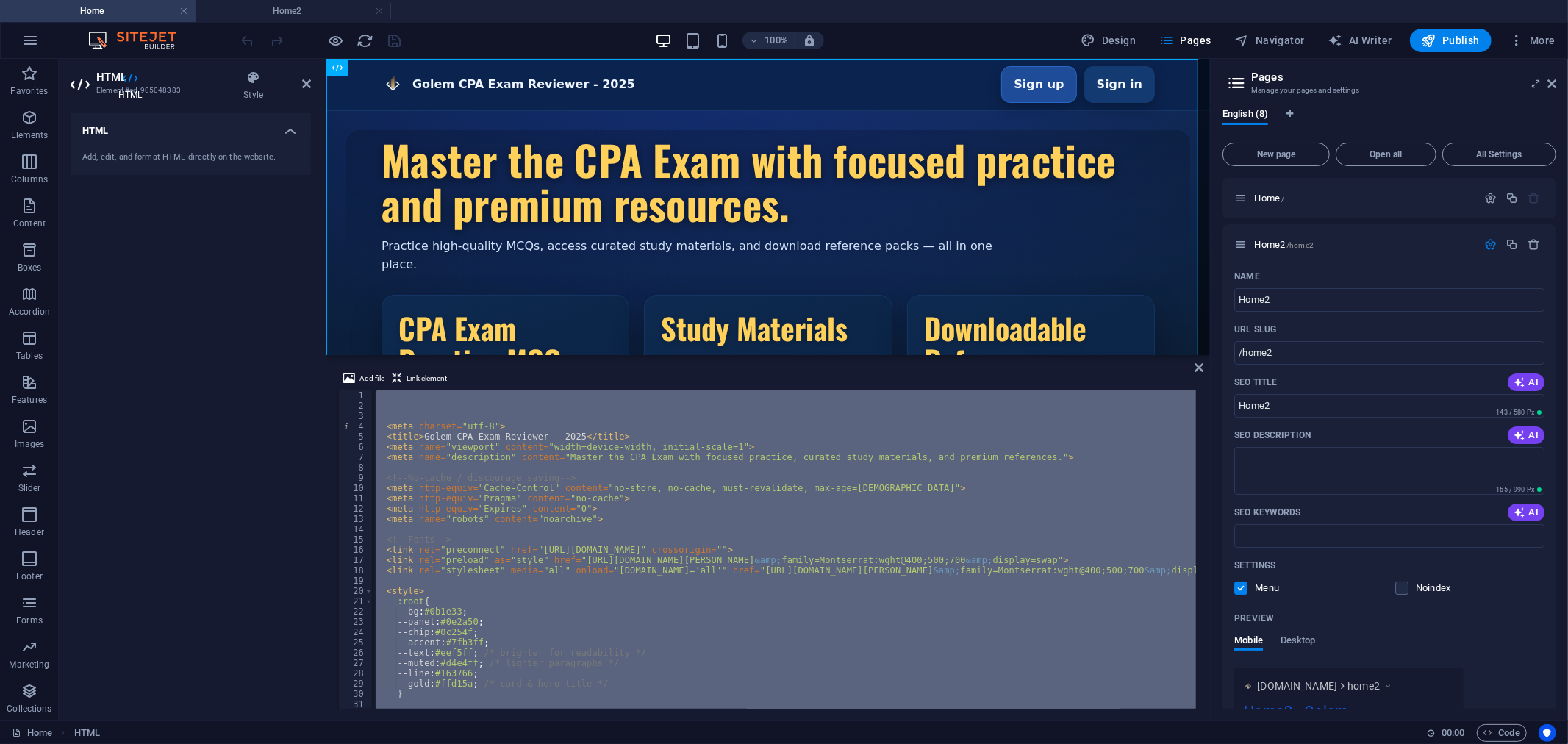
paste textarea
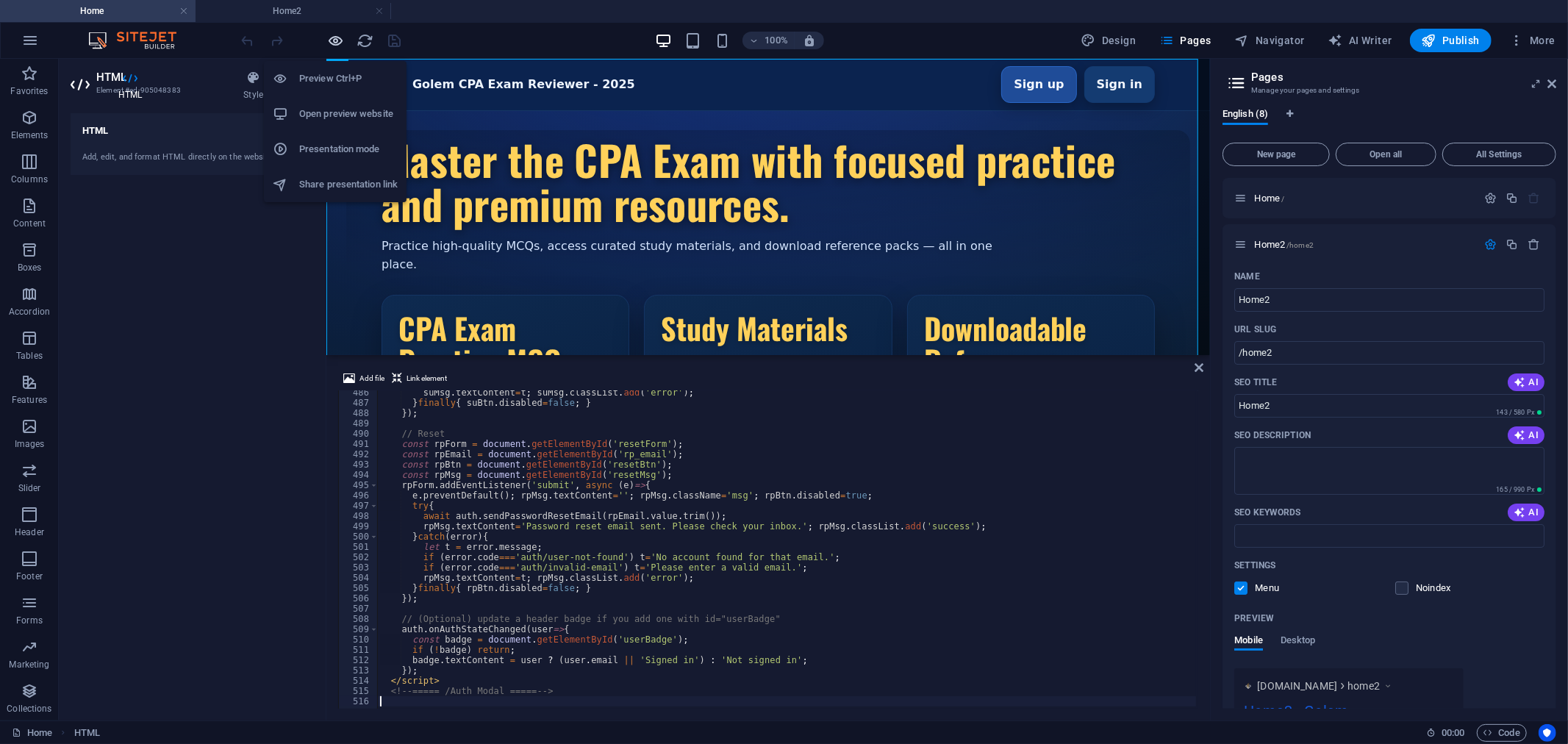
click at [335, 38] on icon "button" at bounding box center [336, 40] width 17 height 17
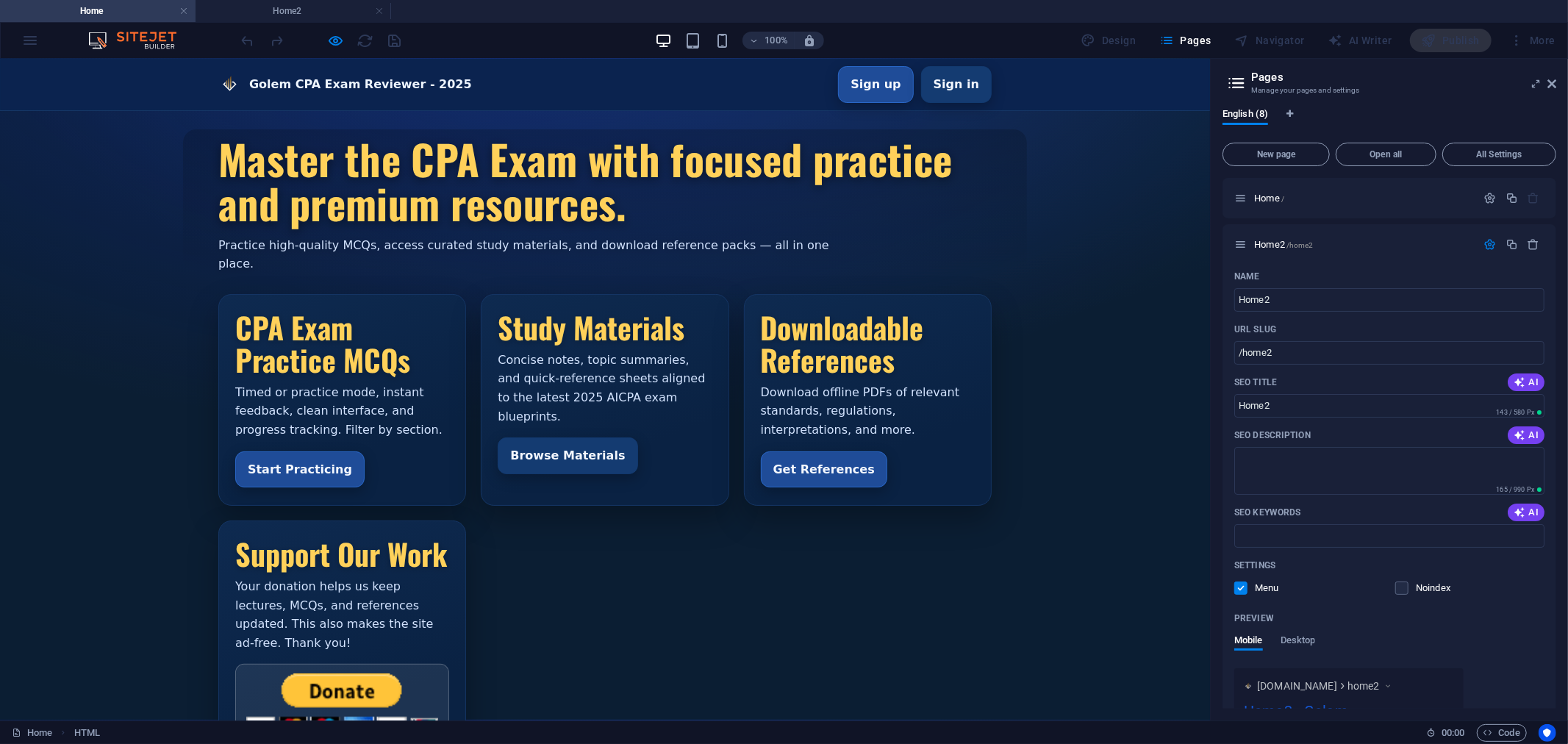
scroll to position [0, 0]
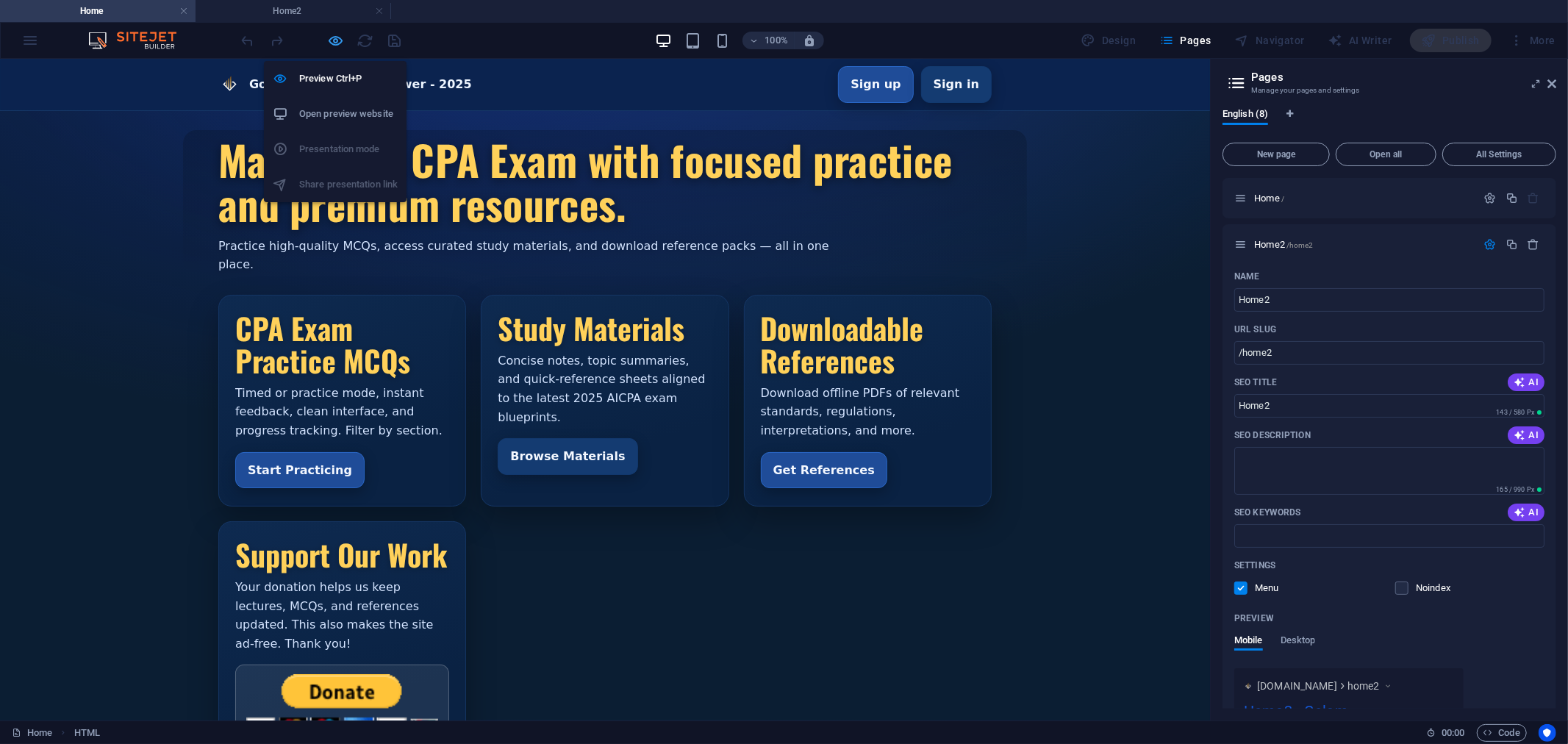
click at [335, 39] on icon "button" at bounding box center [336, 40] width 17 height 17
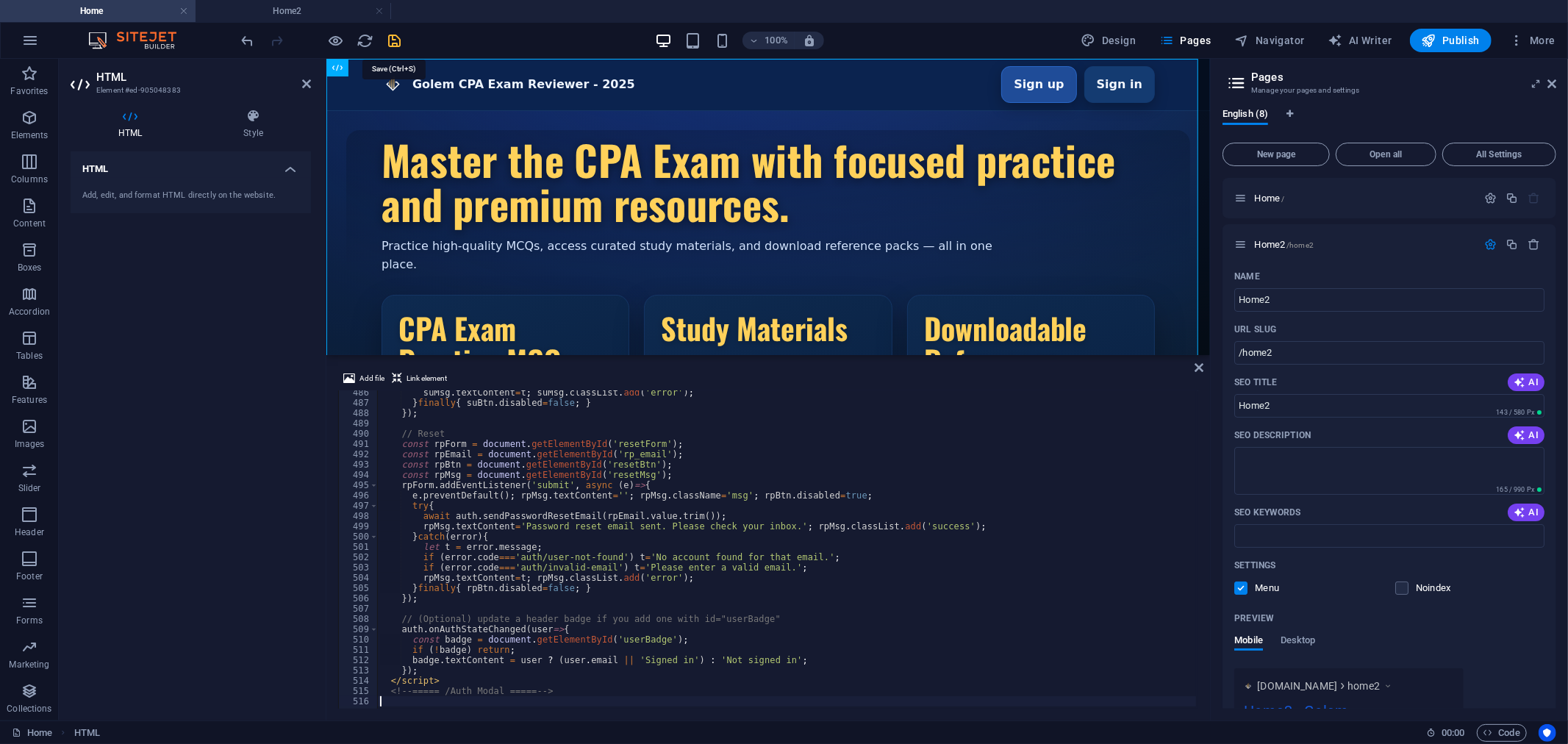
click at [390, 39] on icon "save" at bounding box center [394, 40] width 17 height 17
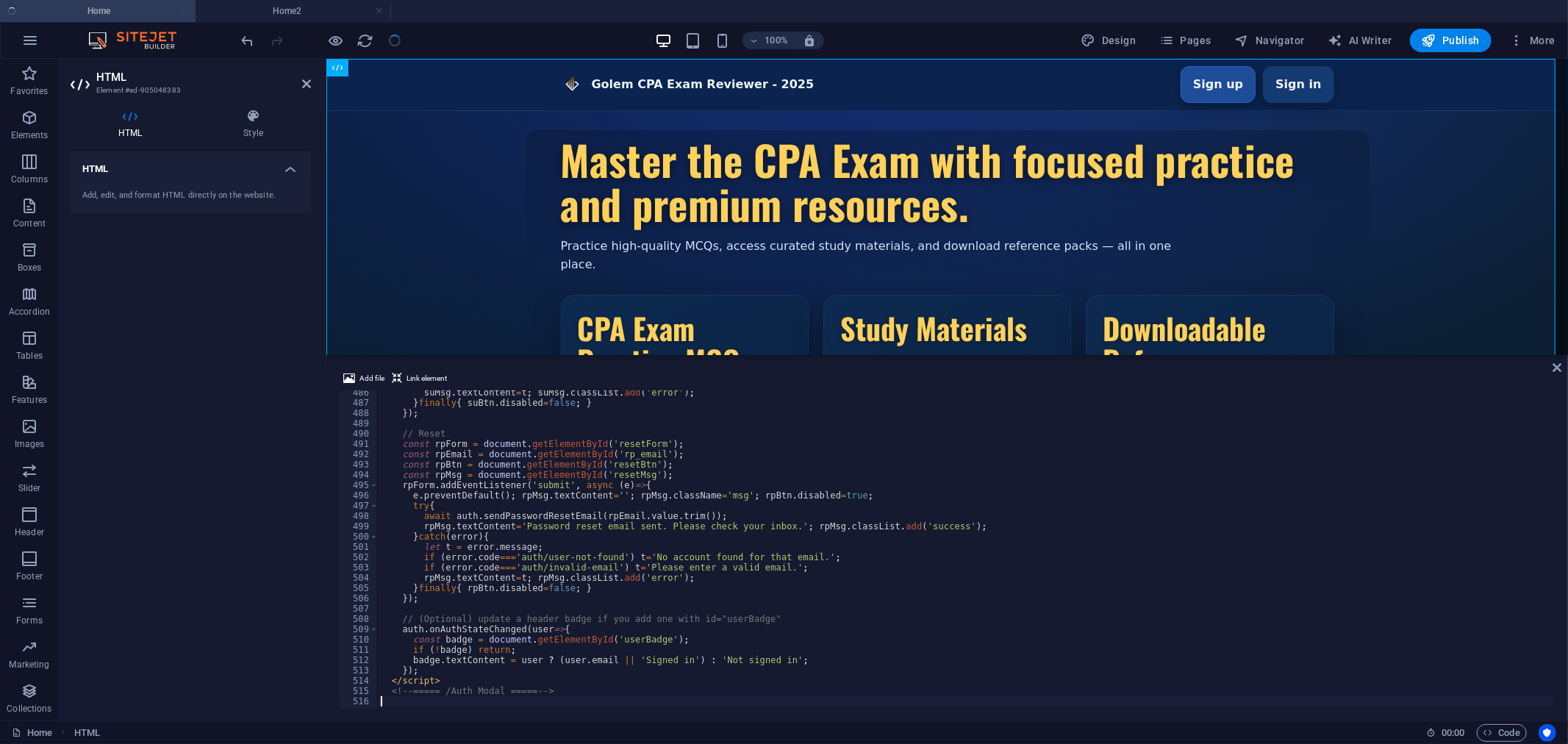
scroll to position [4992, 0]
click at [1442, 39] on span "Publish" at bounding box center [1451, 40] width 58 height 14
